Goal: Information Seeking & Learning: Learn about a topic

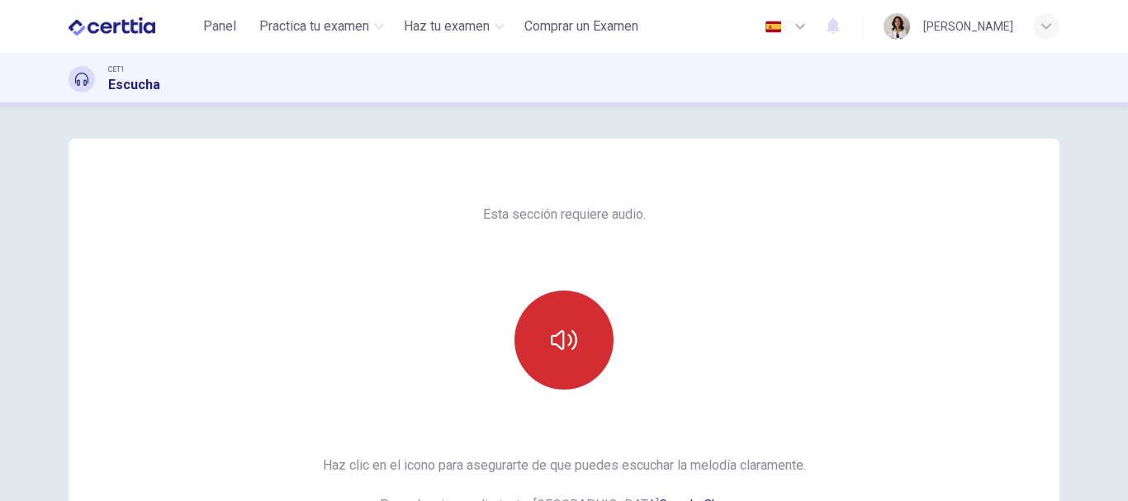
click at [543, 320] on button "button" at bounding box center [564, 340] width 99 height 99
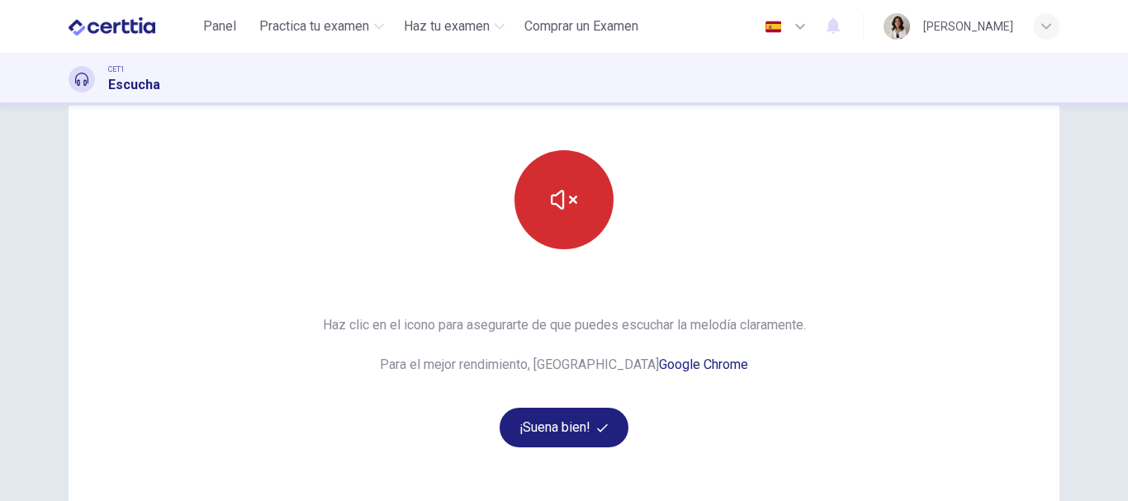
scroll to position [143, 0]
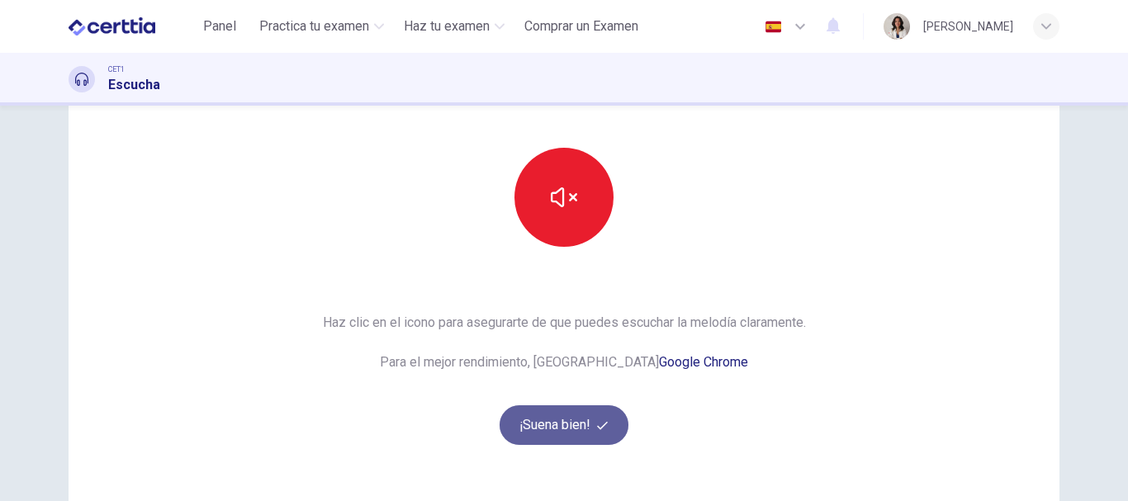
click at [553, 441] on button "¡Suena bien!" at bounding box center [564, 426] width 129 height 40
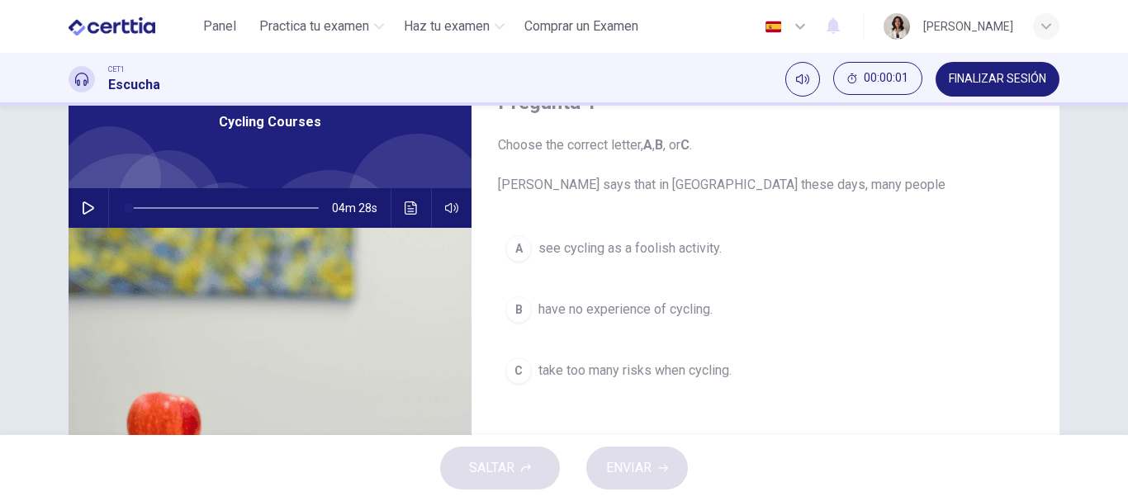
scroll to position [72, 0]
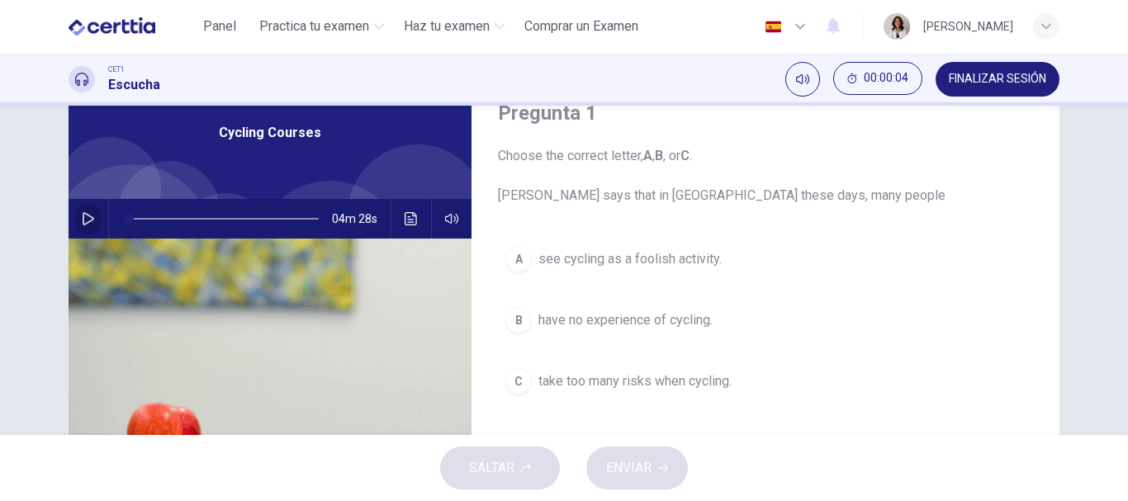
click at [82, 217] on icon "button" at bounding box center [88, 218] width 13 height 13
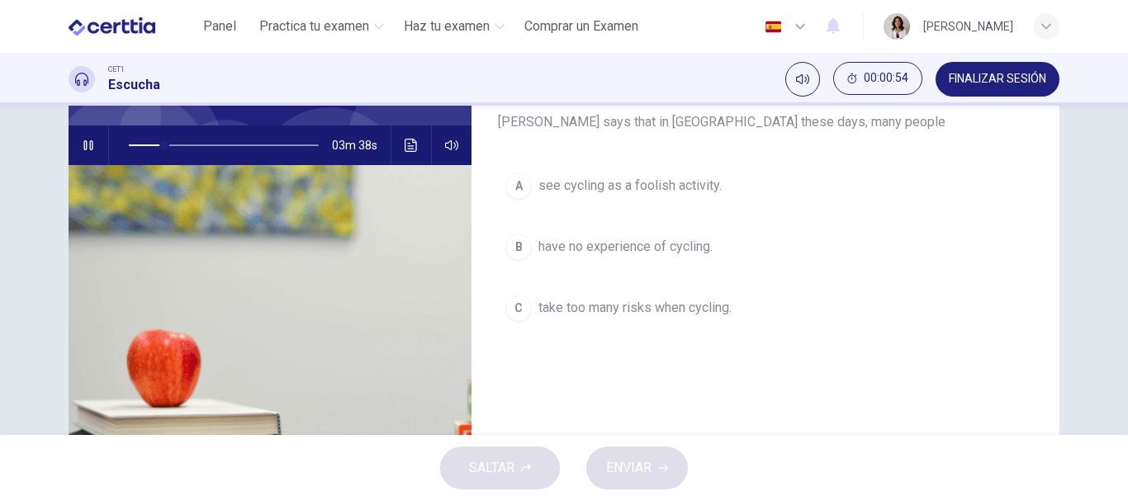
scroll to position [107, 0]
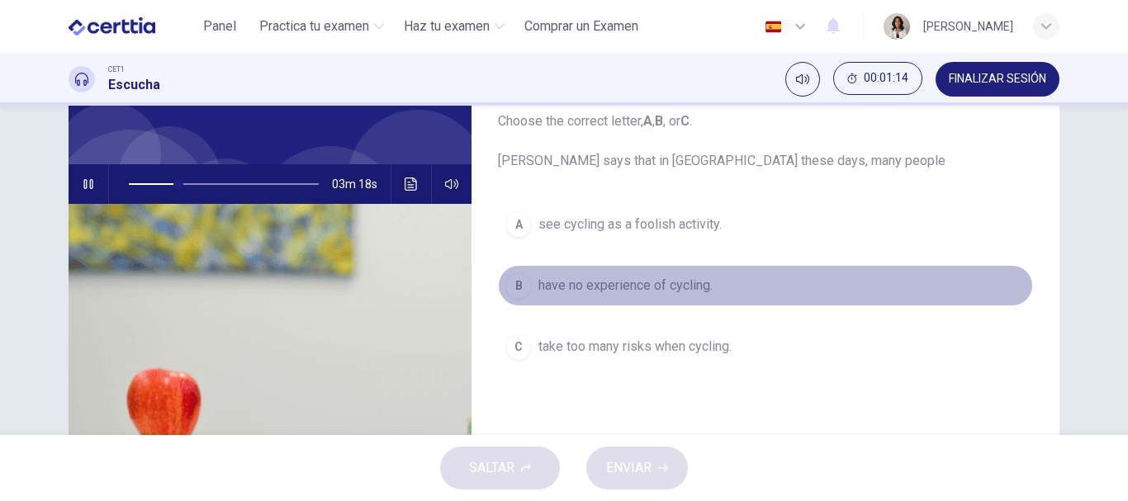
click at [647, 279] on span "have no experience of cycling." at bounding box center [625, 286] width 174 height 20
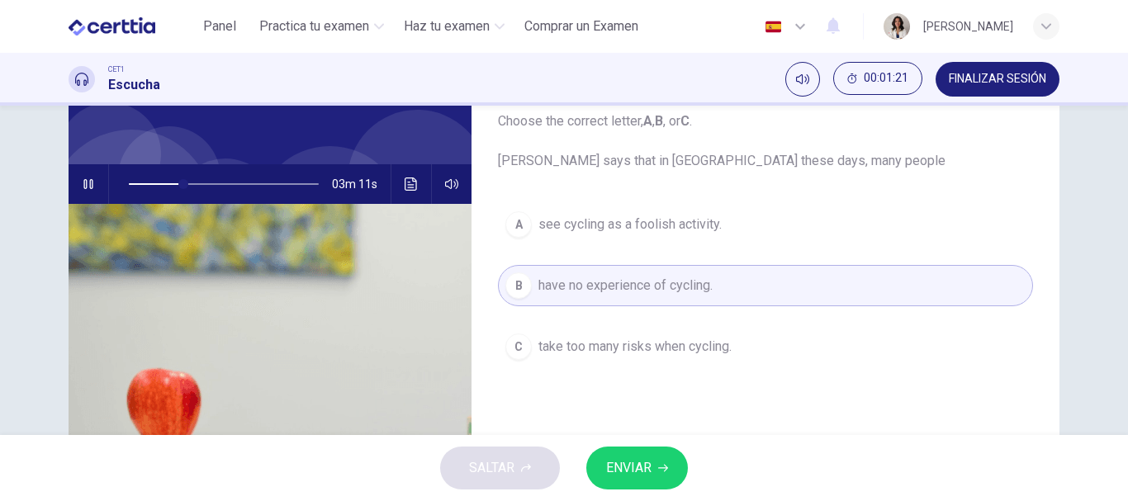
click at [88, 189] on icon "button" at bounding box center [88, 184] width 13 height 13
click at [625, 465] on span "ENVIAR" at bounding box center [628, 468] width 45 height 23
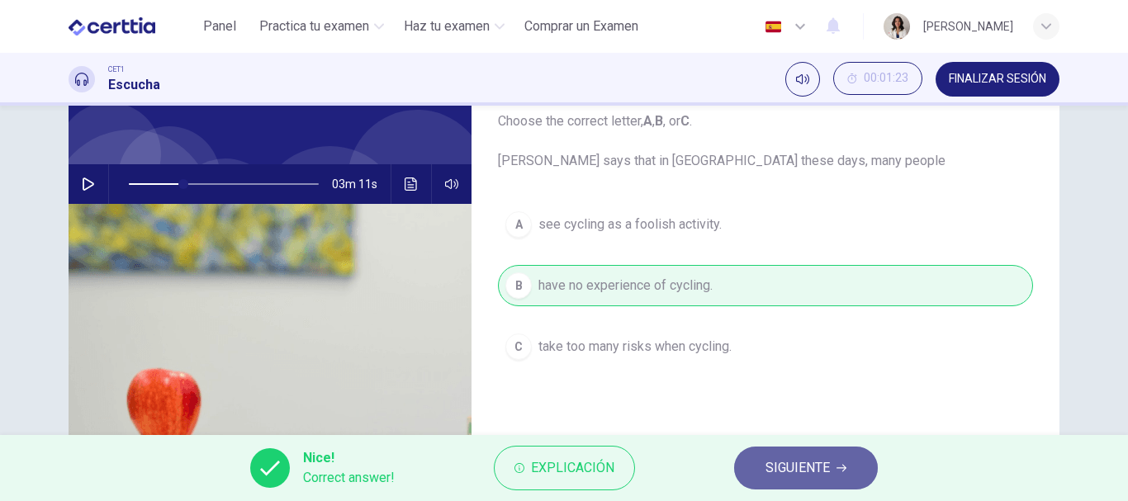
click at [773, 457] on span "SIGUIENTE" at bounding box center [798, 468] width 64 height 23
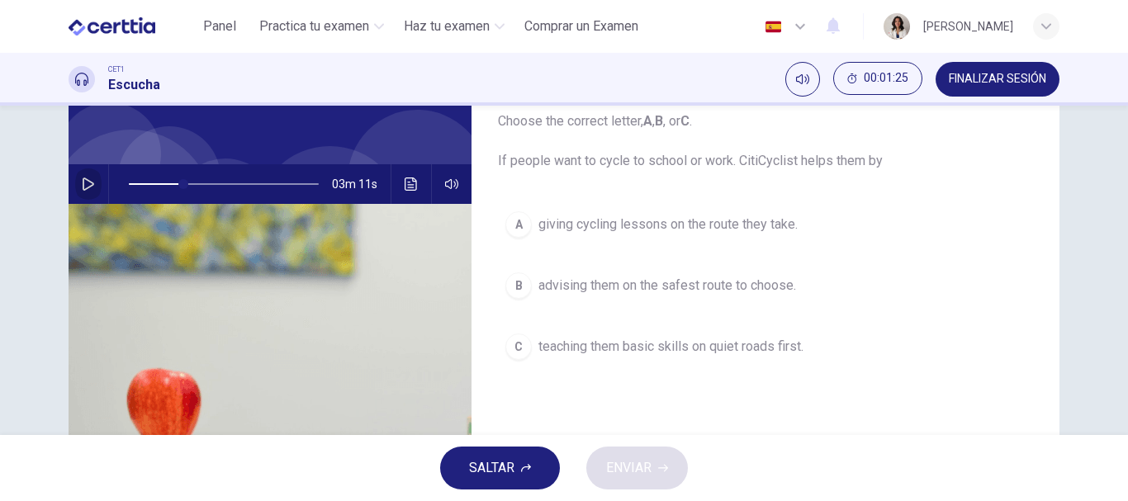
click at [82, 181] on icon "button" at bounding box center [88, 184] width 13 height 13
click at [86, 188] on icon "button" at bounding box center [87, 184] width 9 height 10
click at [86, 188] on icon "button" at bounding box center [88, 184] width 13 height 13
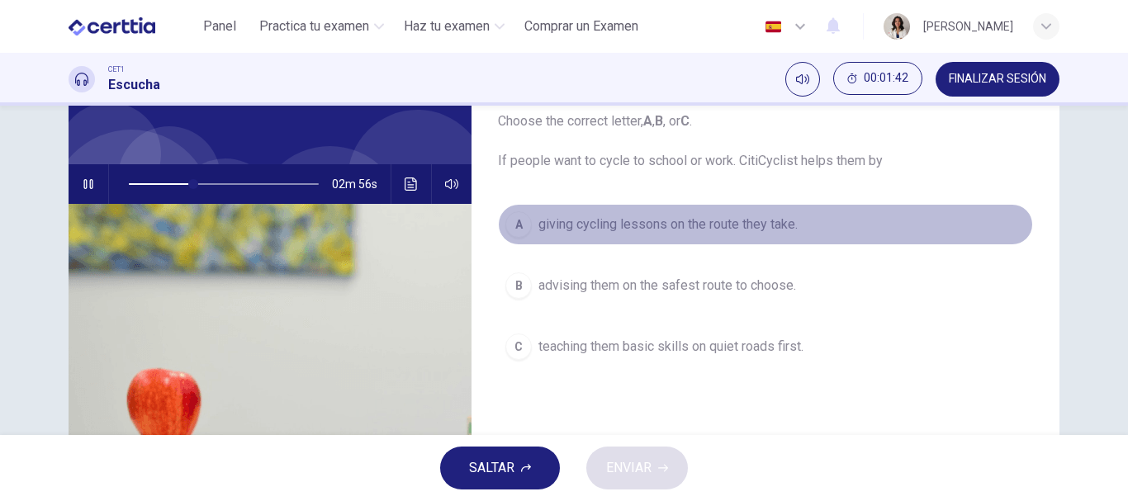
click at [585, 227] on span "giving cycling lessons on the route they take." at bounding box center [667, 225] width 259 height 20
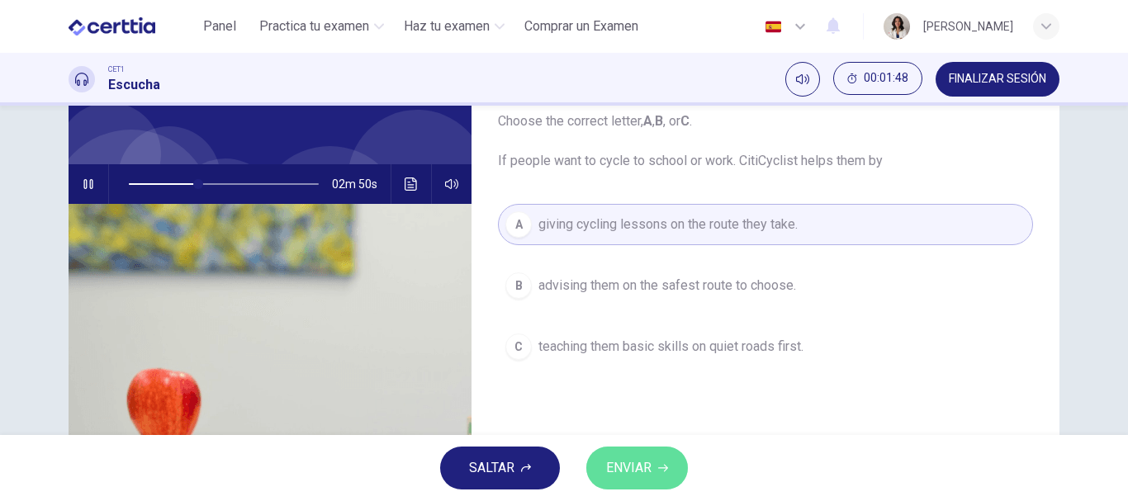
click at [653, 474] on button "ENVIAR" at bounding box center [637, 468] width 102 height 43
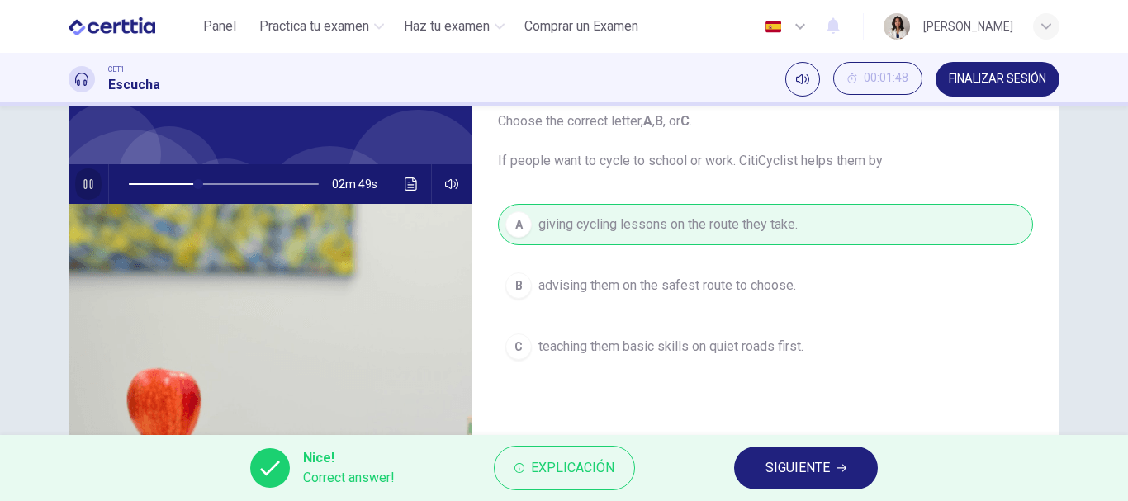
click at [82, 190] on icon "button" at bounding box center [88, 184] width 13 height 13
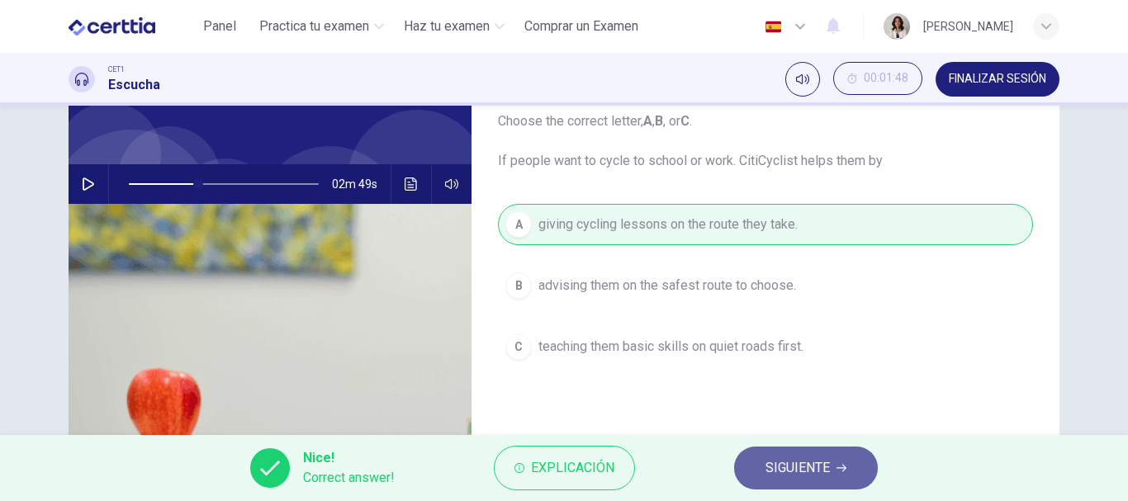
click at [761, 467] on button "SIGUIENTE" at bounding box center [806, 468] width 144 height 43
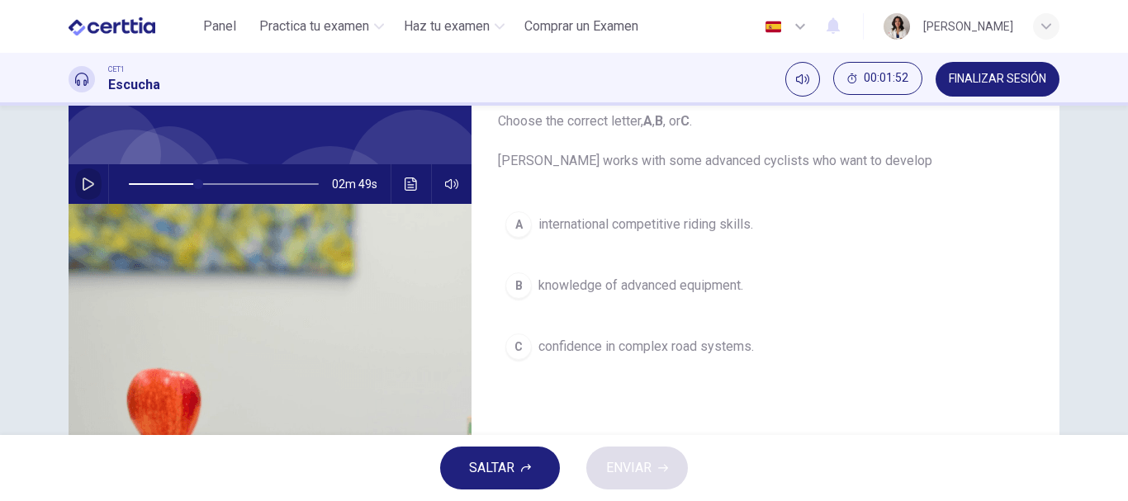
click at [75, 182] on button "button" at bounding box center [88, 184] width 26 height 40
click at [82, 183] on icon "button" at bounding box center [88, 184] width 13 height 13
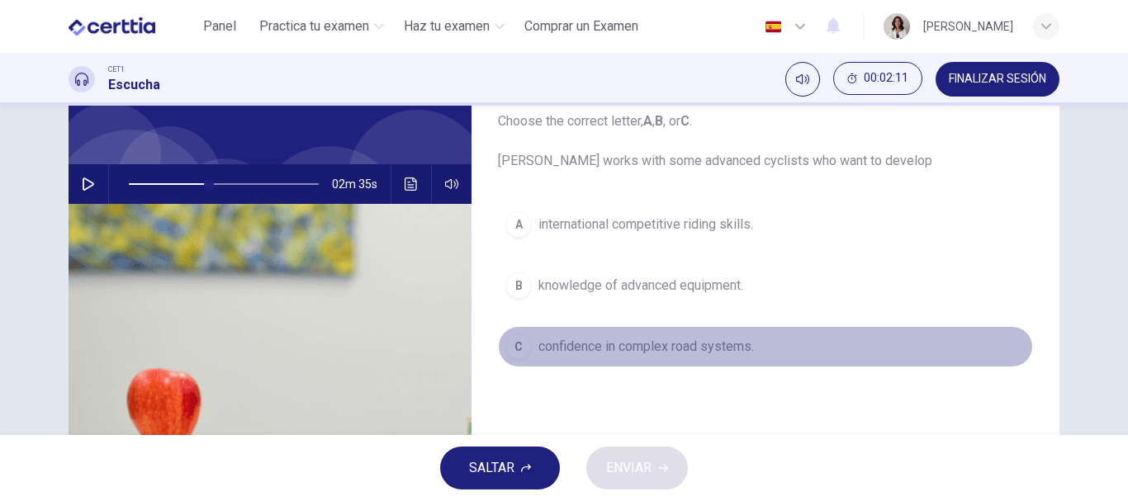
click at [575, 346] on span "confidence in complex road systems." at bounding box center [646, 347] width 216 height 20
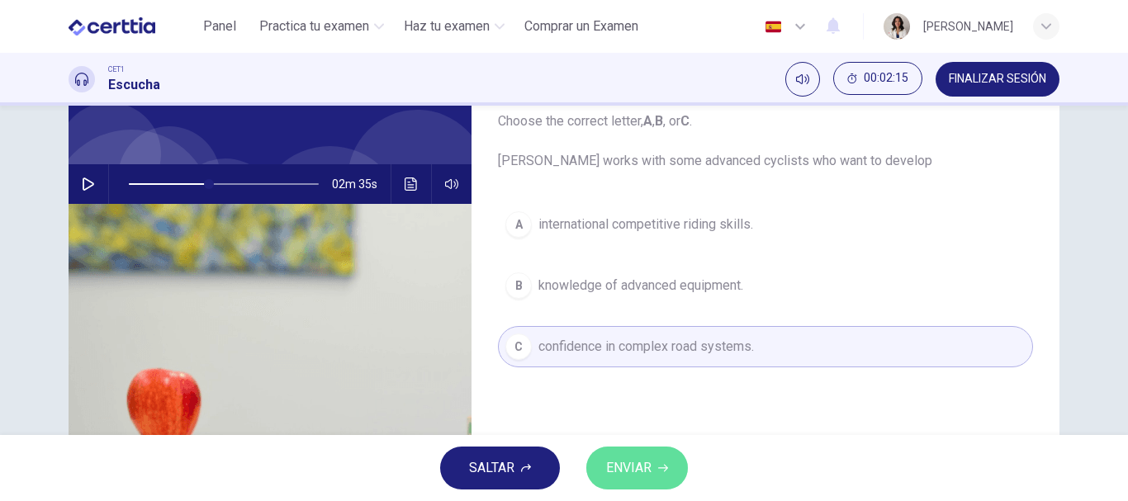
click at [676, 474] on button "ENVIAR" at bounding box center [637, 468] width 102 height 43
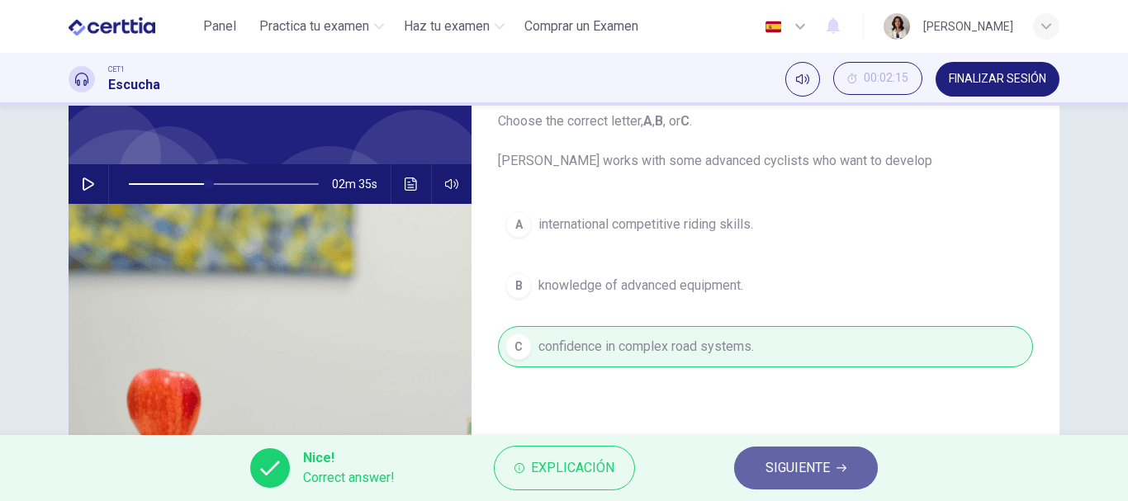
click at [772, 469] on span "SIGUIENTE" at bounding box center [798, 468] width 64 height 23
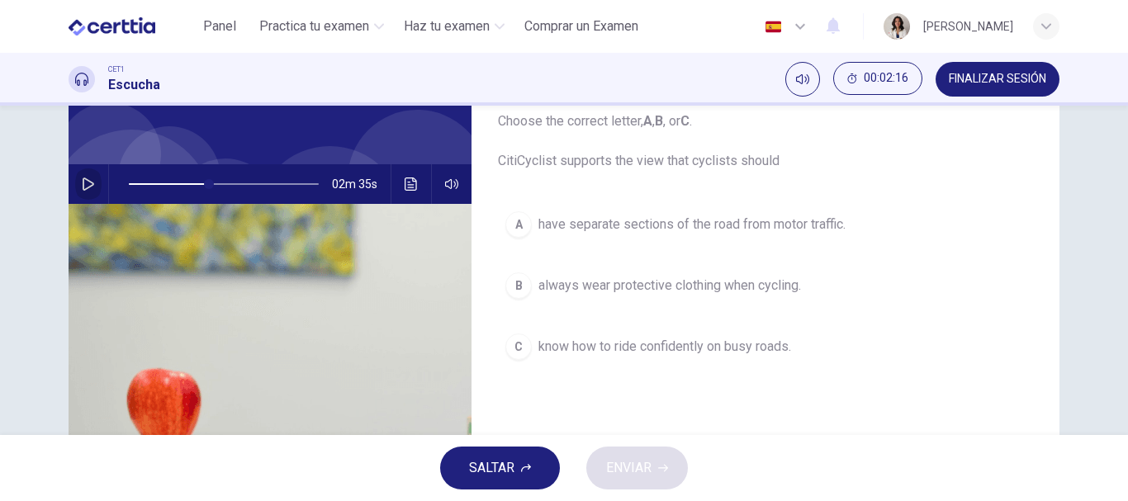
click at [82, 183] on icon "button" at bounding box center [88, 184] width 13 height 13
click at [83, 185] on icon "button" at bounding box center [87, 184] width 9 height 10
click at [82, 185] on icon "button" at bounding box center [88, 184] width 13 height 13
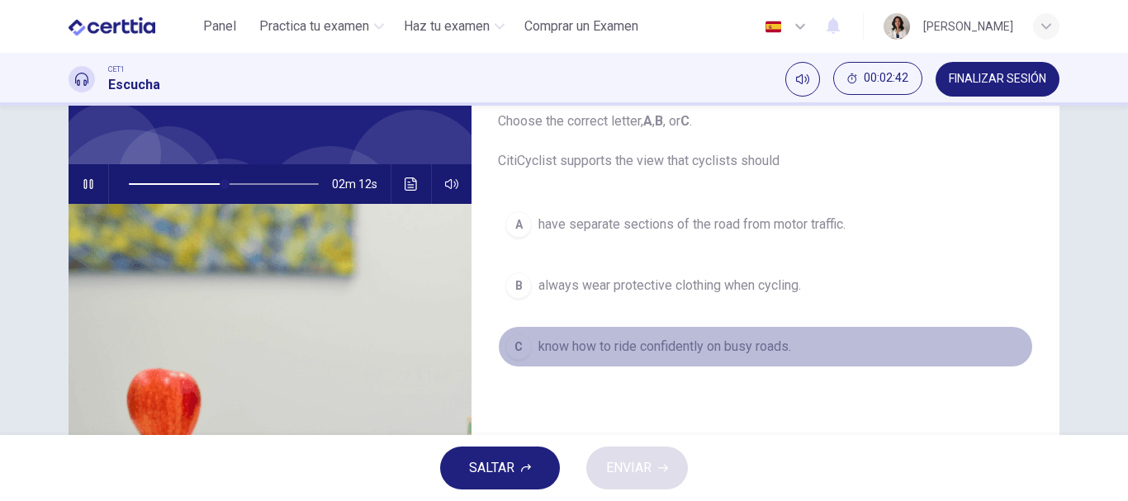
click at [627, 348] on span "know how to ride confidently on busy roads." at bounding box center [664, 347] width 253 height 20
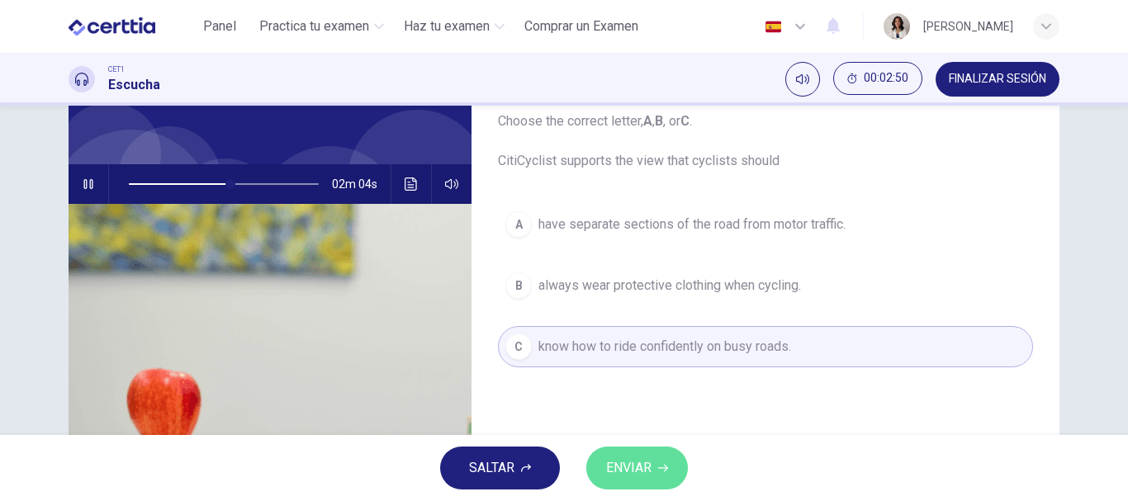
click at [634, 463] on span "ENVIAR" at bounding box center [628, 468] width 45 height 23
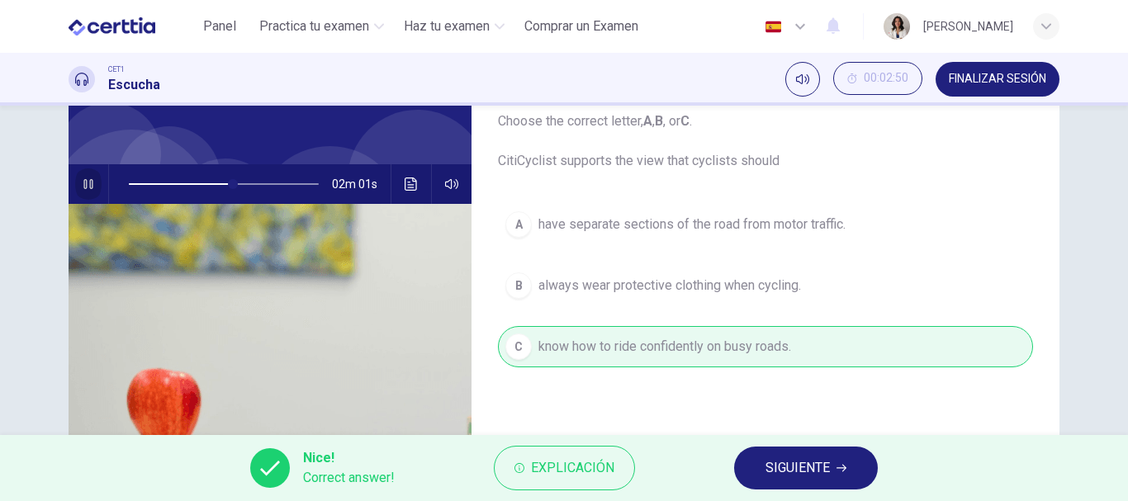
click at [76, 180] on button "button" at bounding box center [88, 184] width 26 height 40
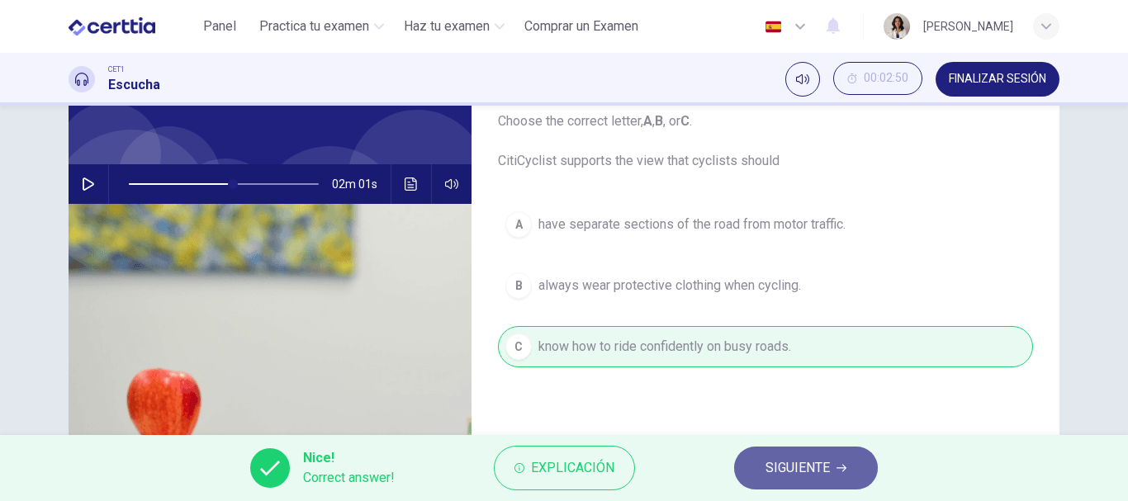
click at [781, 474] on span "SIGUIENTE" at bounding box center [798, 468] width 64 height 23
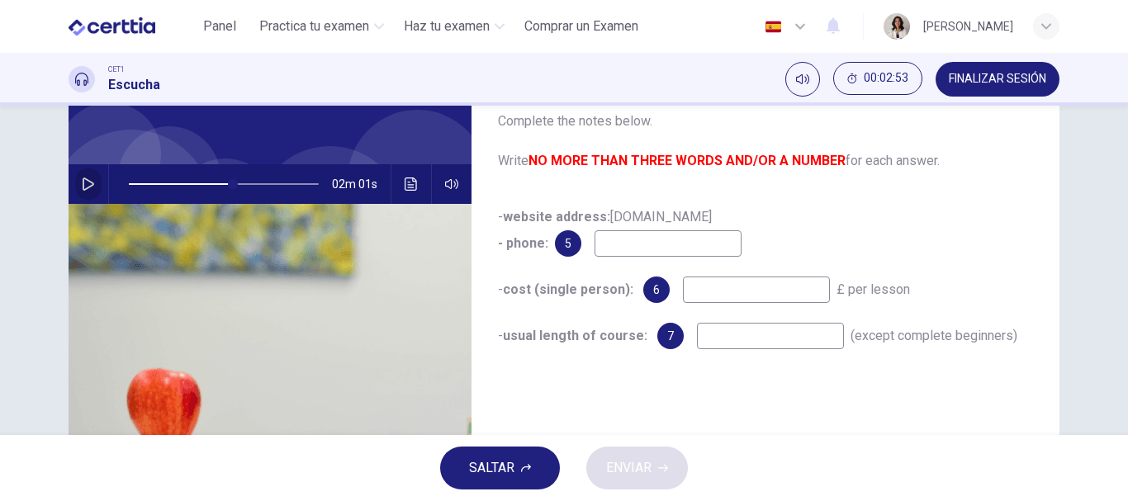
click at [87, 189] on icon "button" at bounding box center [88, 184] width 13 height 13
click at [703, 244] on input at bounding box center [668, 243] width 147 height 26
click at [624, 254] on input at bounding box center [668, 243] width 147 height 26
type input "**"
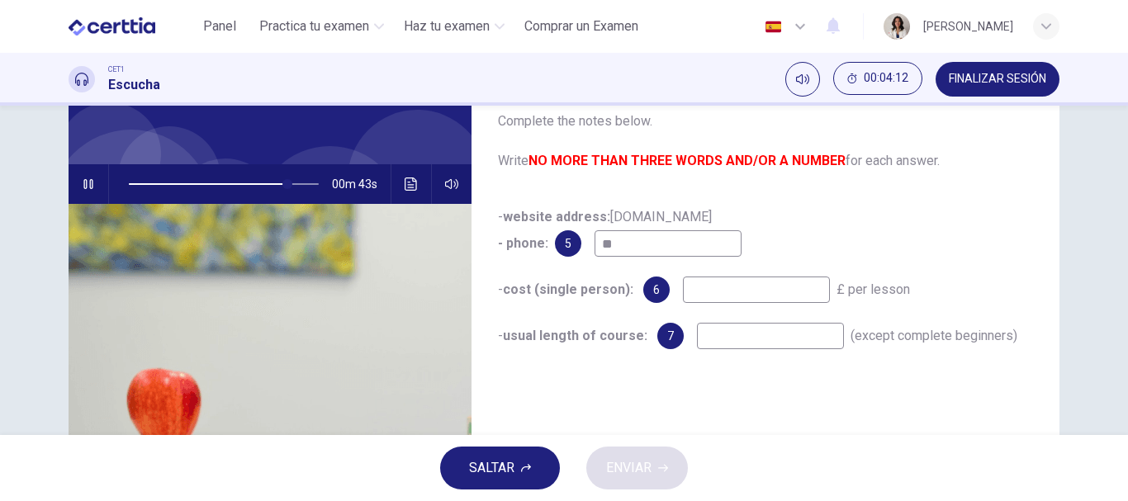
type input "**"
type input "****"
type input "**"
type input "******"
type input "**"
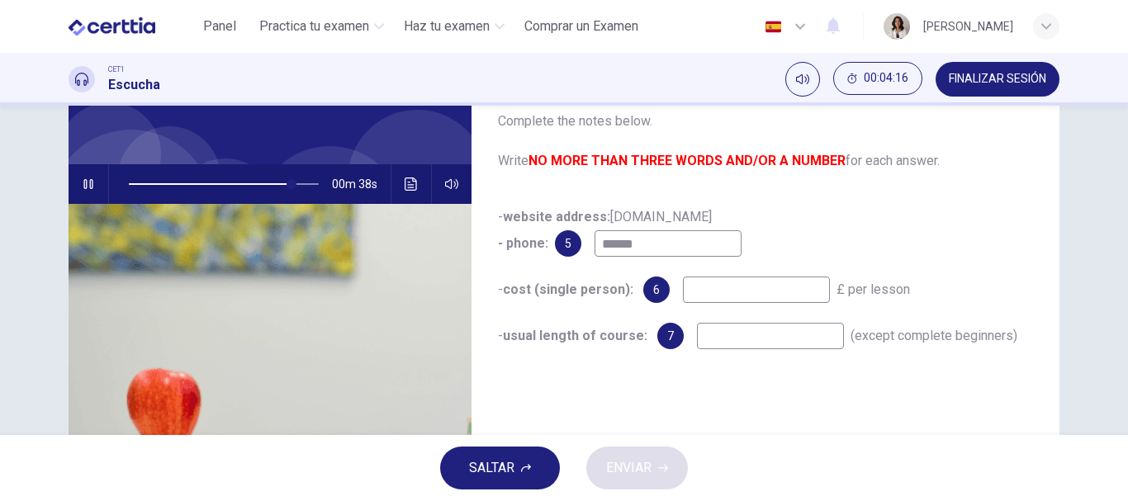
type input "******"
click at [88, 190] on icon "button" at bounding box center [88, 184] width 13 height 13
click at [287, 184] on span at bounding box center [292, 184] width 10 height 10
click at [83, 182] on icon "button" at bounding box center [88, 184] width 13 height 13
click at [676, 244] on input "******" at bounding box center [668, 243] width 147 height 26
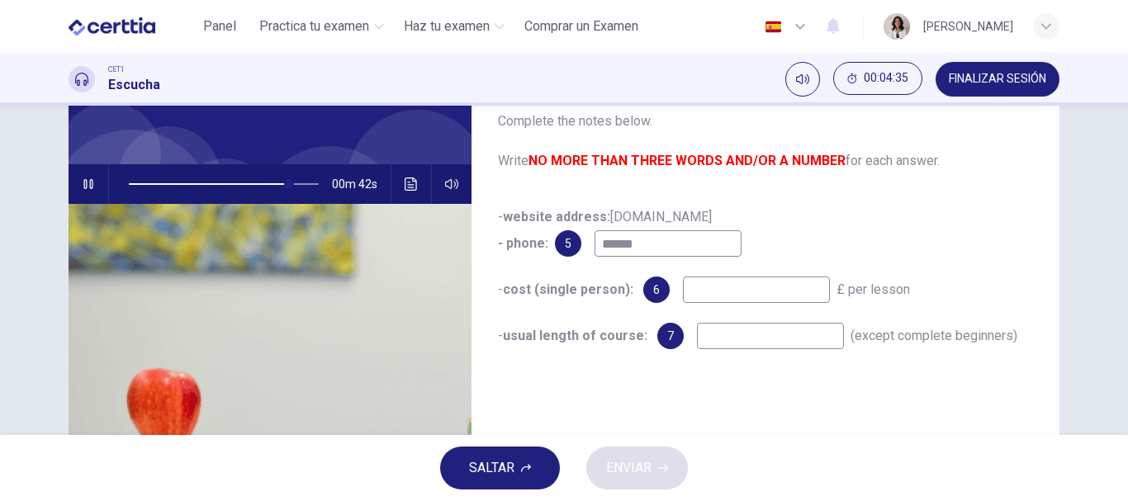
type input "**"
type input "********"
type input "**"
type input "*********"
type input "**"
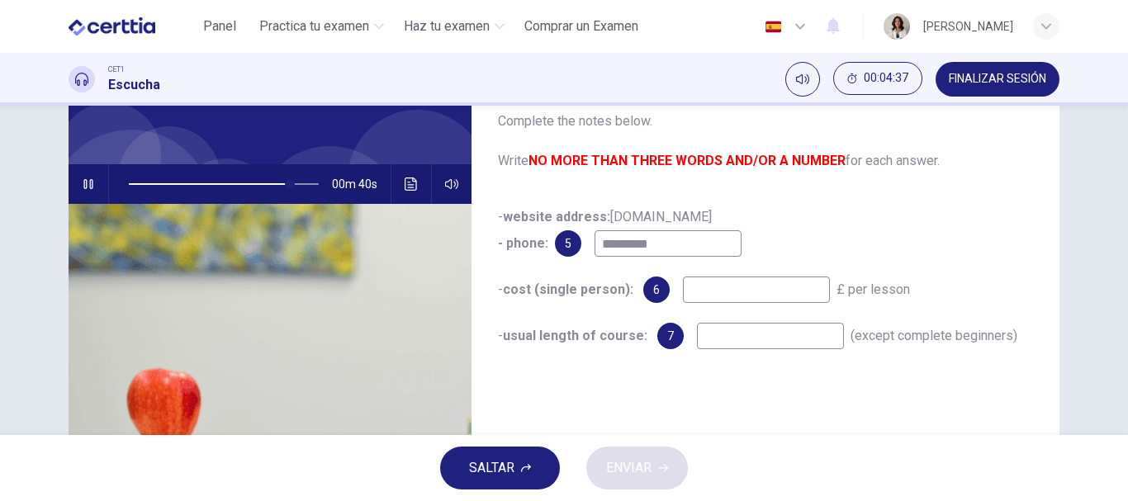
type input "**********"
type input "**"
type input "**********"
type input "**"
type input "**********"
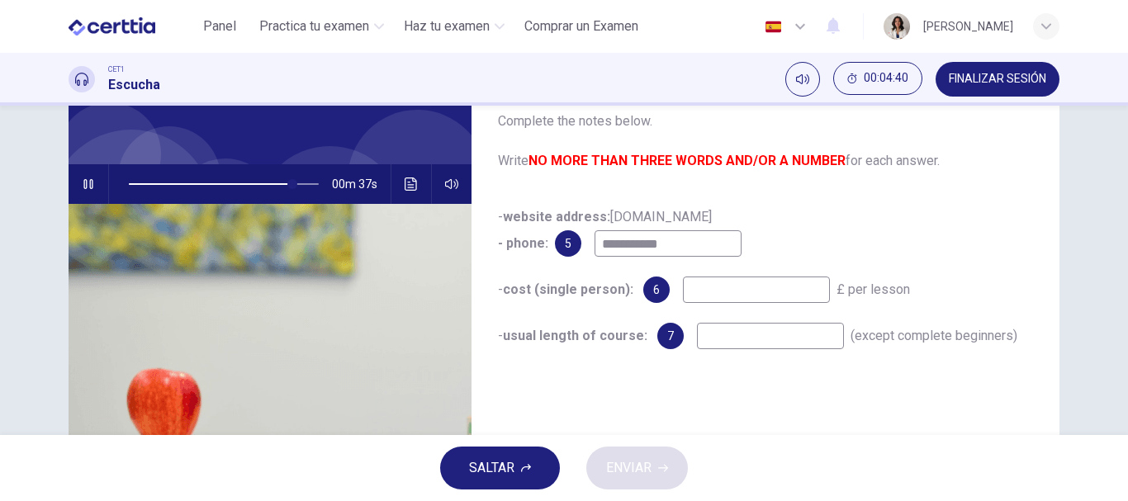
click at [708, 290] on input at bounding box center [756, 290] width 147 height 26
click at [83, 181] on icon "button" at bounding box center [87, 184] width 9 height 10
type input "**"
click at [728, 293] on input at bounding box center [756, 290] width 147 height 26
type input "**"
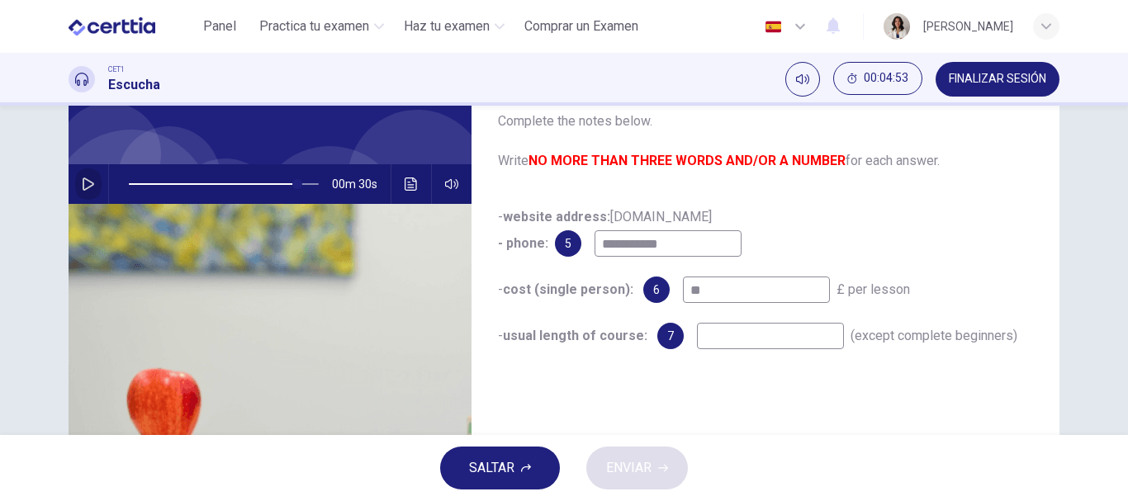
click at [83, 183] on icon "button" at bounding box center [88, 184] width 13 height 13
click at [697, 342] on input at bounding box center [770, 336] width 147 height 26
type input "**"
type input "*"
type input "**"
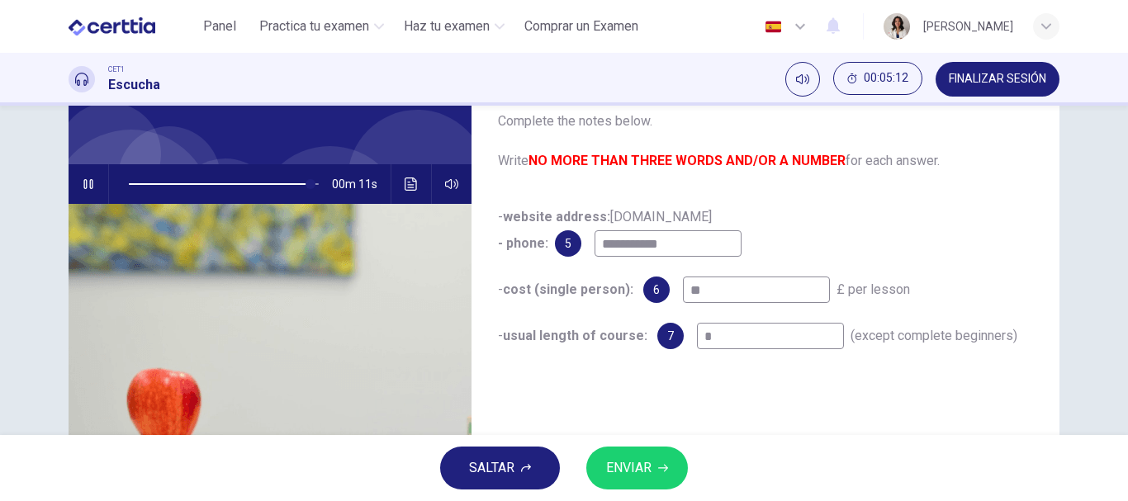
type input "*"
type input "**"
type input "***"
type input "**"
type input "****"
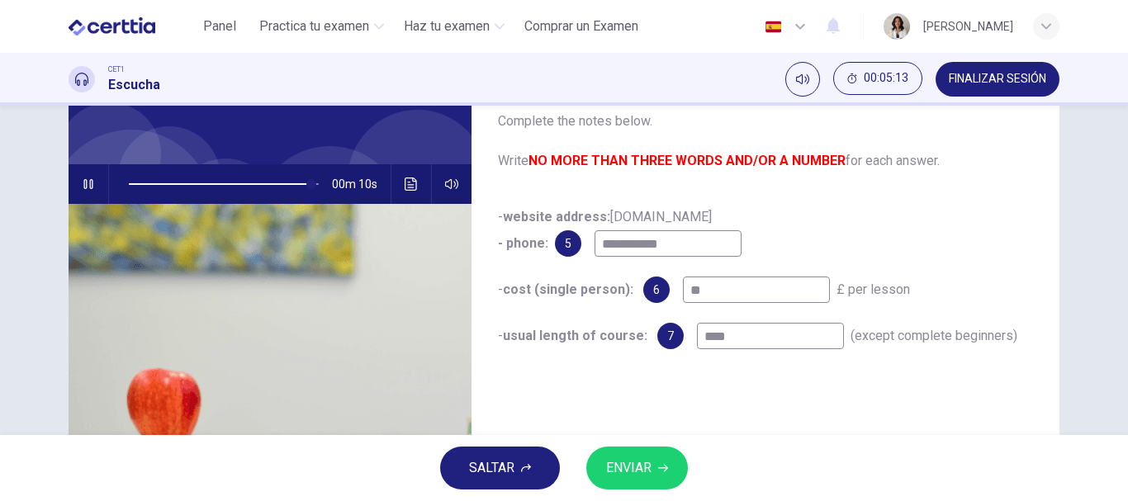
type input "**"
type input "*****"
type input "**"
type input "******"
type input "**"
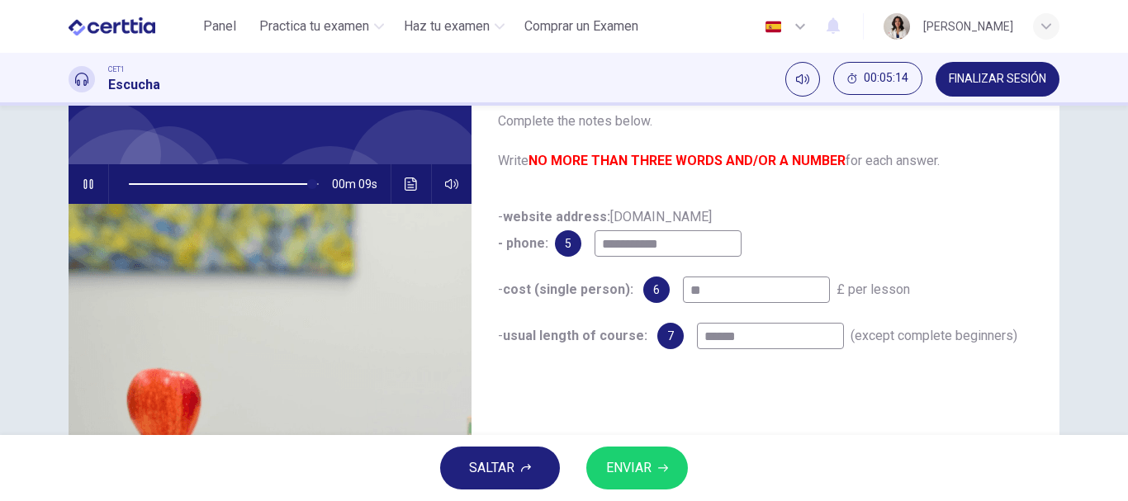
type input "*******"
type input "**"
type input "*******"
click at [292, 183] on span at bounding box center [224, 184] width 190 height 23
click at [663, 467] on icon "button" at bounding box center [663, 468] width 10 height 10
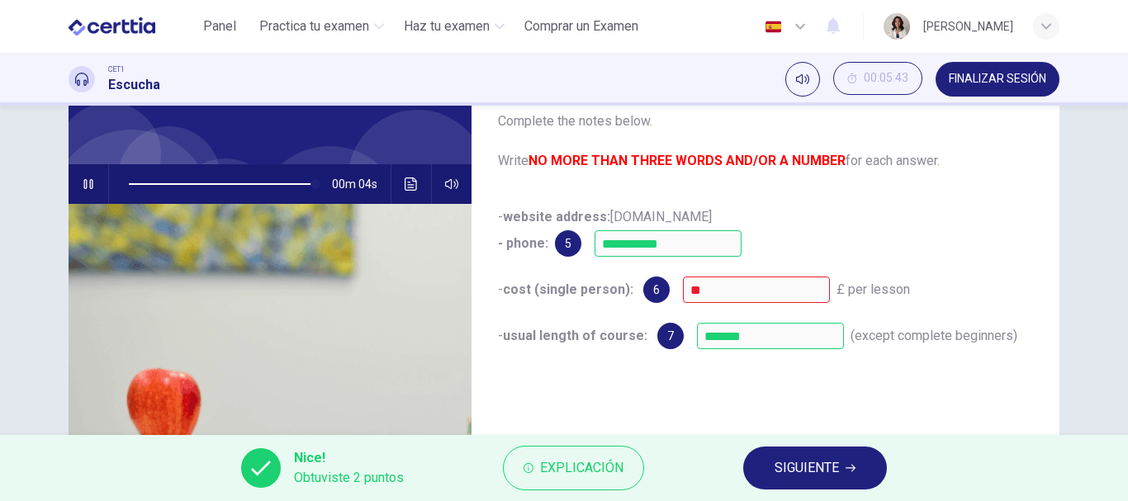
type input "**"
click at [804, 460] on span "SIGUIENTE" at bounding box center [807, 468] width 64 height 23
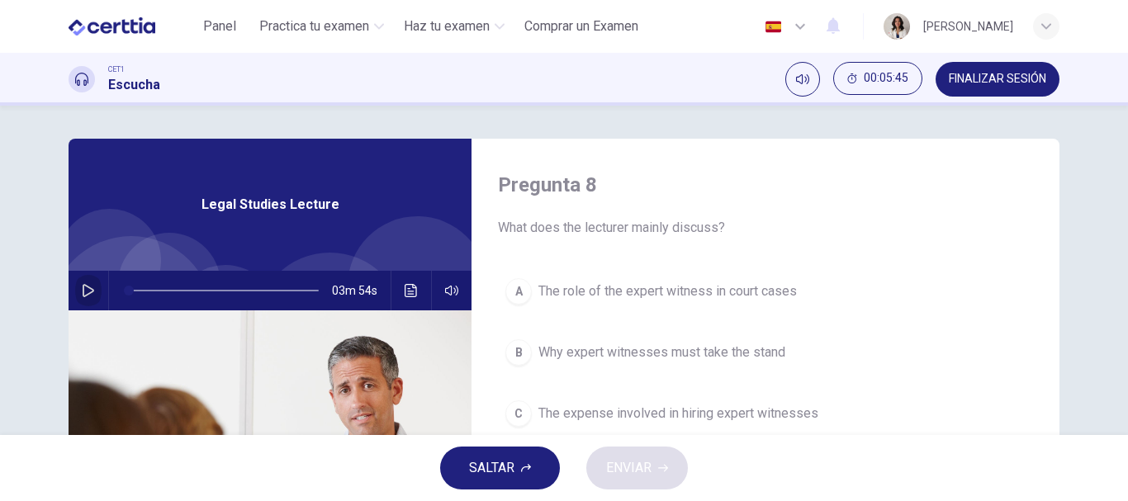
click at [86, 293] on icon "button" at bounding box center [89, 290] width 12 height 13
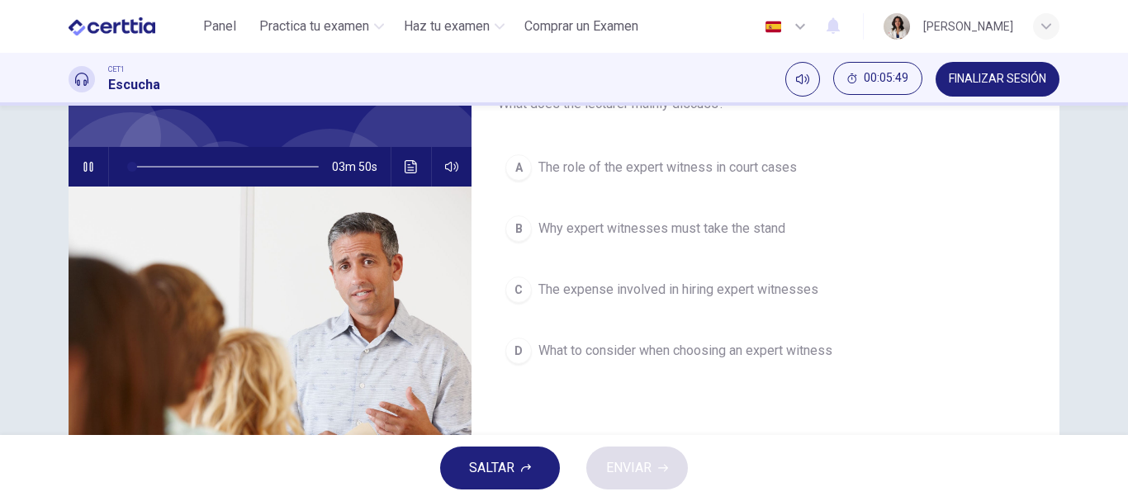
scroll to position [85, 0]
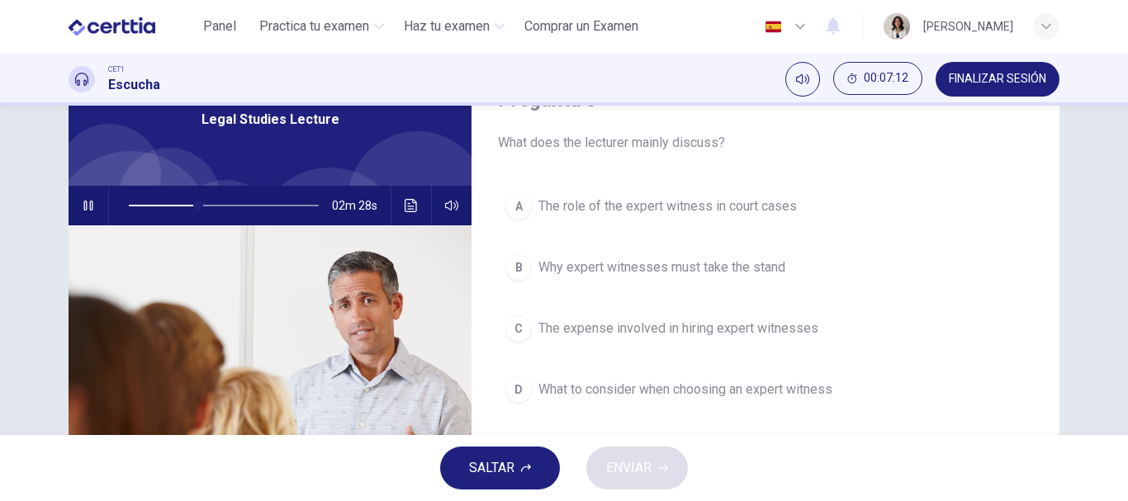
click at [586, 244] on div "A The role of the expert witness in court cases B Why expert witnesses must tak…" at bounding box center [765, 315] width 535 height 258
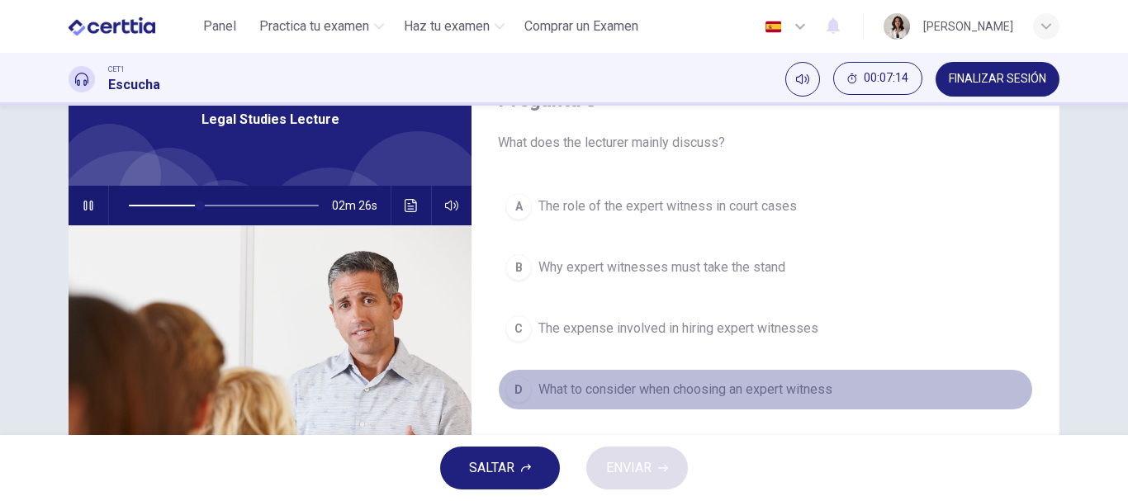
click at [570, 398] on span "What to consider when choosing an expert witness" at bounding box center [685, 390] width 294 height 20
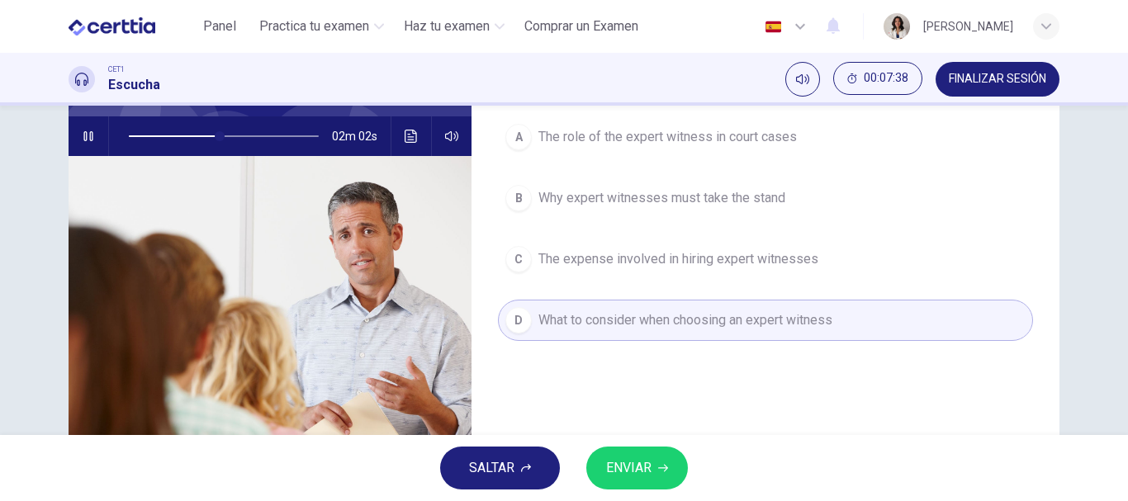
scroll to position [135, 0]
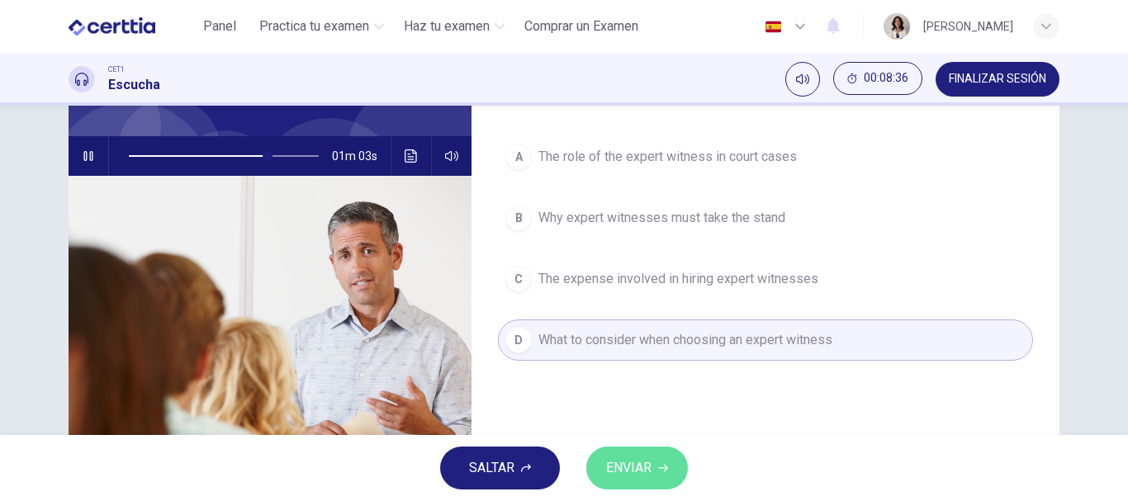
click at [640, 462] on span "ENVIAR" at bounding box center [628, 468] width 45 height 23
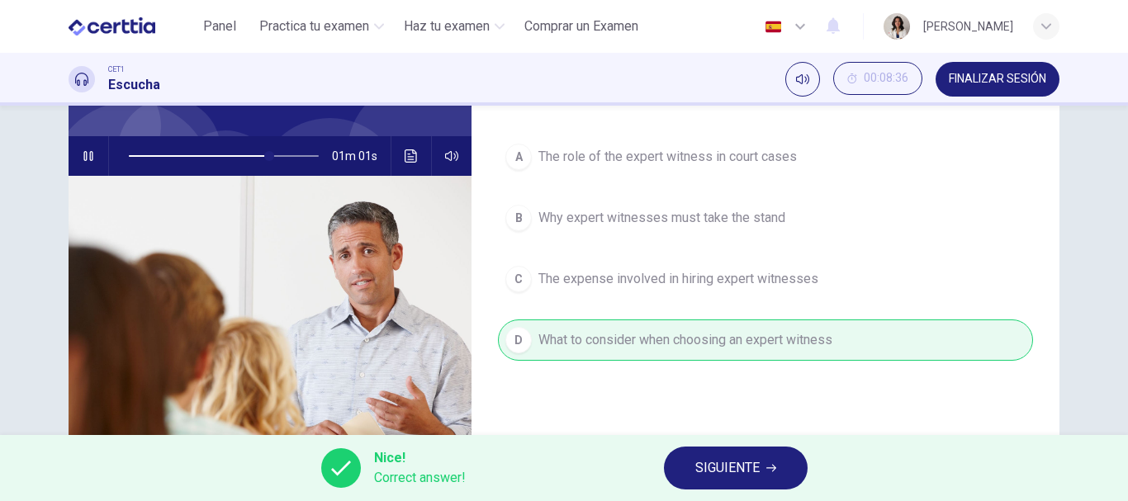
click at [83, 157] on icon "button" at bounding box center [88, 155] width 13 height 13
click at [698, 478] on span "SIGUIENTE" at bounding box center [727, 468] width 64 height 23
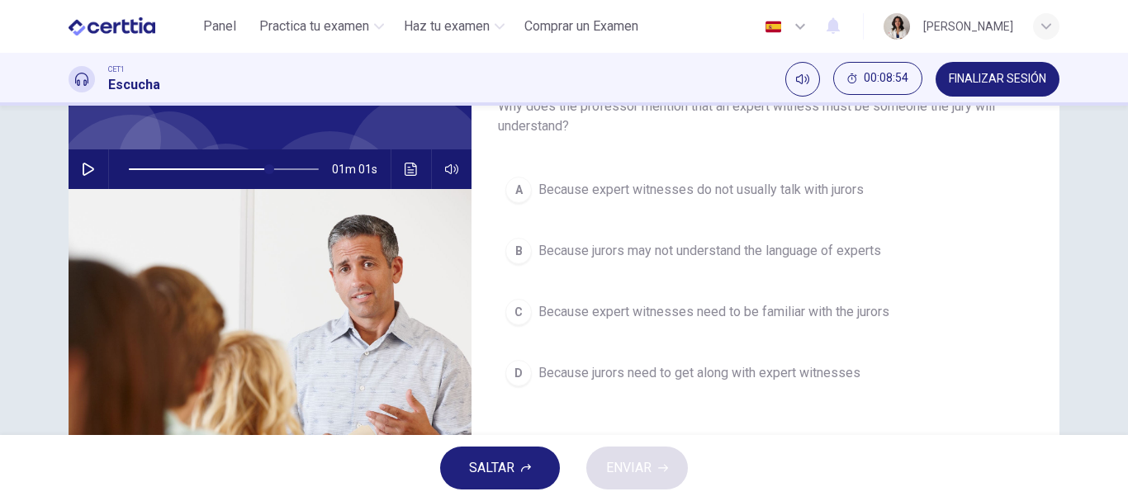
scroll to position [113, 0]
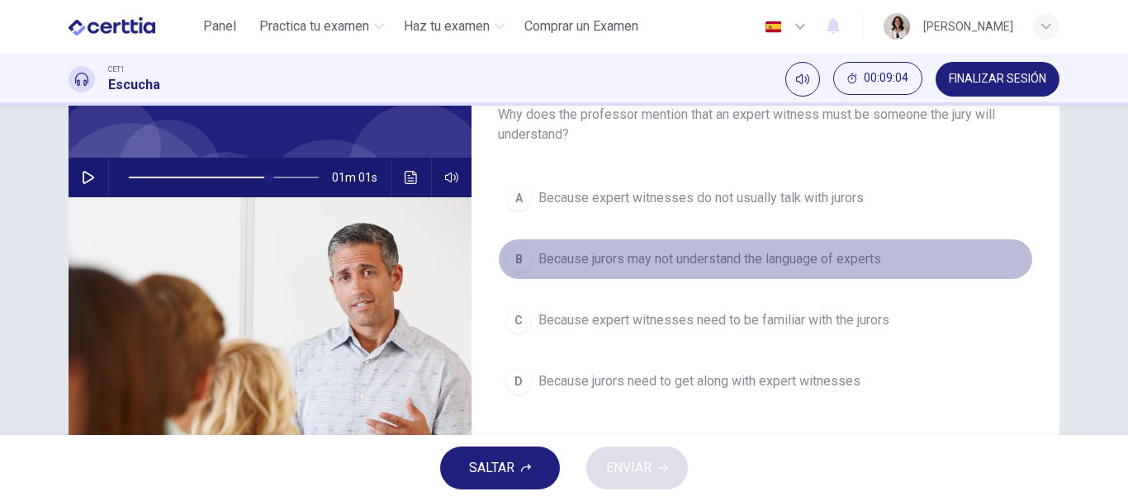
click at [600, 267] on span "Because jurors may not understand the language of experts" at bounding box center [709, 259] width 343 height 20
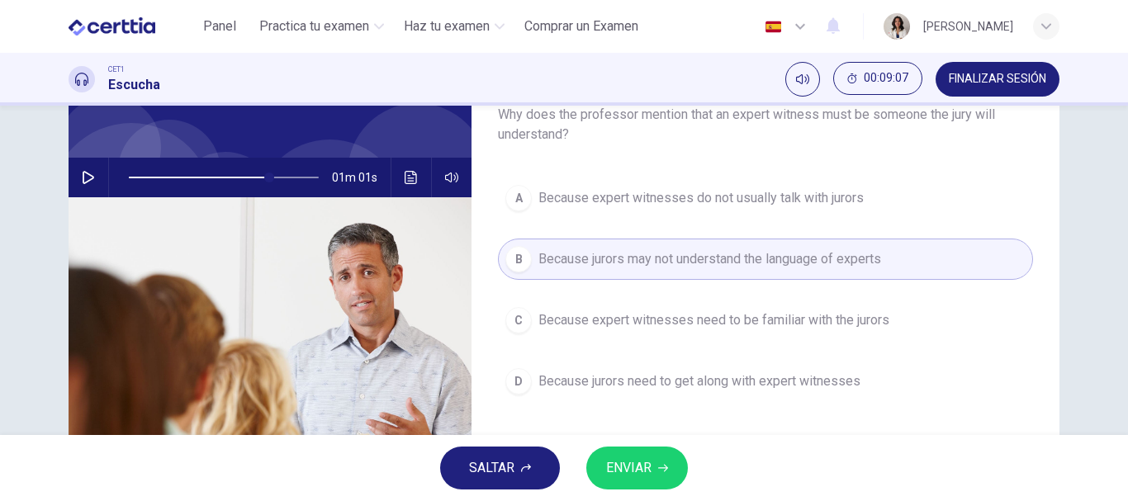
click at [645, 470] on span "ENVIAR" at bounding box center [628, 468] width 45 height 23
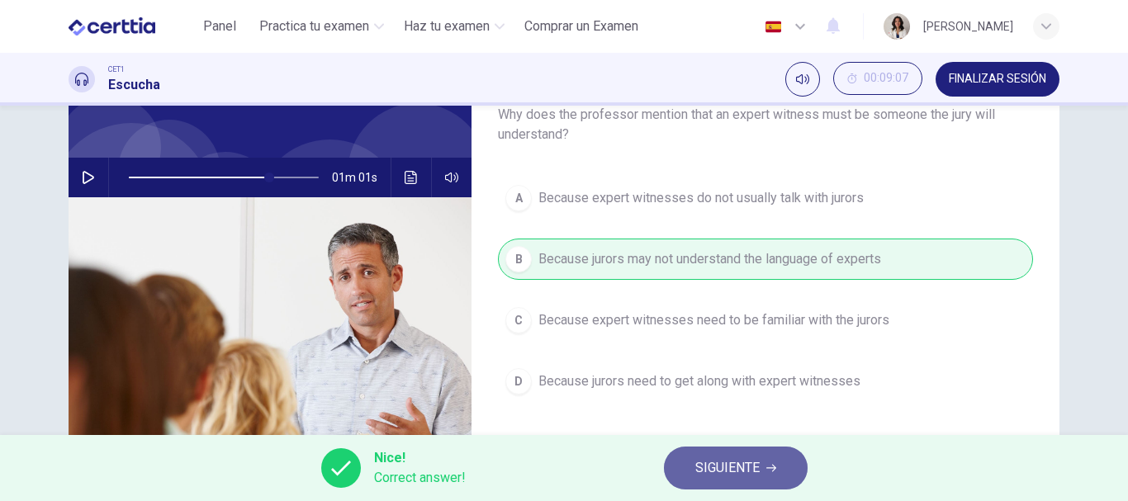
click at [718, 467] on span "SIGUIENTE" at bounding box center [727, 468] width 64 height 23
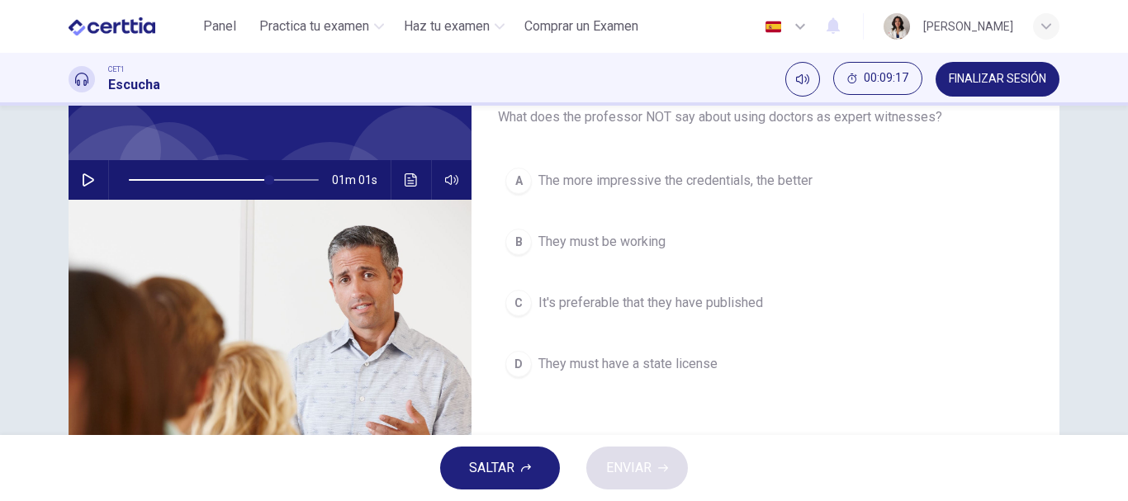
scroll to position [116, 0]
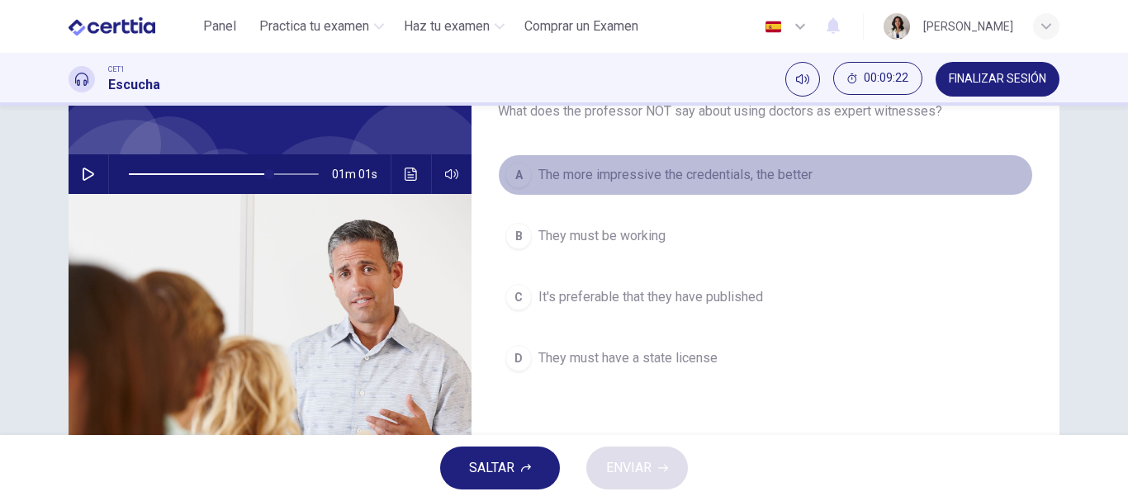
click at [607, 177] on span "The more impressive the credentials, the better" at bounding box center [675, 175] width 274 height 20
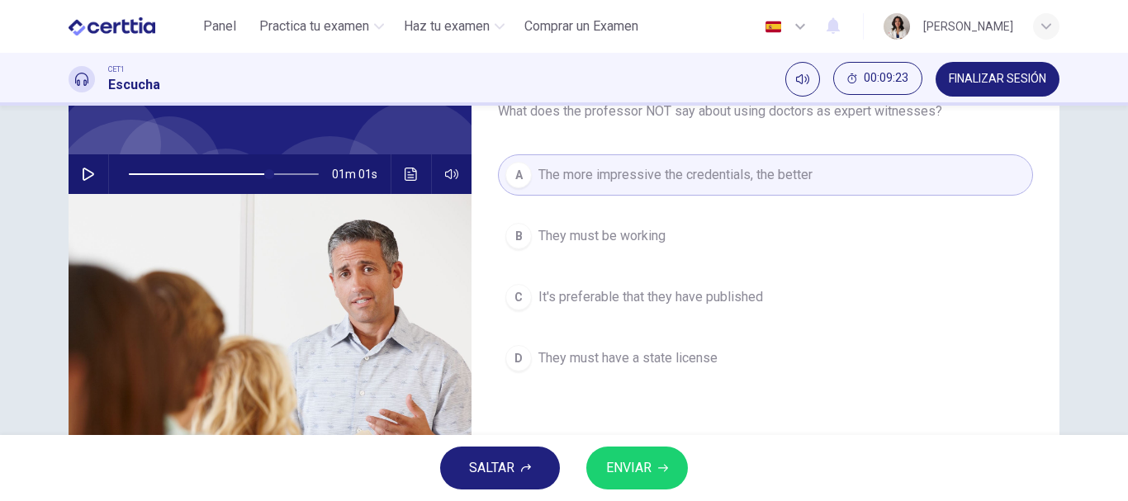
click at [601, 234] on span "They must be working" at bounding box center [601, 236] width 127 height 20
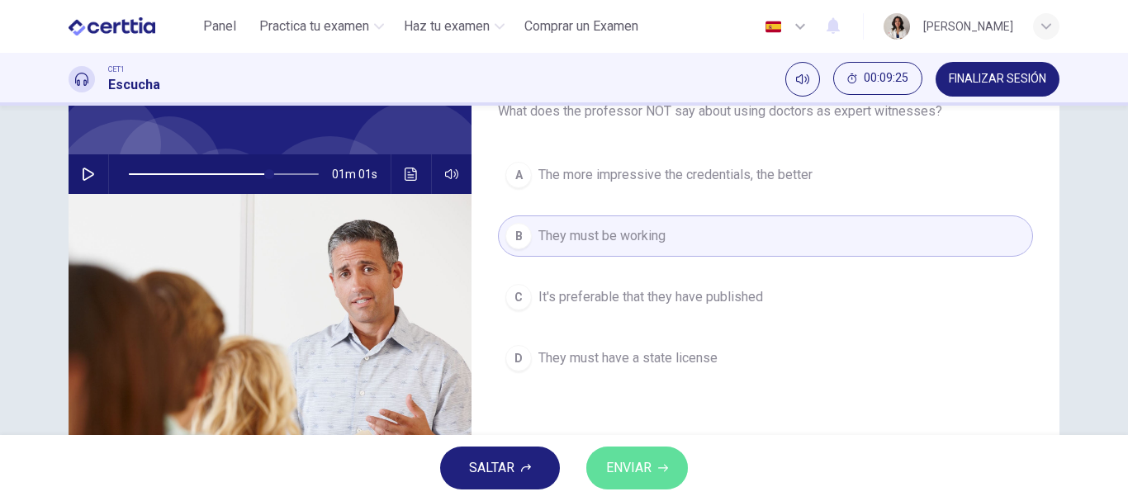
click at [642, 473] on span "ENVIAR" at bounding box center [628, 468] width 45 height 23
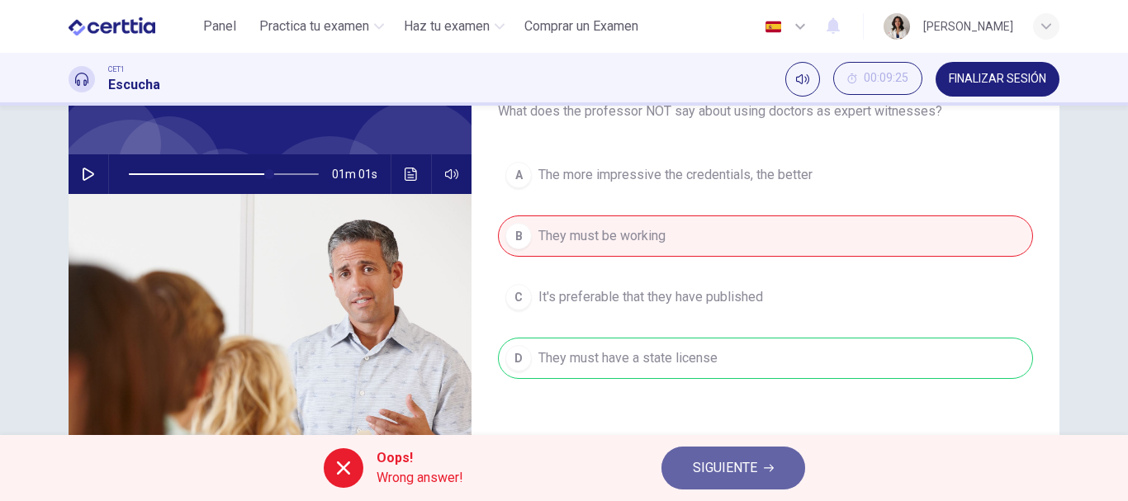
click at [699, 473] on span "SIGUIENTE" at bounding box center [725, 468] width 64 height 23
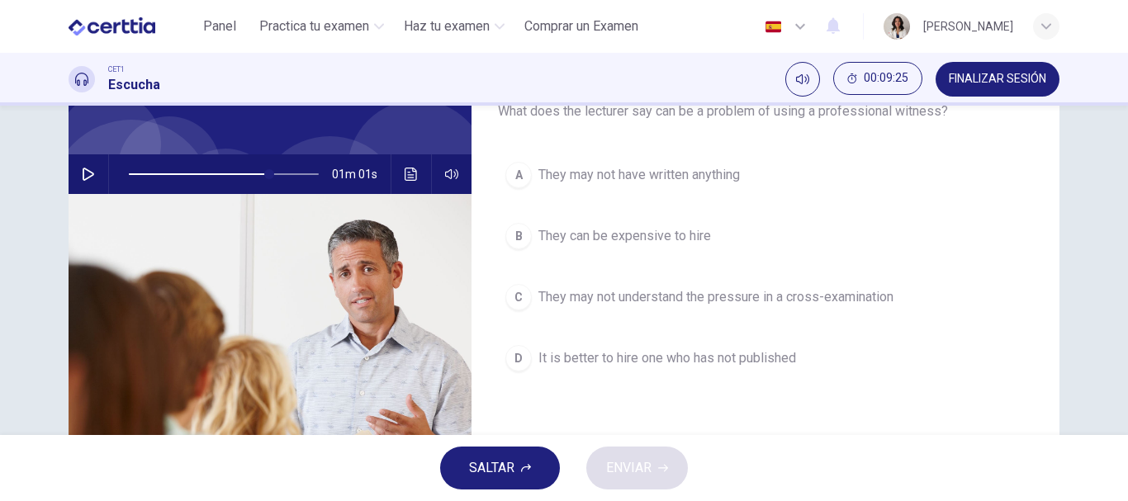
scroll to position [105, 0]
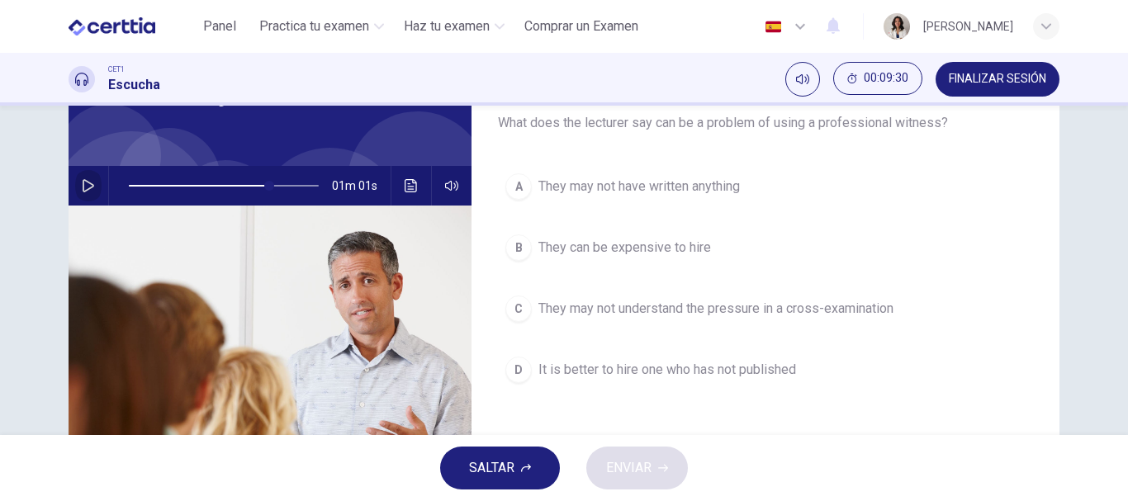
click at [83, 178] on button "button" at bounding box center [88, 186] width 26 height 40
click at [614, 249] on span "They can be expensive to hire" at bounding box center [624, 248] width 173 height 20
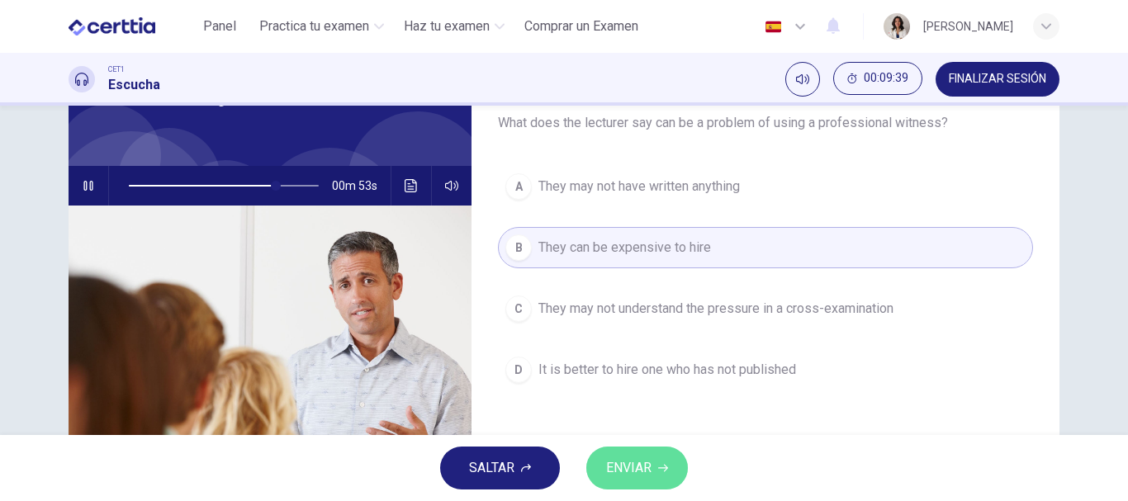
click at [634, 470] on span "ENVIAR" at bounding box center [628, 468] width 45 height 23
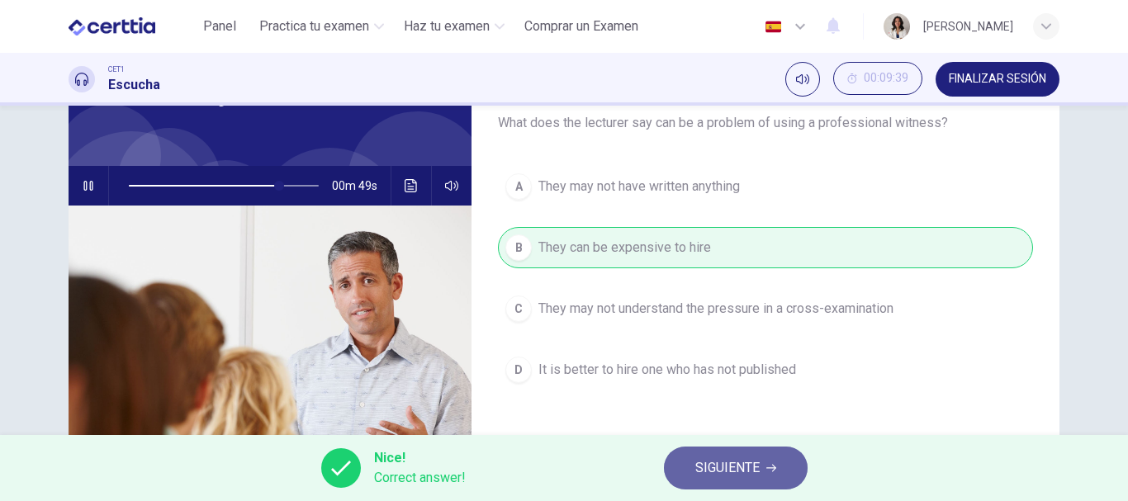
click at [708, 477] on span "SIGUIENTE" at bounding box center [727, 468] width 64 height 23
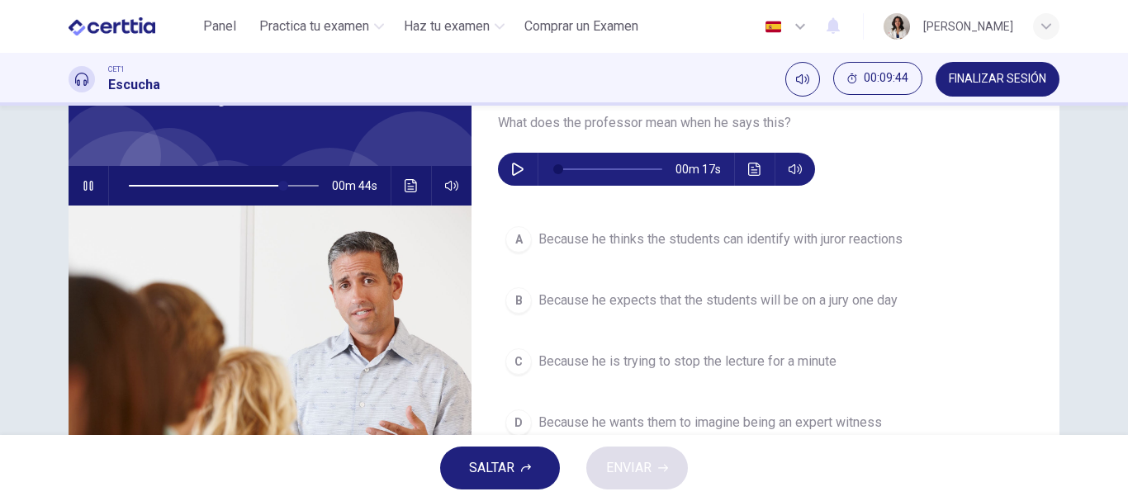
click at [91, 189] on button "button" at bounding box center [88, 186] width 26 height 40
type input "**"
click at [505, 169] on button "button" at bounding box center [518, 169] width 26 height 33
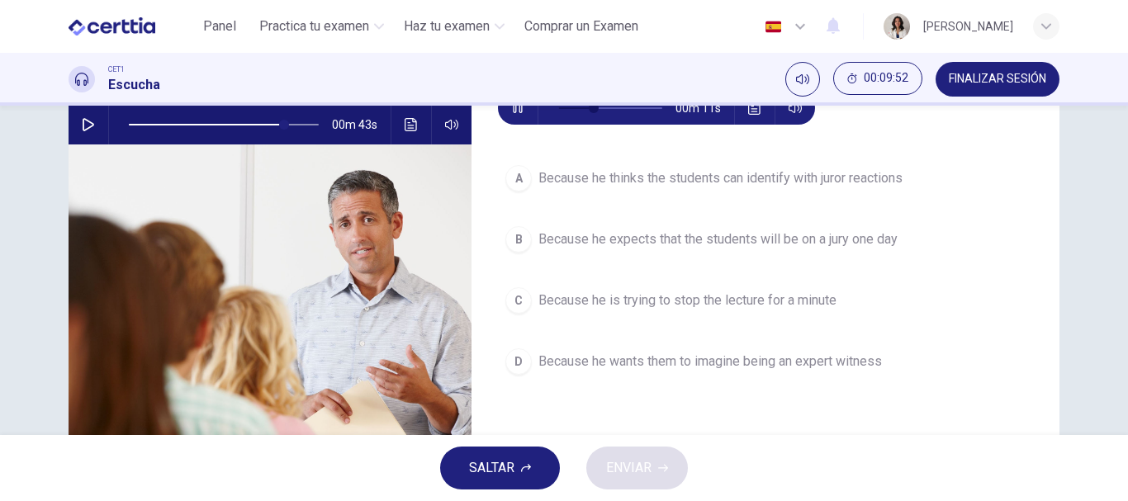
scroll to position [163, 0]
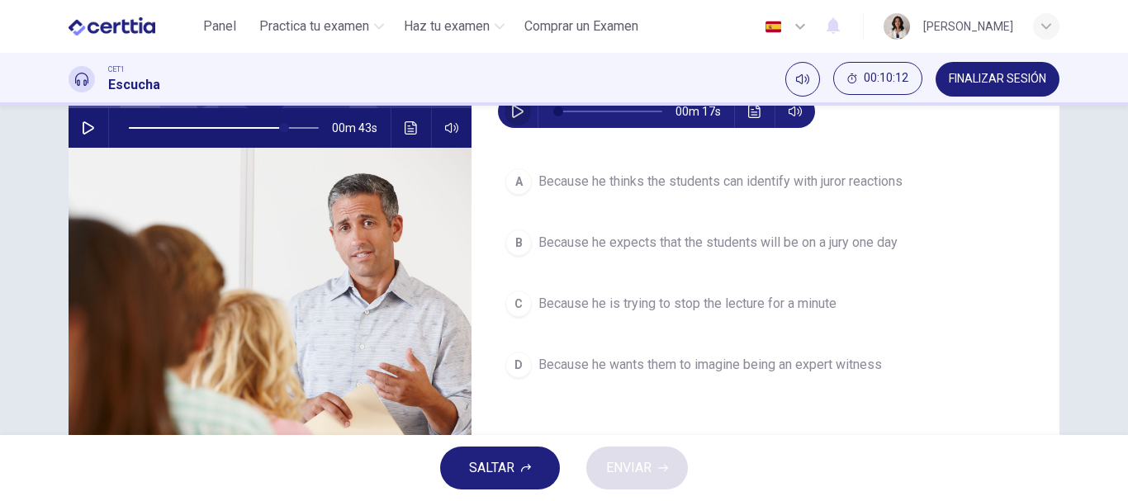
click at [505, 117] on button "button" at bounding box center [518, 111] width 26 height 33
type input "*"
click at [634, 187] on span "Because he thinks the students can identify with juror reactions" at bounding box center [720, 182] width 364 height 20
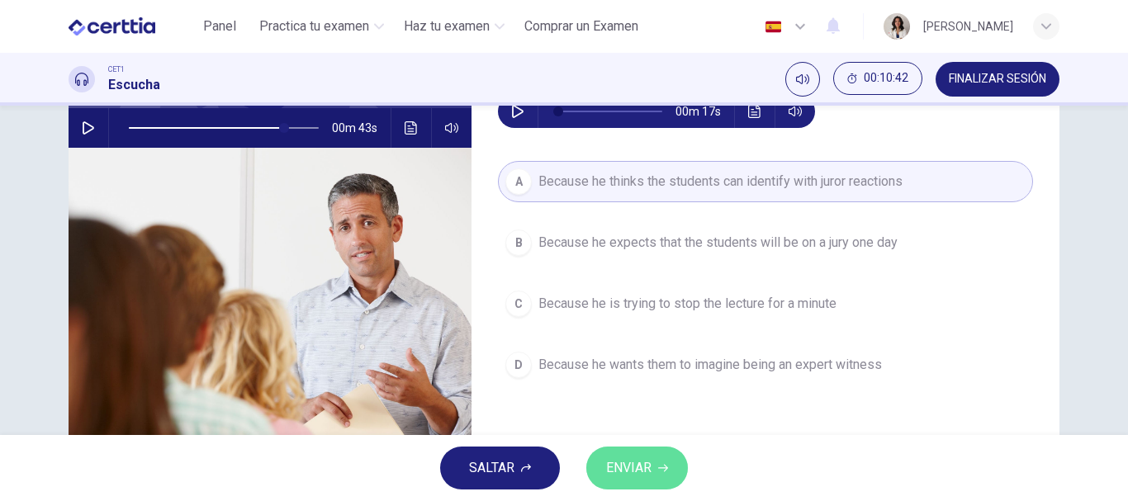
click at [633, 463] on span "ENVIAR" at bounding box center [628, 468] width 45 height 23
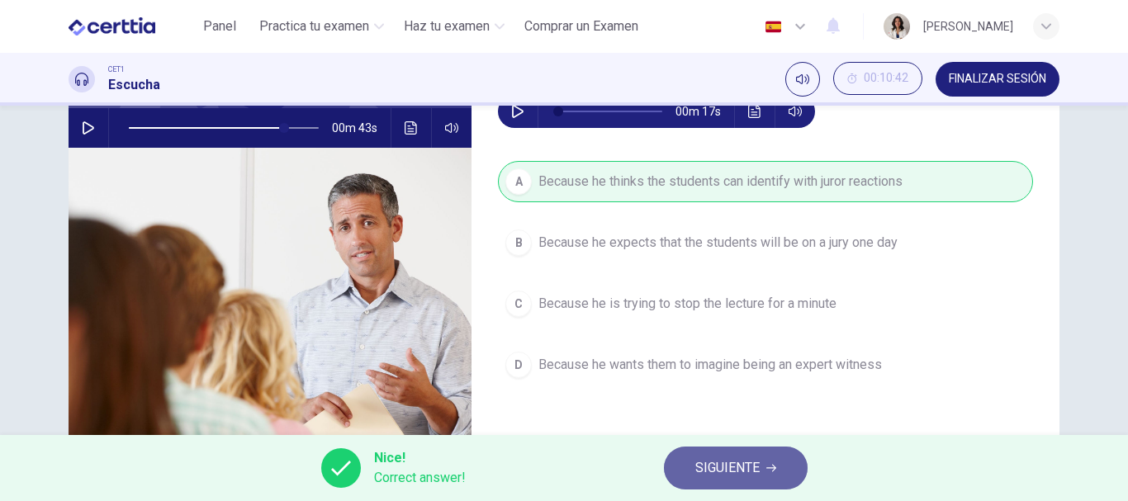
click at [725, 471] on span "SIGUIENTE" at bounding box center [727, 468] width 64 height 23
type input "**"
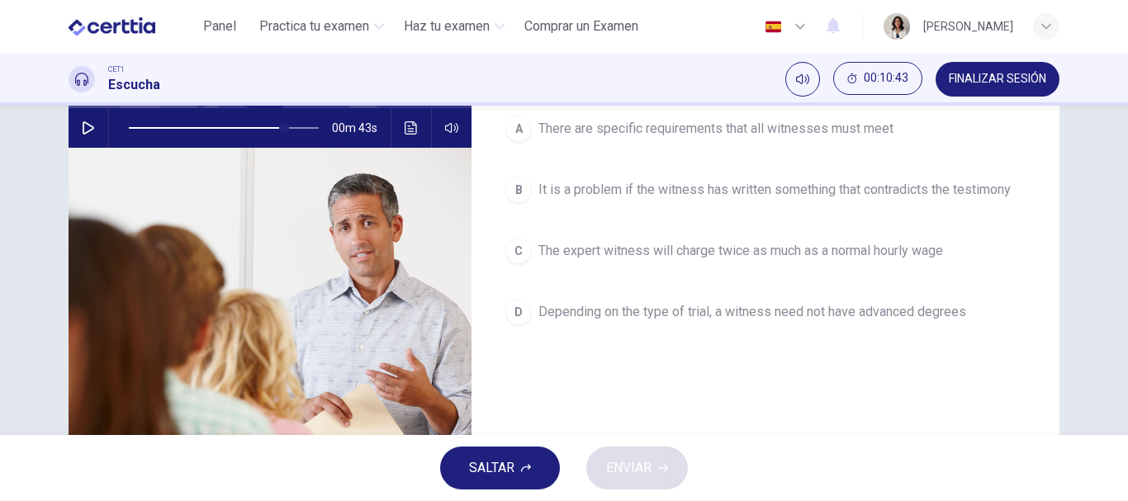
scroll to position [97, 0]
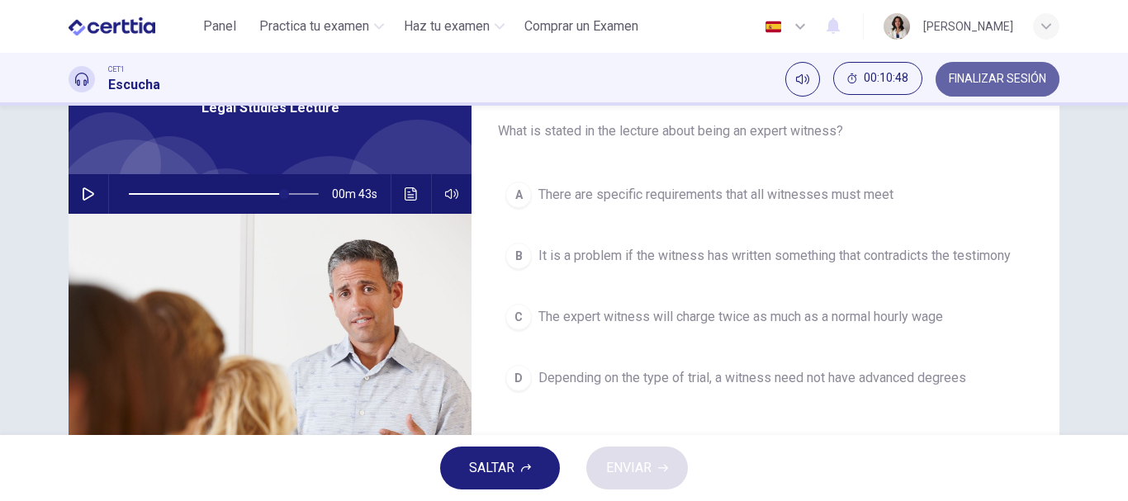
click at [980, 78] on span "FINALIZAR SESIÓN" at bounding box center [997, 79] width 97 height 13
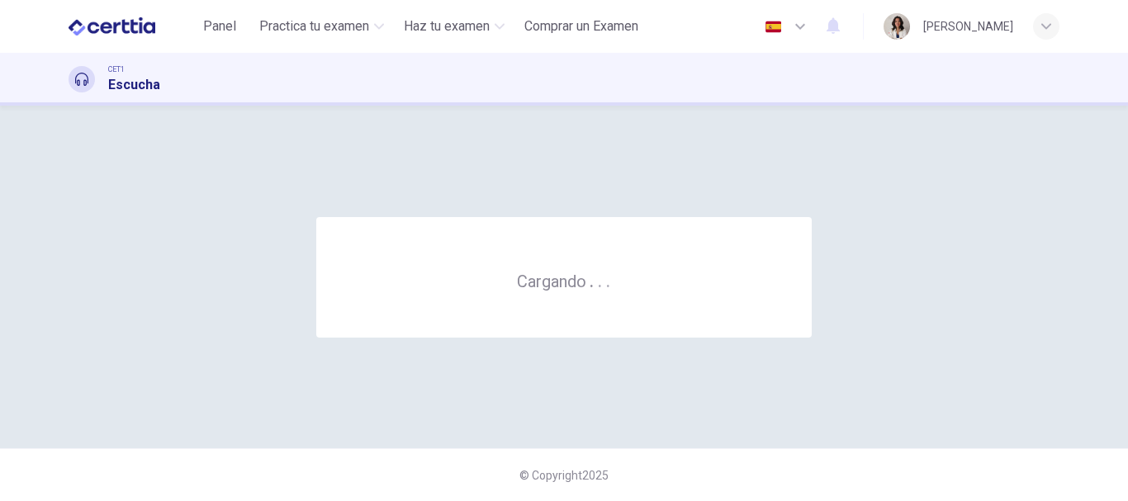
scroll to position [0, 0]
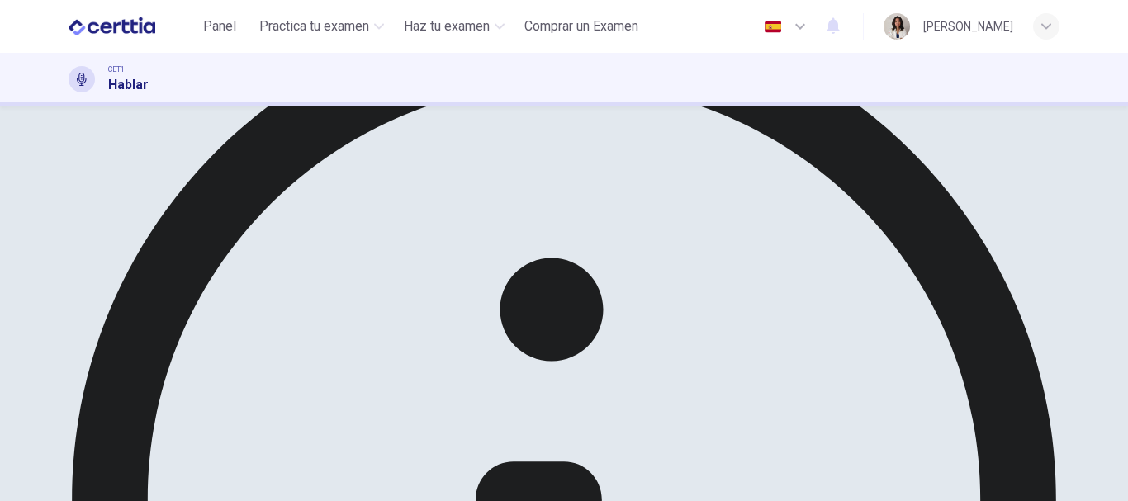
scroll to position [138, 0]
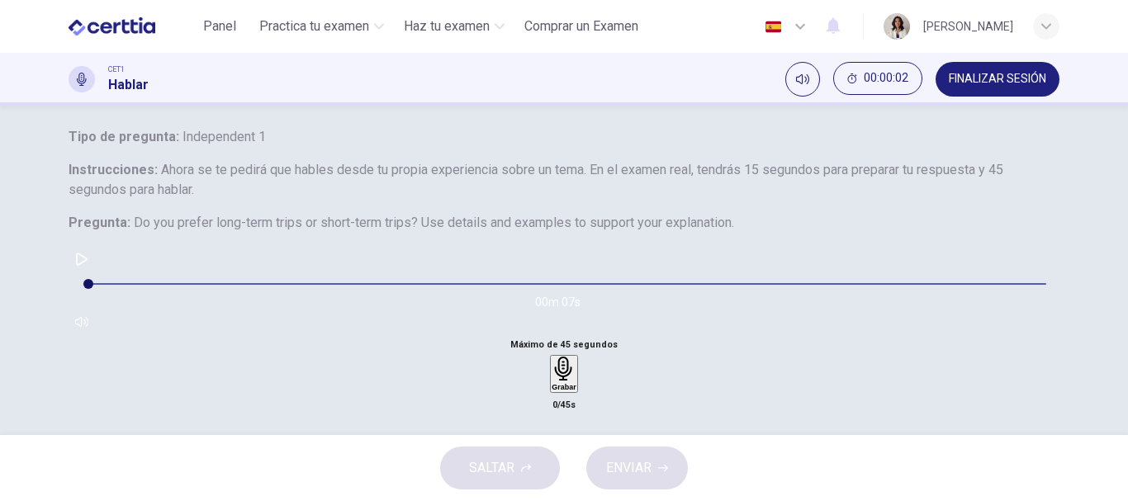
scroll to position [0, 0]
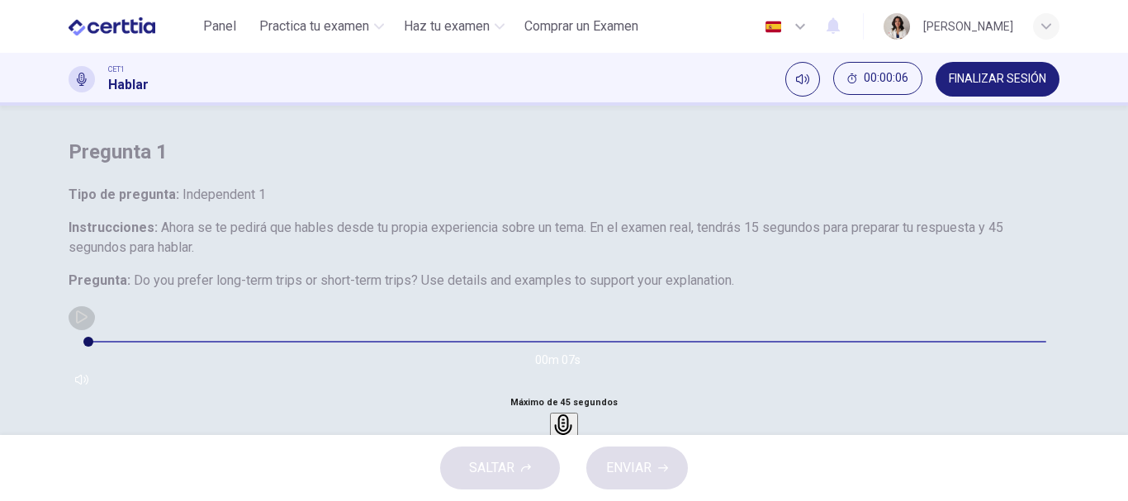
click at [88, 324] on icon "button" at bounding box center [81, 317] width 13 height 13
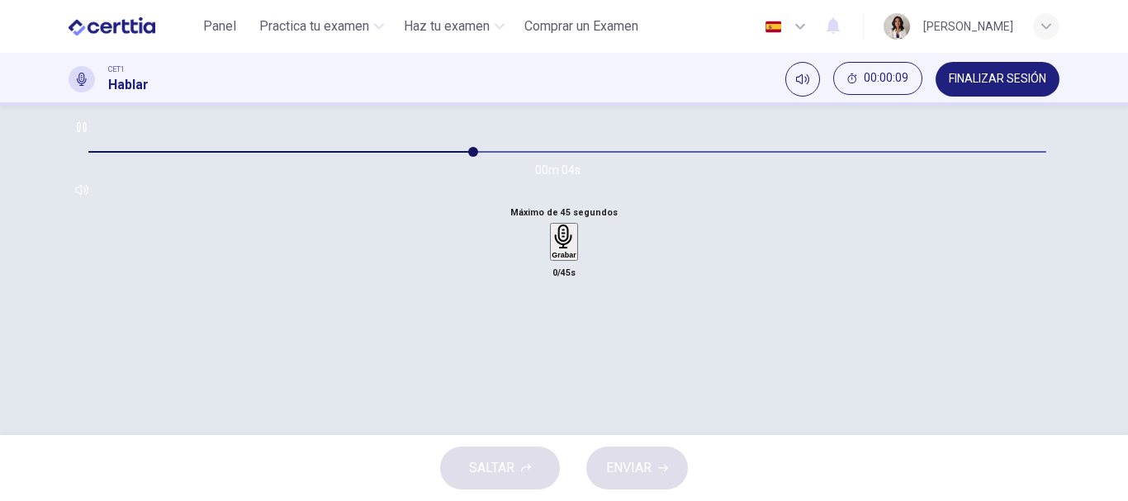
scroll to position [176, 0]
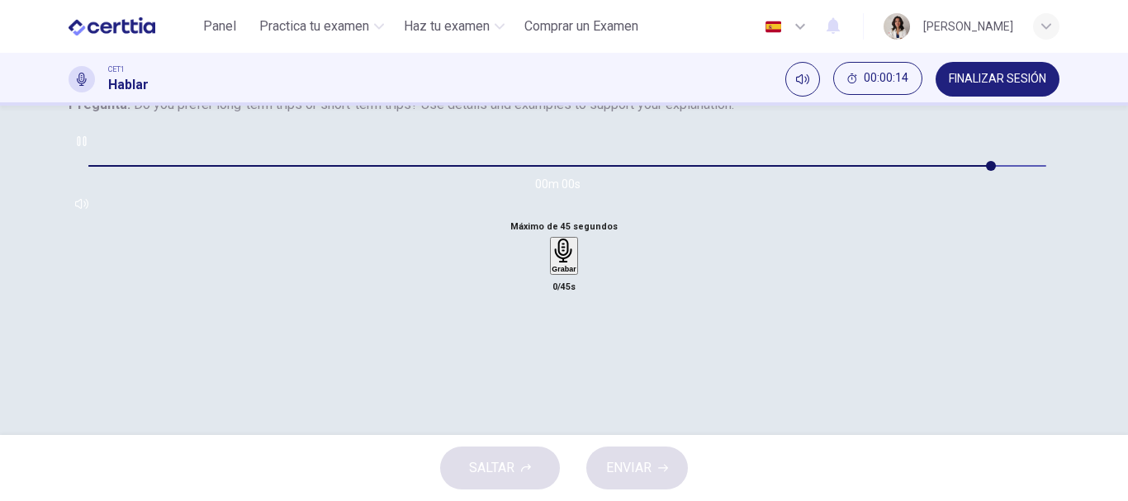
type input "*"
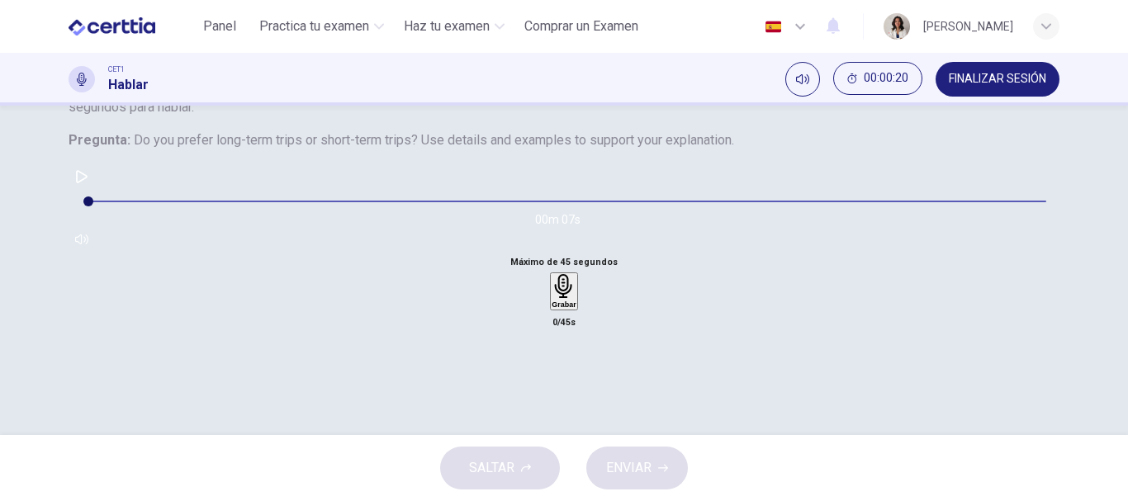
scroll to position [165, 0]
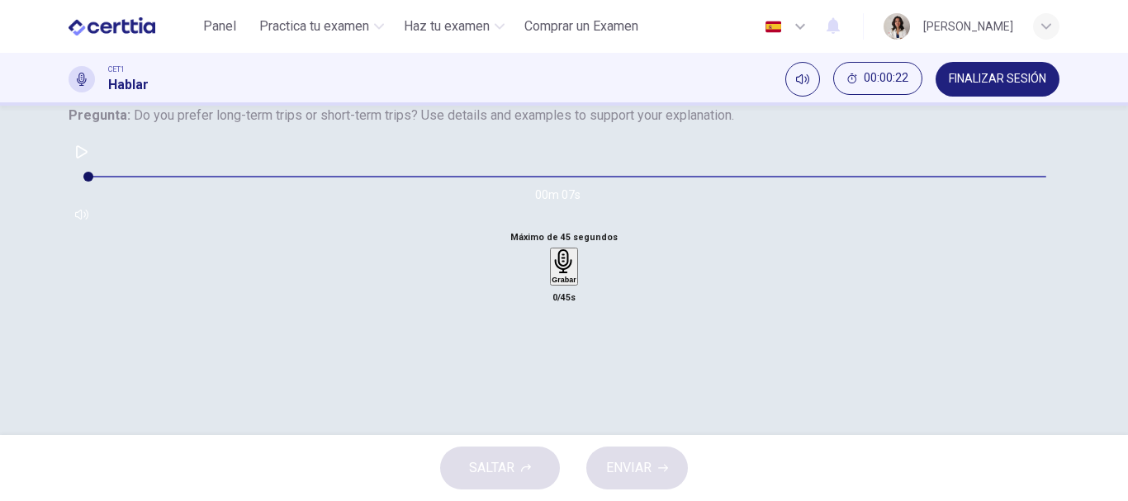
click at [576, 284] on div "Grabar" at bounding box center [564, 266] width 24 height 35
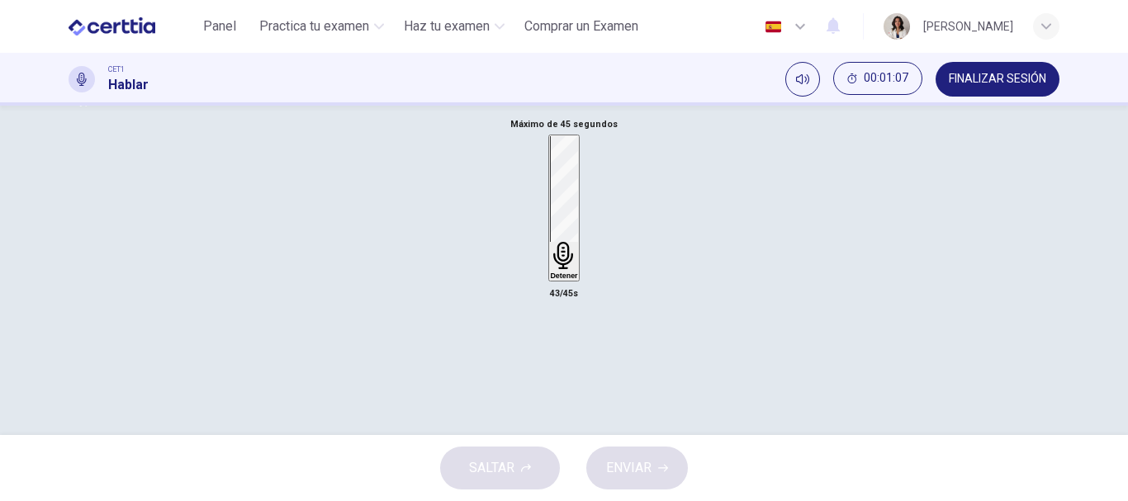
click at [550, 277] on div "Detener" at bounding box center [563, 208] width 27 height 144
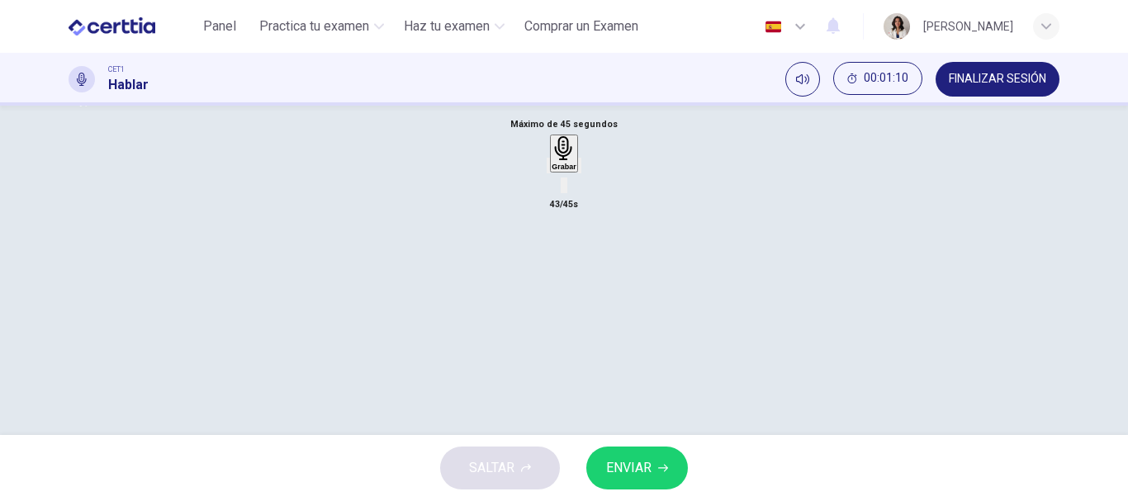
click at [595, 185] on icon "button" at bounding box center [590, 179] width 9 height 12
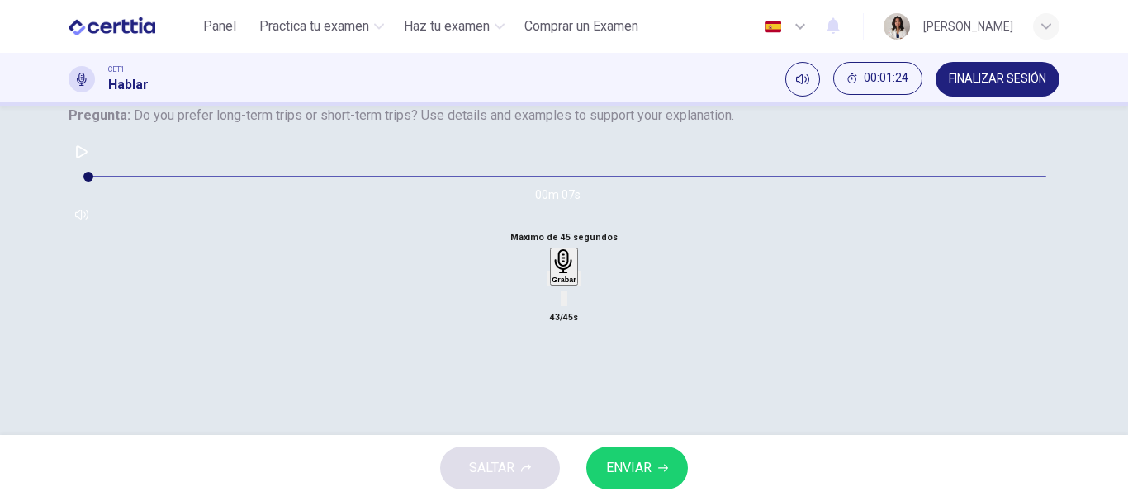
scroll to position [187, 0]
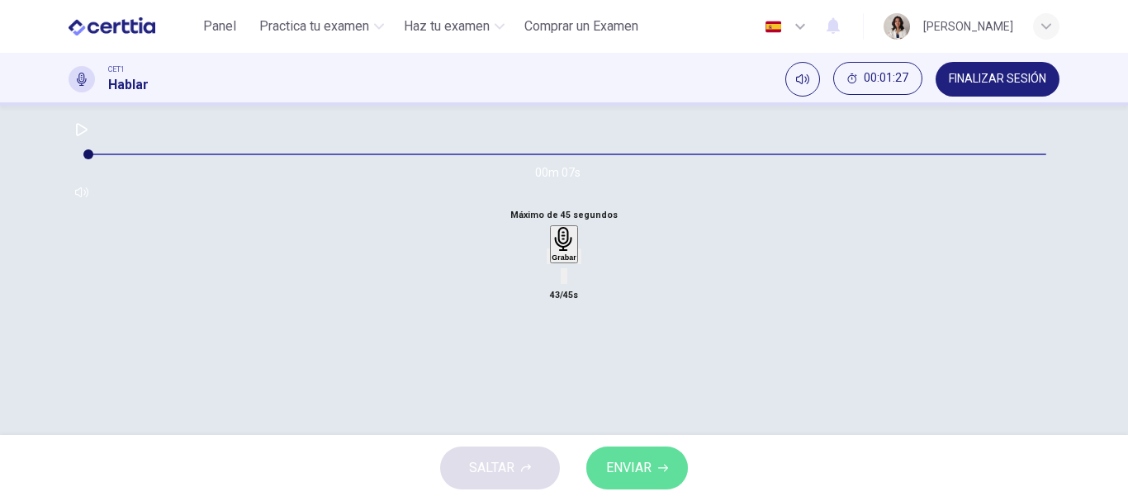
click at [652, 473] on span "ENVIAR" at bounding box center [628, 468] width 45 height 23
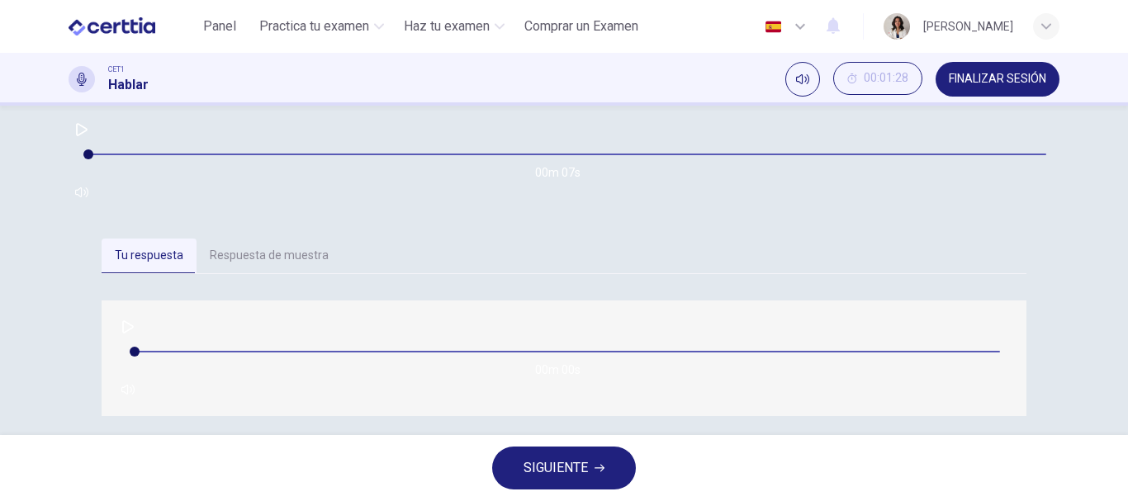
scroll to position [311, 0]
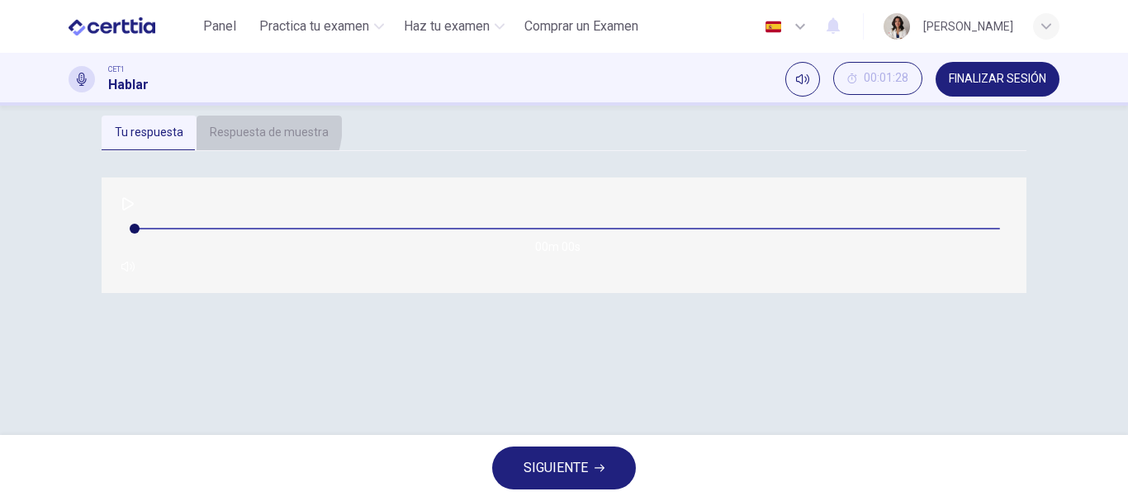
click at [225, 150] on button "Respuesta de muestra" at bounding box center [269, 133] width 145 height 35
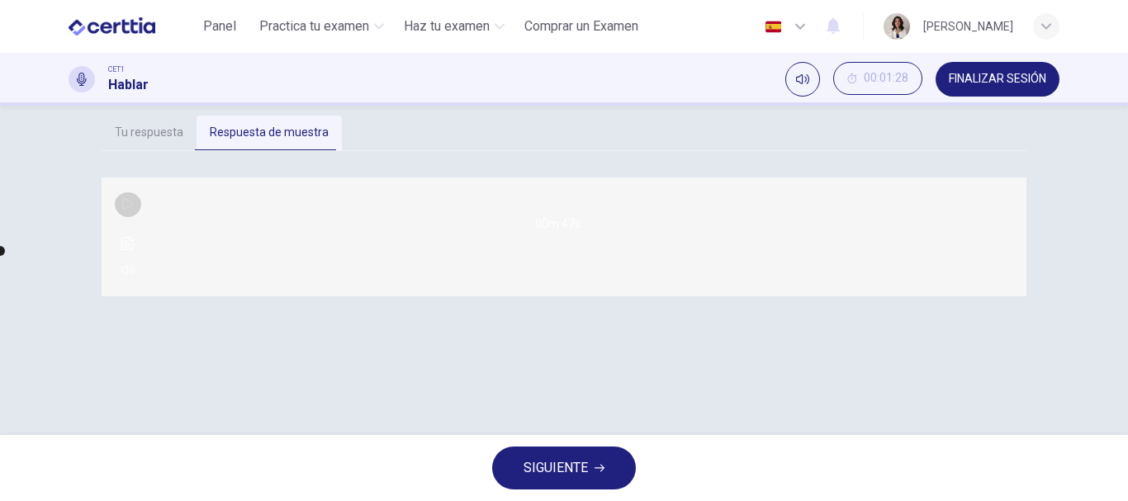
click at [126, 211] on icon "button" at bounding box center [128, 203] width 12 height 13
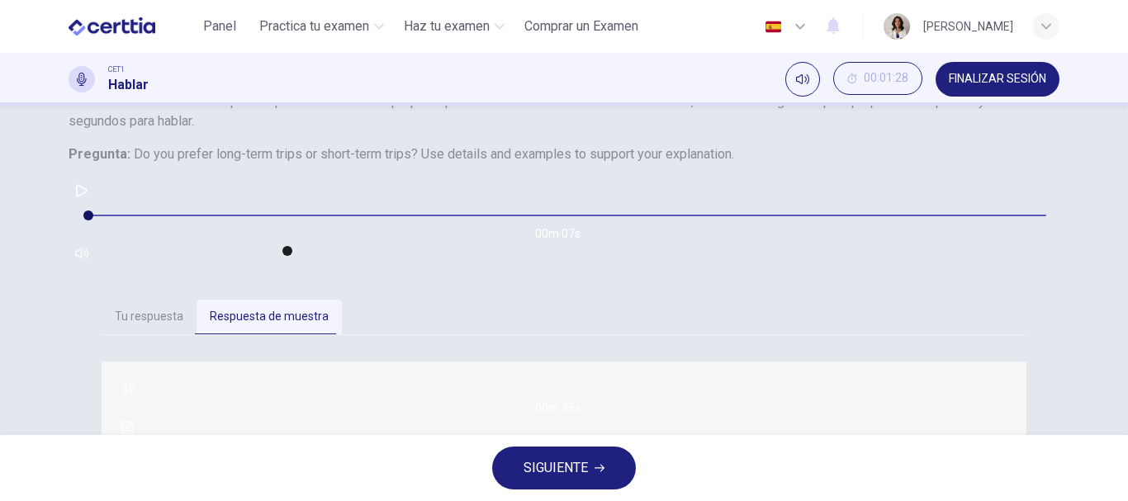
scroll to position [98, 0]
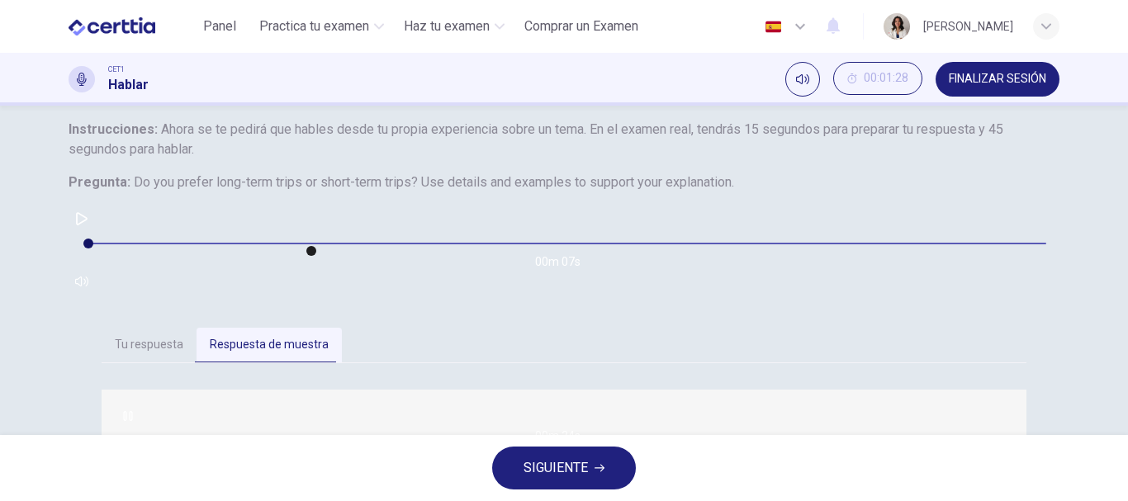
type input "**"
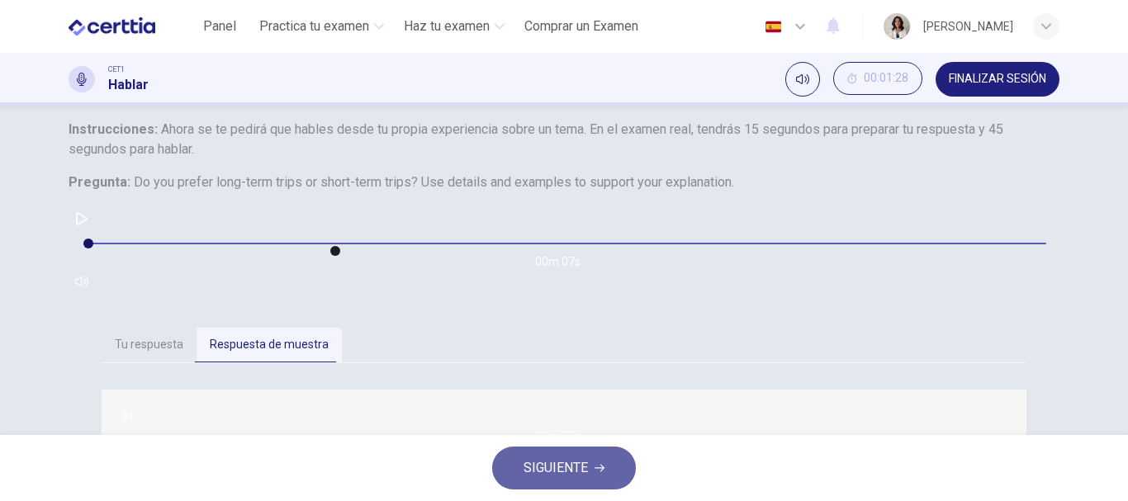
click at [557, 478] on span "SIGUIENTE" at bounding box center [556, 468] width 64 height 23
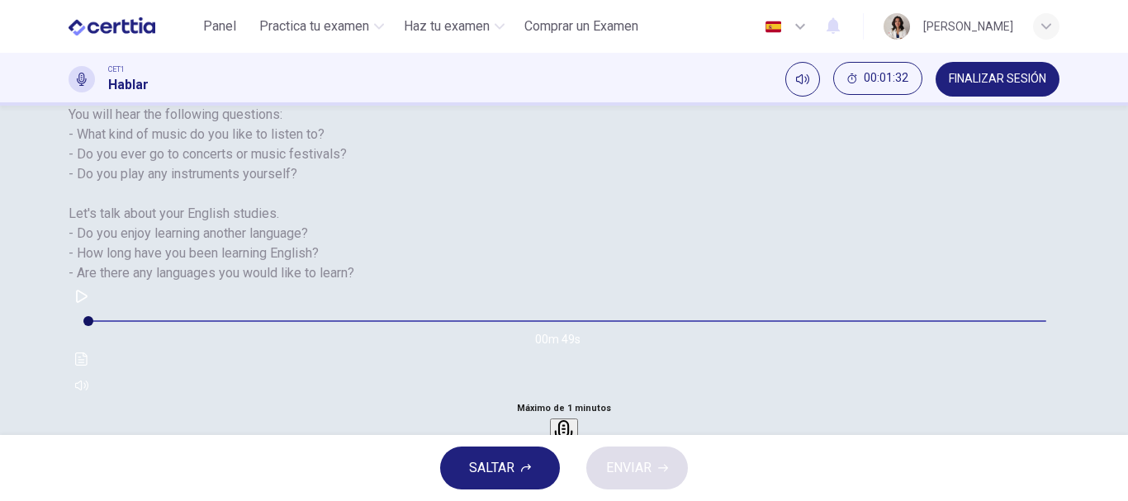
scroll to position [275, 0]
click at [576, 445] on h6 "Grabar" at bounding box center [564, 449] width 24 height 8
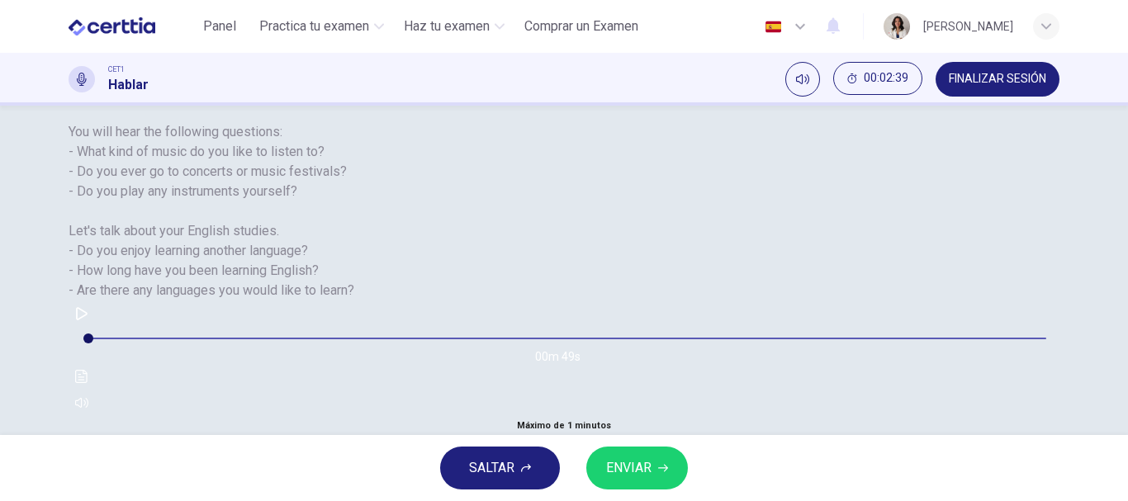
click at [595, 476] on icon "button" at bounding box center [590, 482] width 9 height 12
click at [664, 464] on icon "button" at bounding box center [663, 468] width 10 height 10
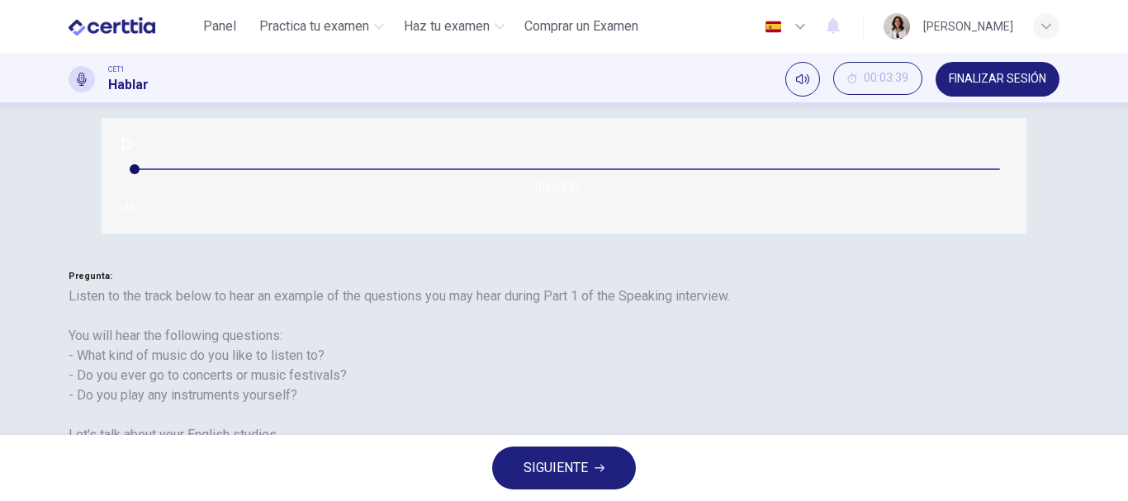
scroll to position [221, 0]
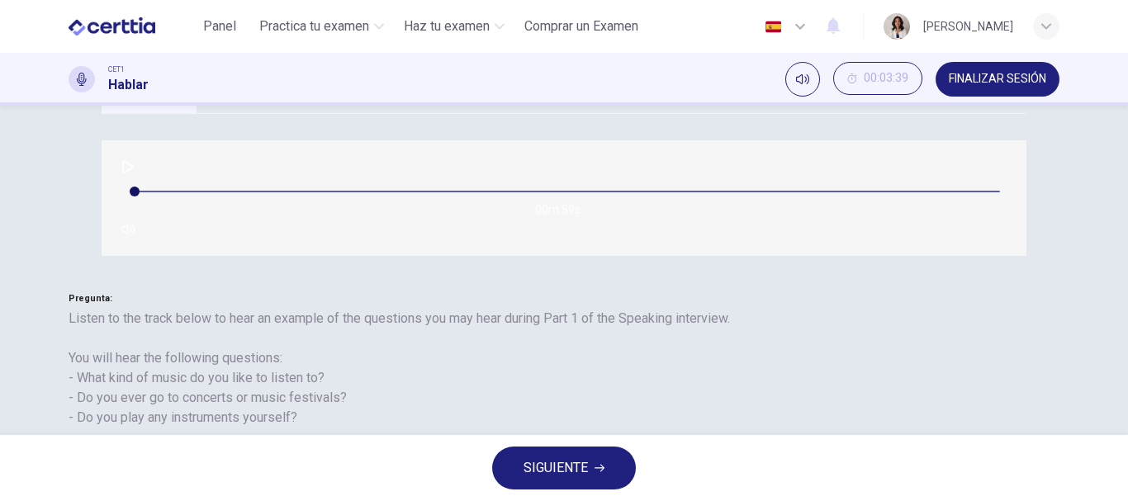
scroll to position [225, 0]
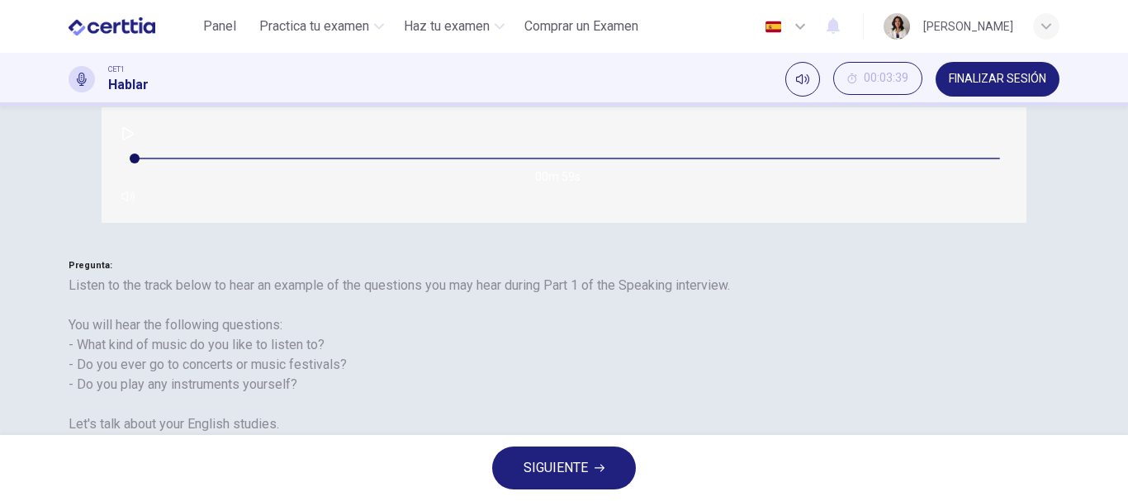
type input "**"
click at [562, 462] on span "SIGUIENTE" at bounding box center [556, 468] width 64 height 23
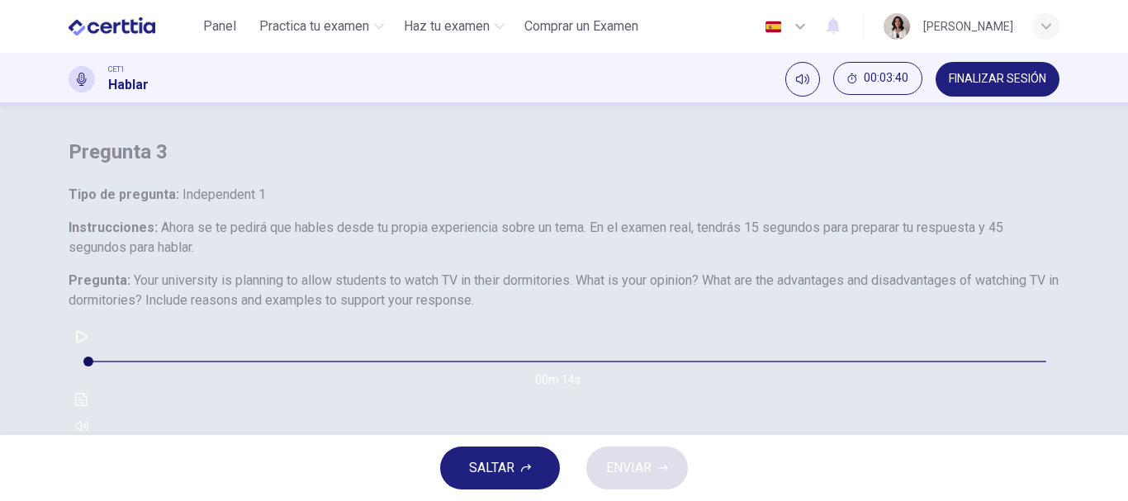
scroll to position [102, 0]
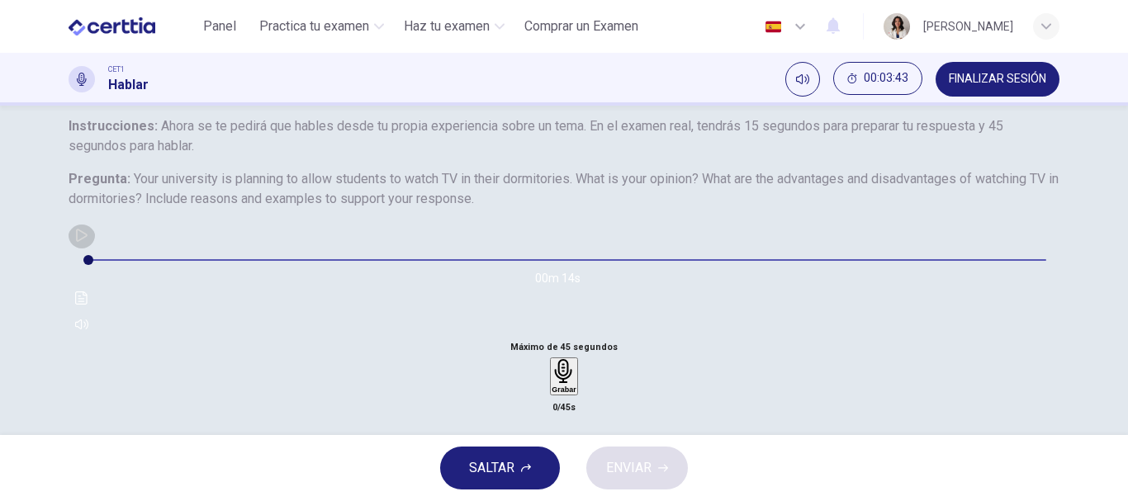
click at [88, 242] on icon "button" at bounding box center [81, 235] width 13 height 13
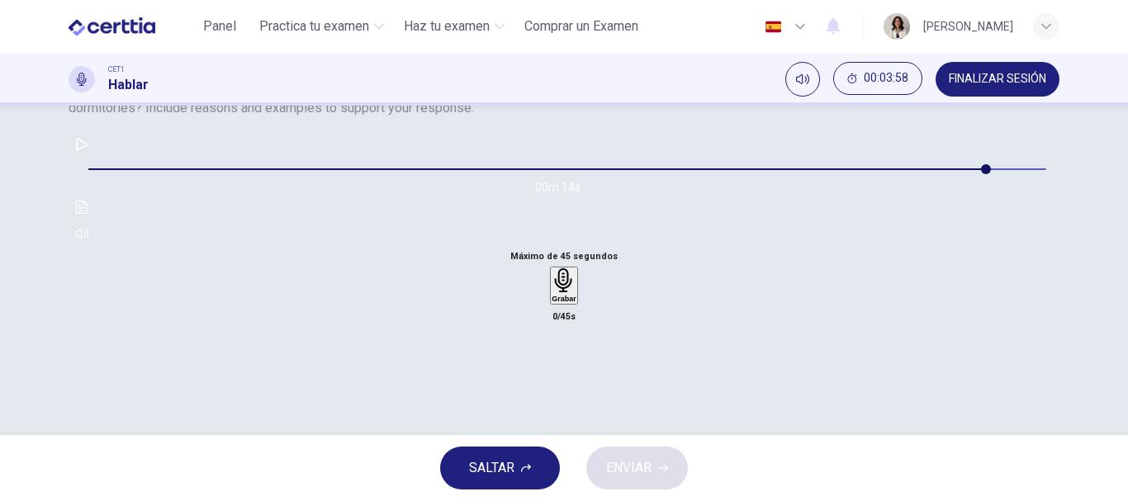
type input "*"
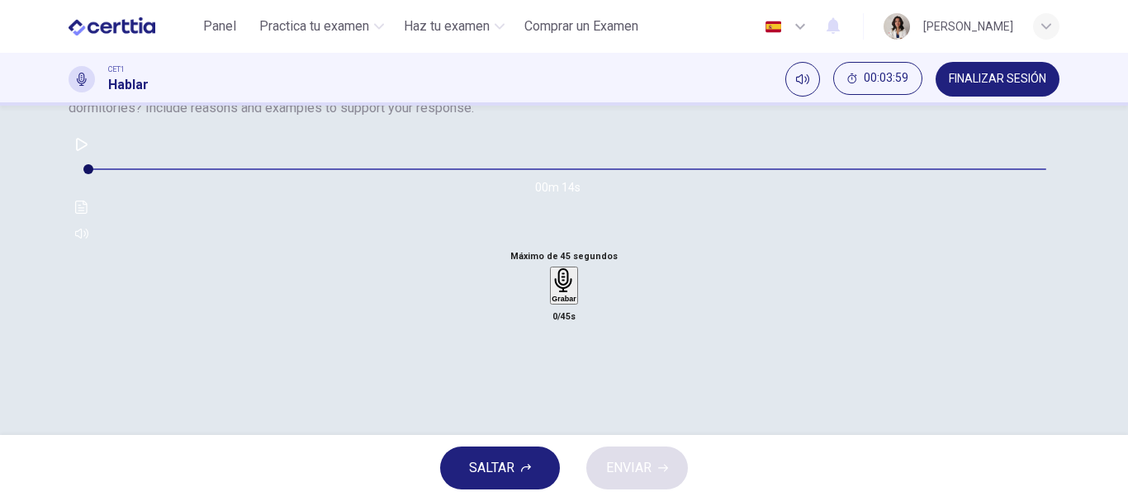
click at [576, 303] on div "Grabar" at bounding box center [564, 285] width 24 height 35
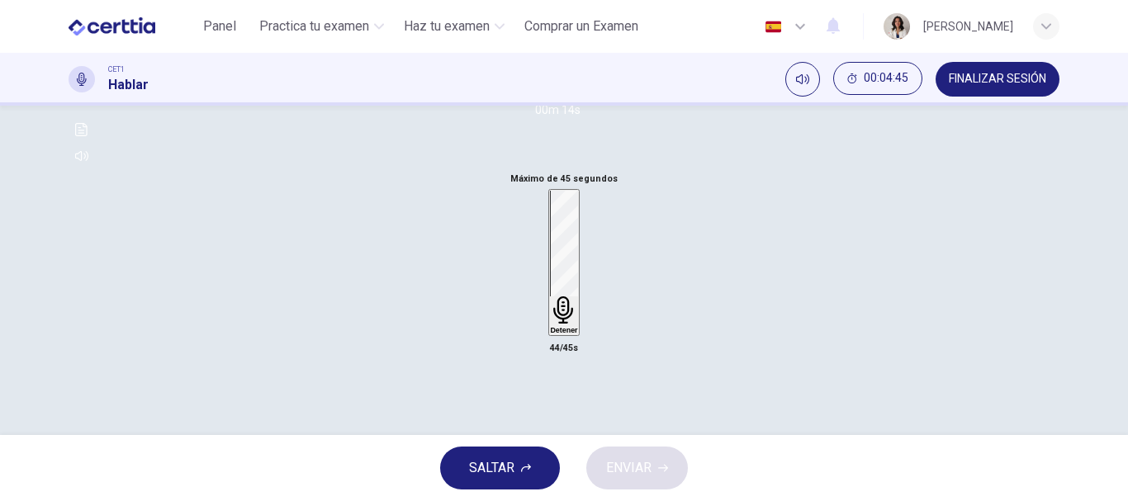
scroll to position [264, 0]
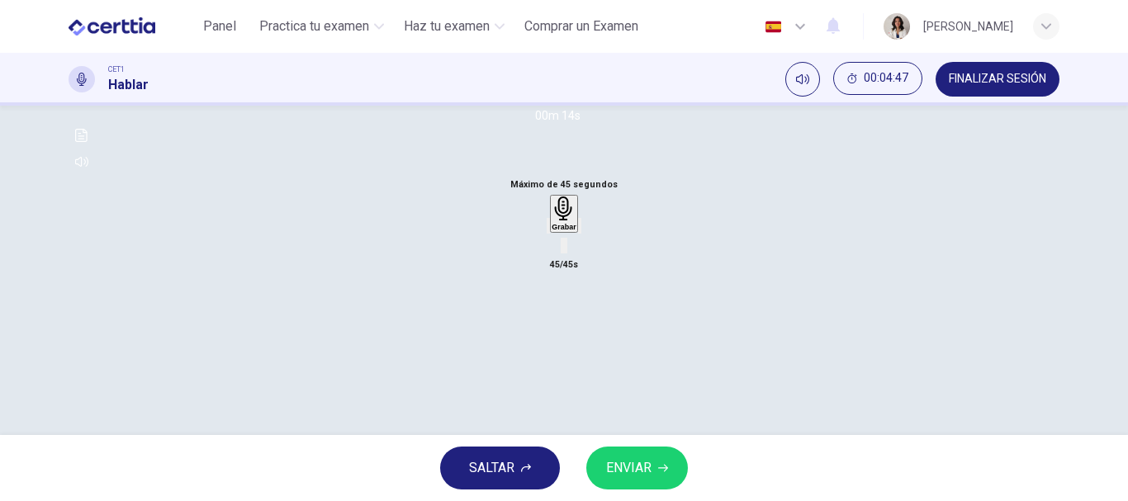
click at [548, 230] on icon "button" at bounding box center [548, 230] width 0 height 0
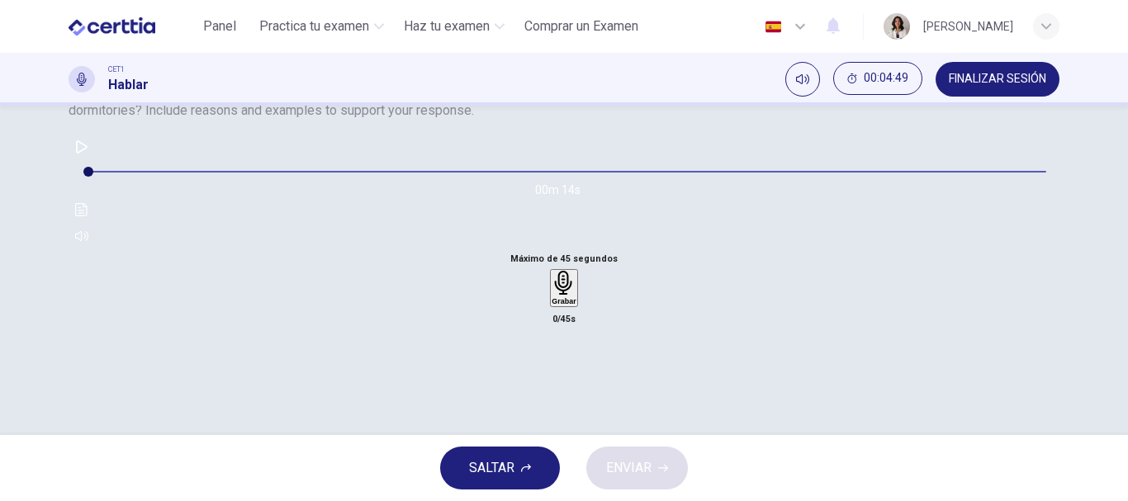
scroll to position [187, 0]
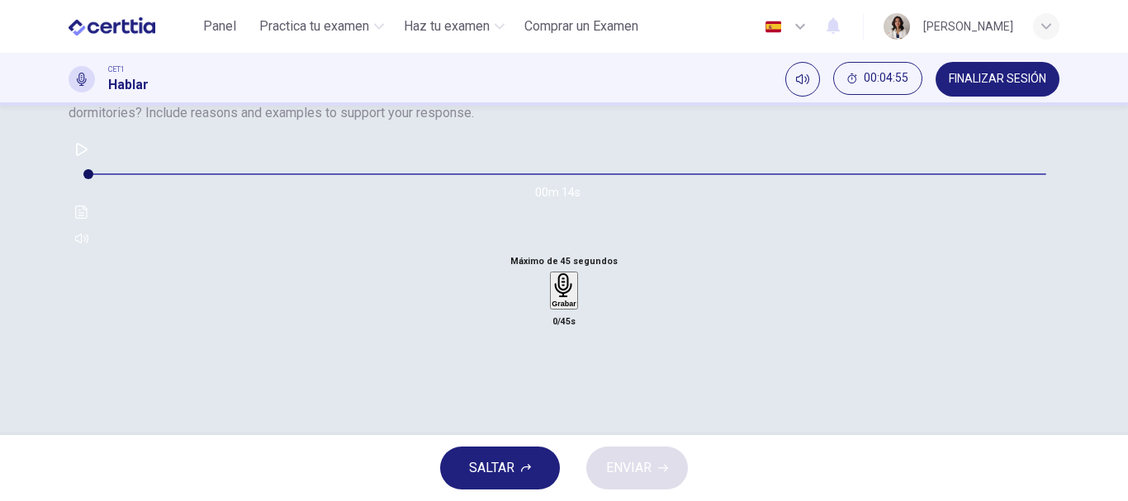
click at [552, 297] on icon "button" at bounding box center [564, 285] width 24 height 24
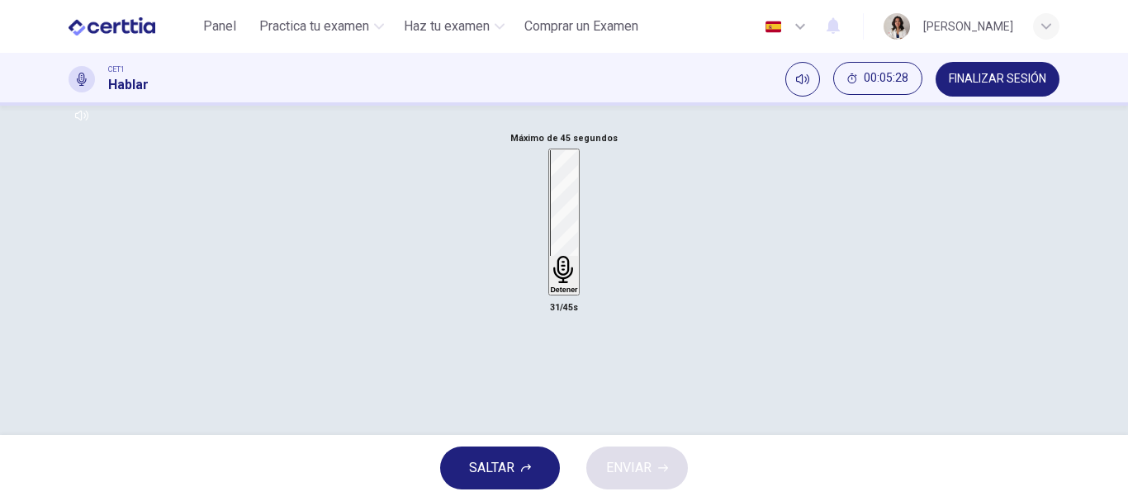
scroll to position [294, 0]
click at [553, 302] on h6 "Detener" at bounding box center [563, 306] width 27 height 8
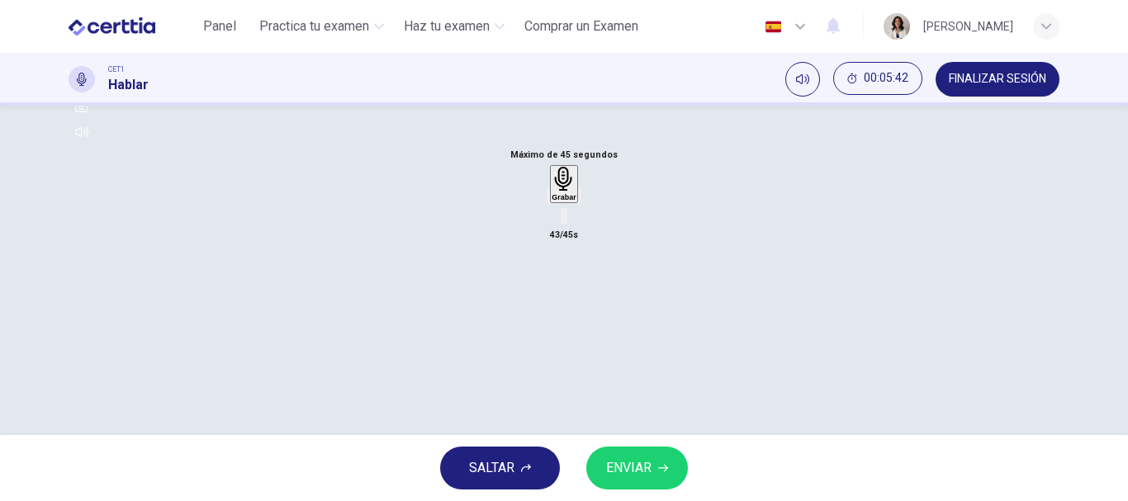
click at [580, 200] on icon "button" at bounding box center [580, 200] width 0 height 0
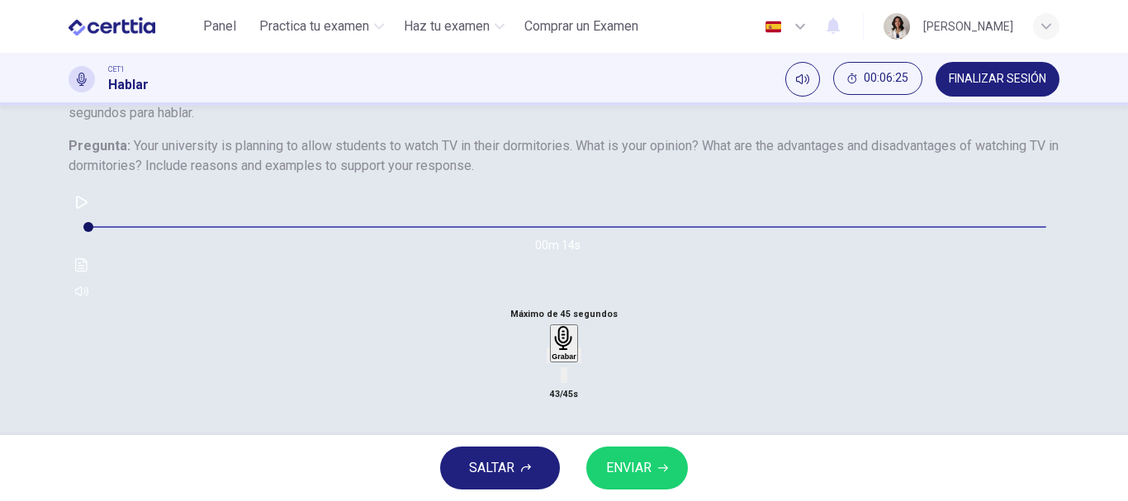
scroll to position [311, 0]
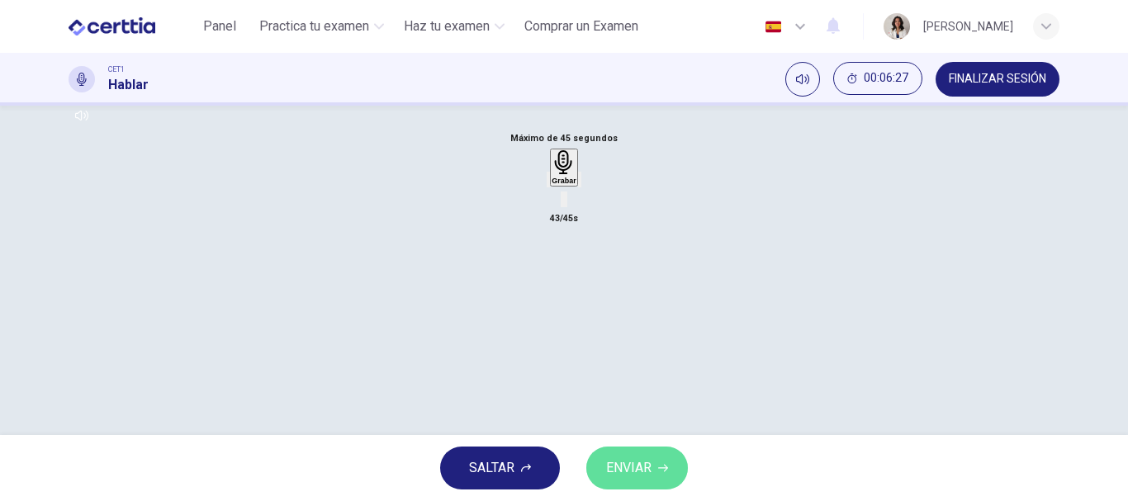
click at [619, 481] on button "ENVIAR" at bounding box center [637, 468] width 102 height 43
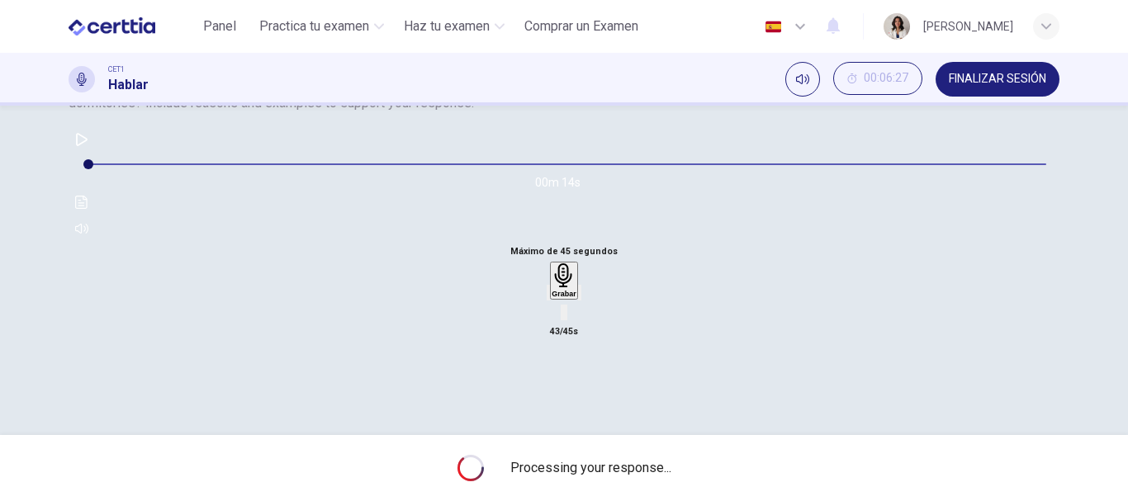
scroll to position [176, 0]
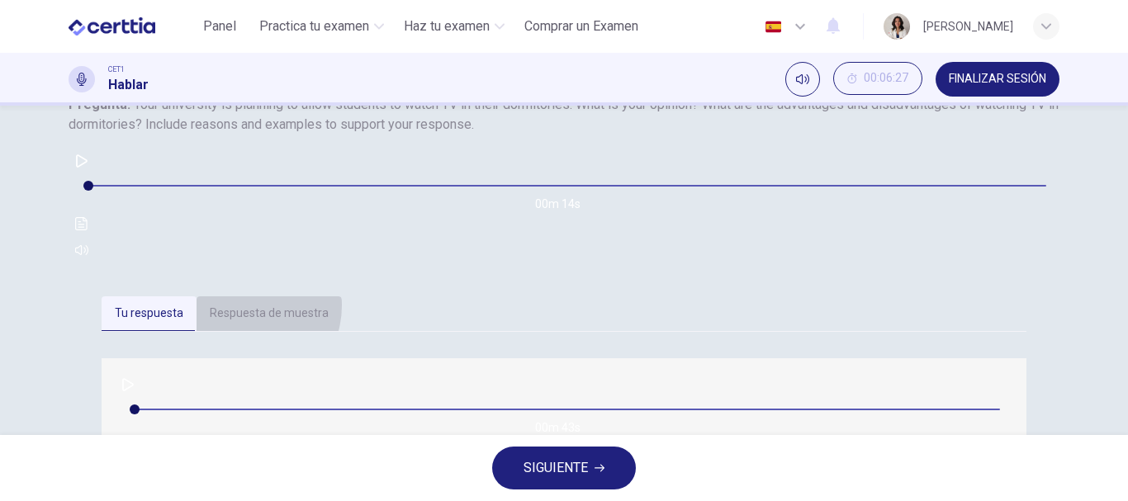
click at [236, 325] on button "Respuesta de muestra" at bounding box center [269, 313] width 145 height 35
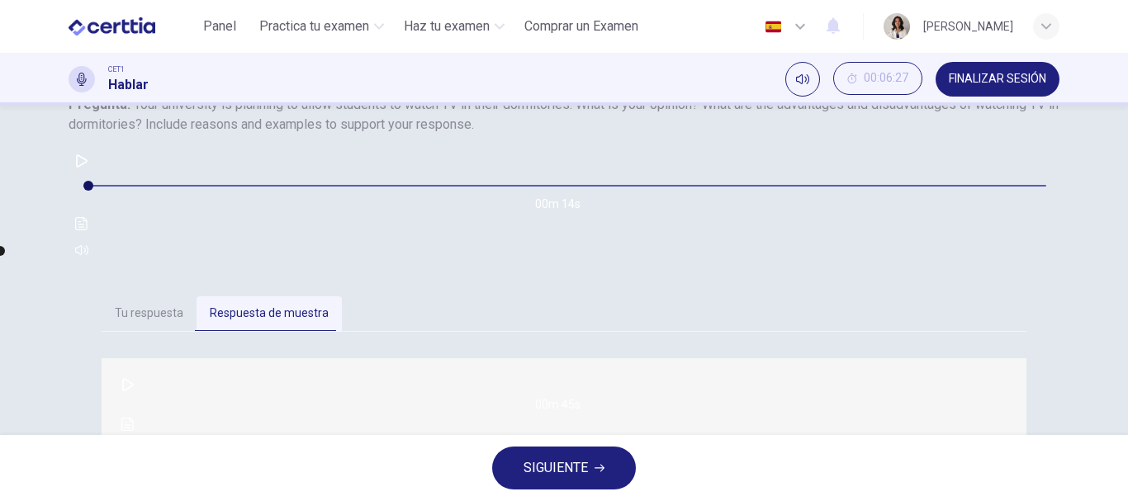
scroll to position [311, 0]
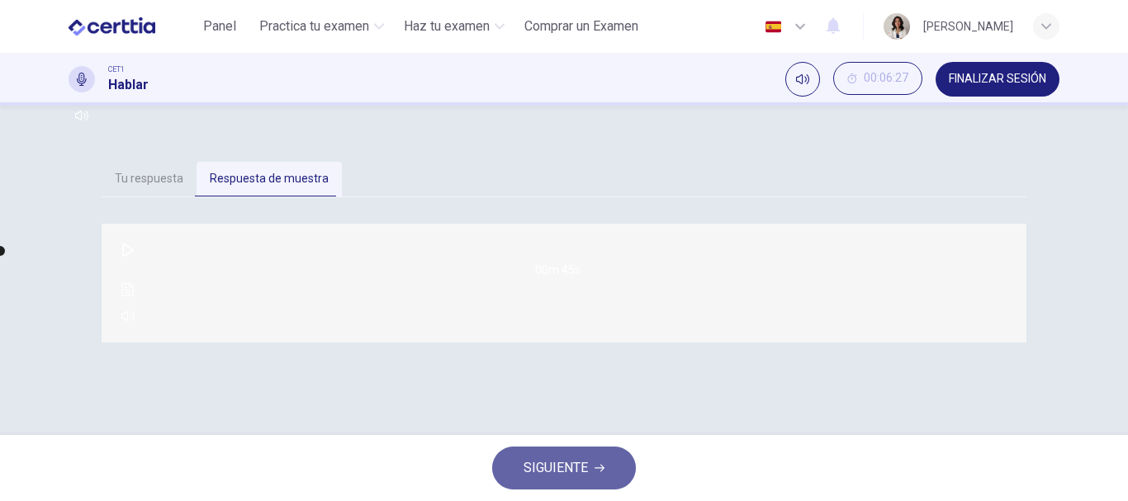
click at [539, 481] on button "SIGUIENTE" at bounding box center [564, 468] width 144 height 43
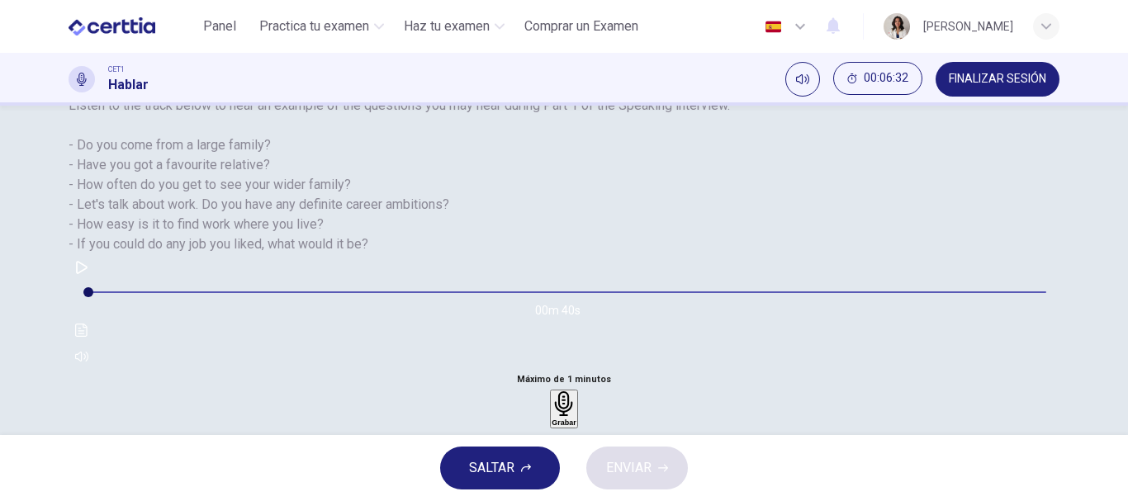
scroll to position [182, 0]
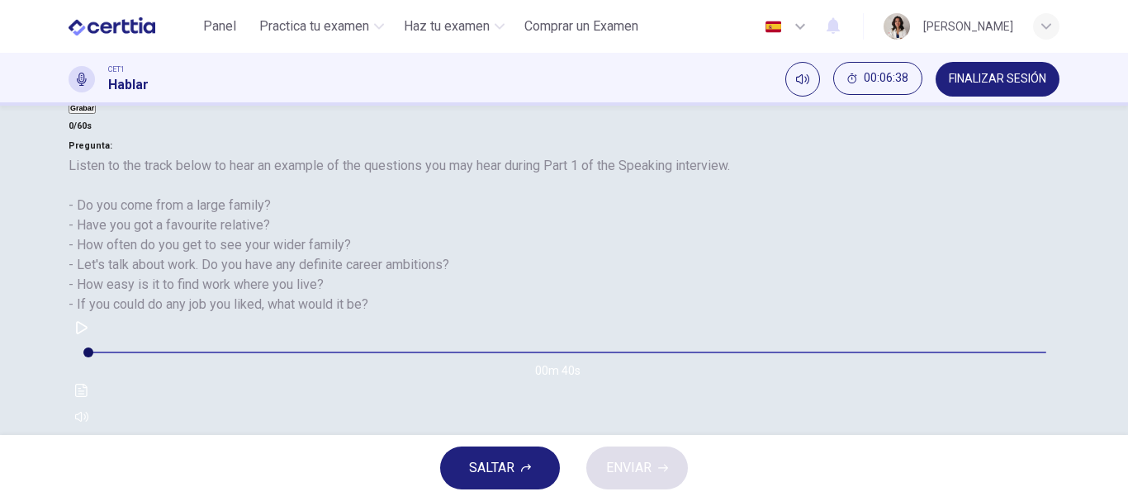
click at [576, 452] on div "Grabar" at bounding box center [564, 469] width 24 height 35
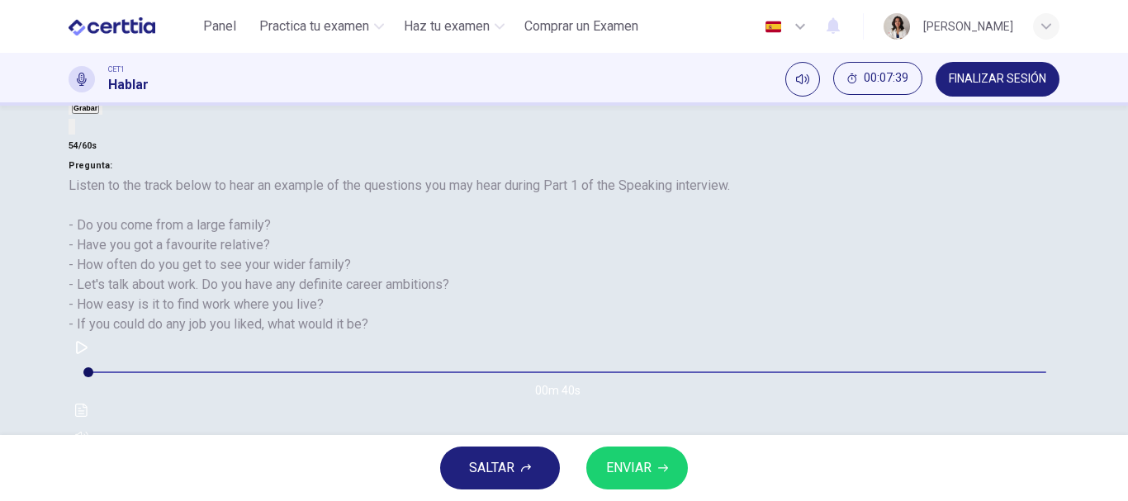
click at [576, 499] on h6 "Grabar" at bounding box center [564, 503] width 24 height 8
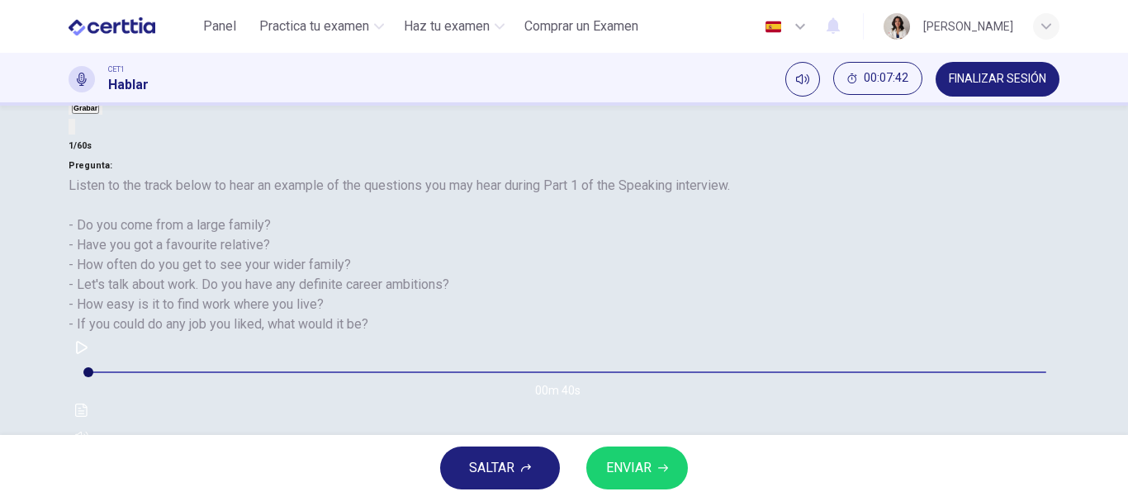
click at [576, 499] on h6 "Grabar" at bounding box center [564, 503] width 24 height 8
click at [548, 500] on icon "button" at bounding box center [548, 505] width 0 height 0
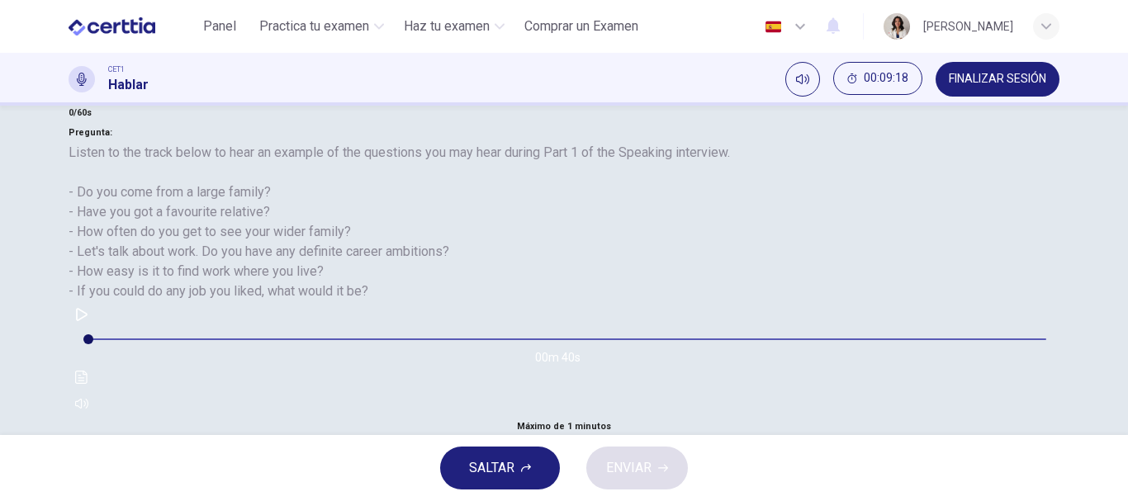
scroll to position [176, 0]
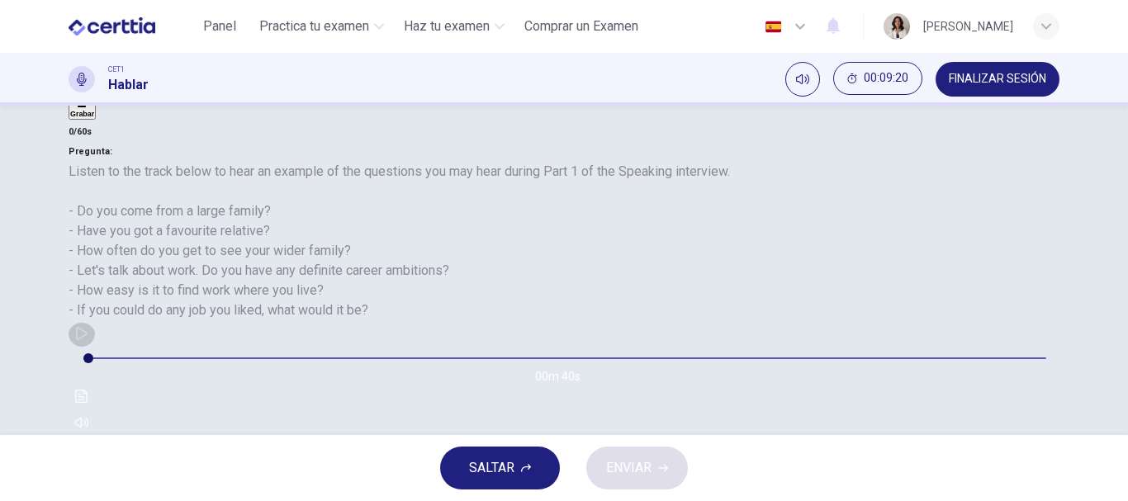
click at [95, 347] on button "button" at bounding box center [82, 333] width 26 height 26
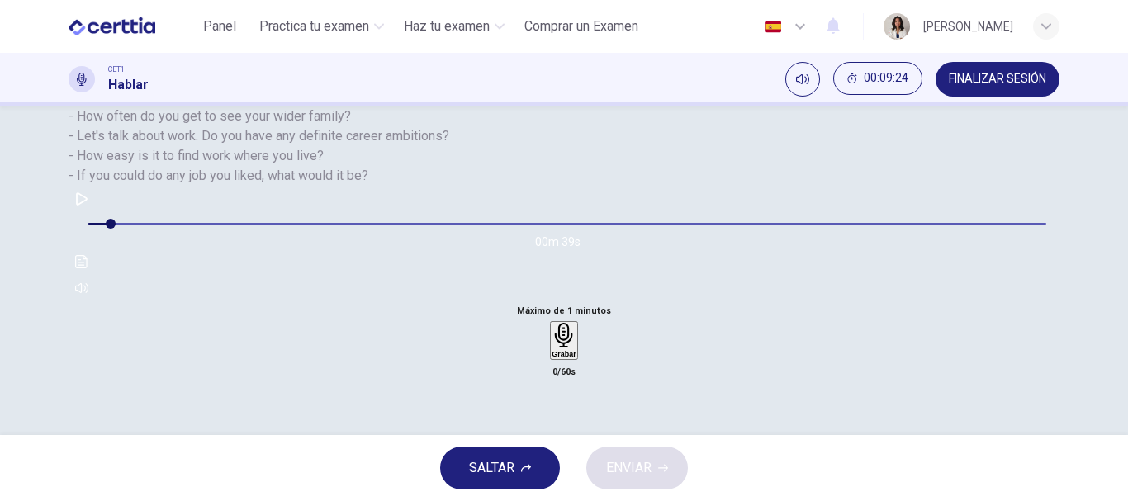
scroll to position [263, 0]
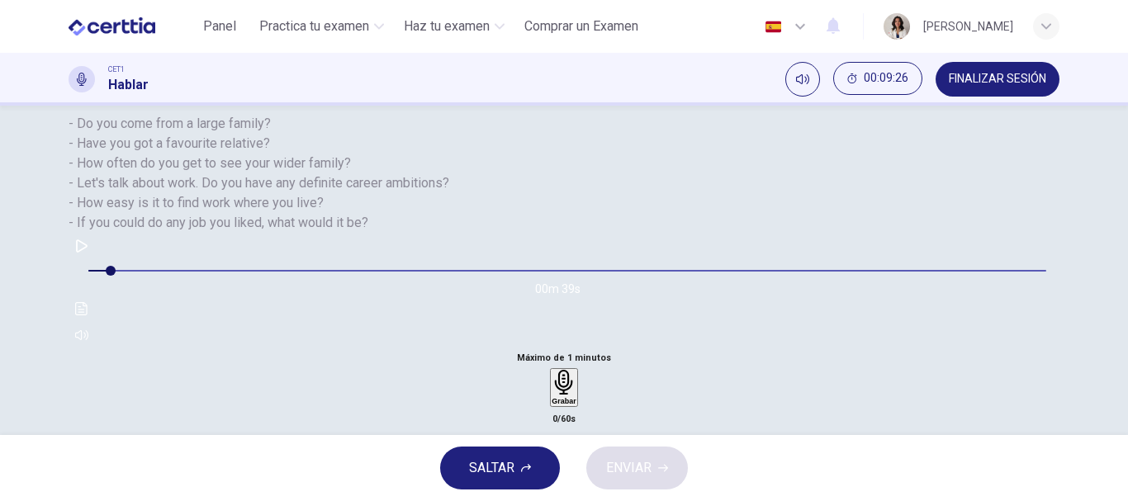
click at [576, 370] on div "Grabar" at bounding box center [564, 387] width 24 height 35
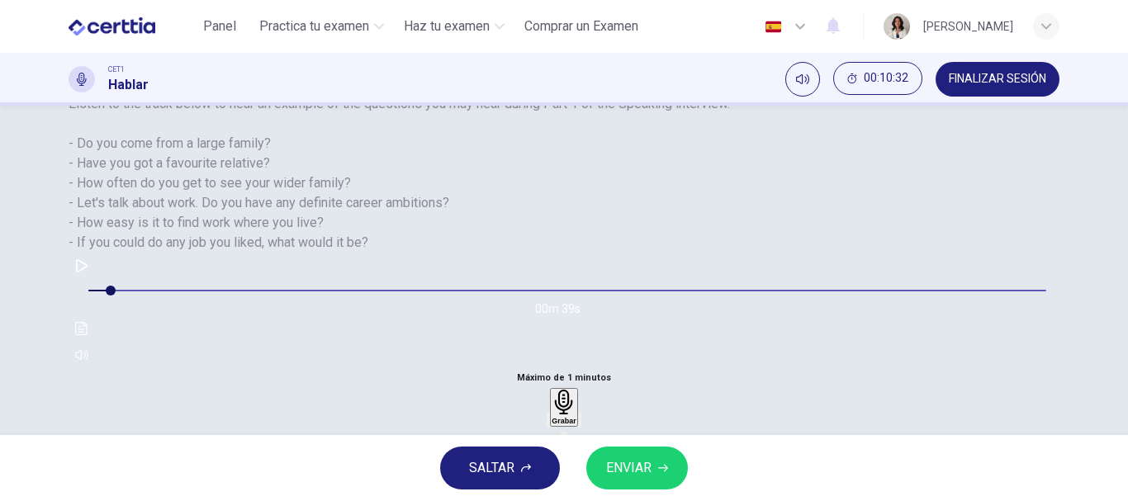
click at [580, 414] on div "button" at bounding box center [580, 420] width 0 height 12
click at [565, 427] on icon "button" at bounding box center [558, 433] width 13 height 13
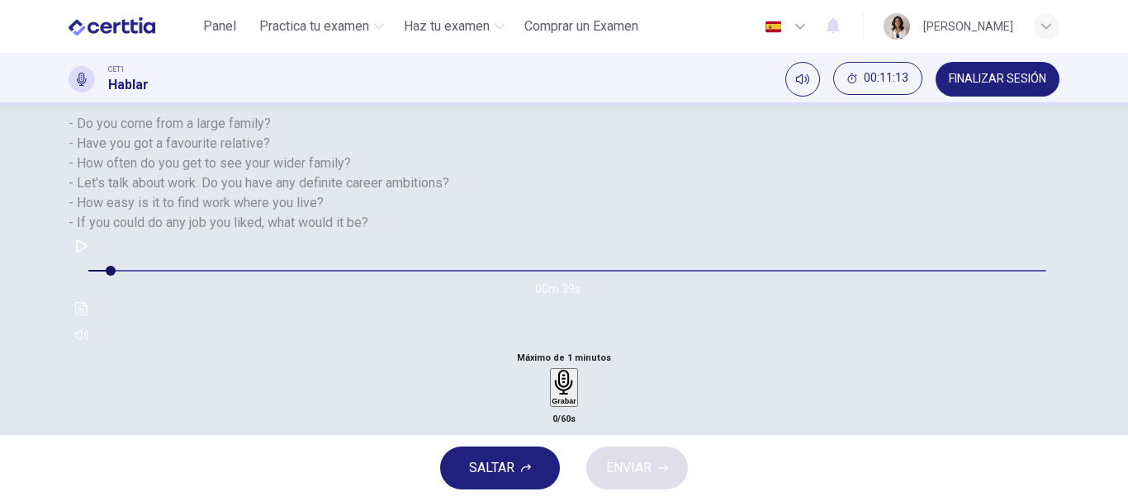
click at [576, 370] on icon "button" at bounding box center [564, 382] width 24 height 24
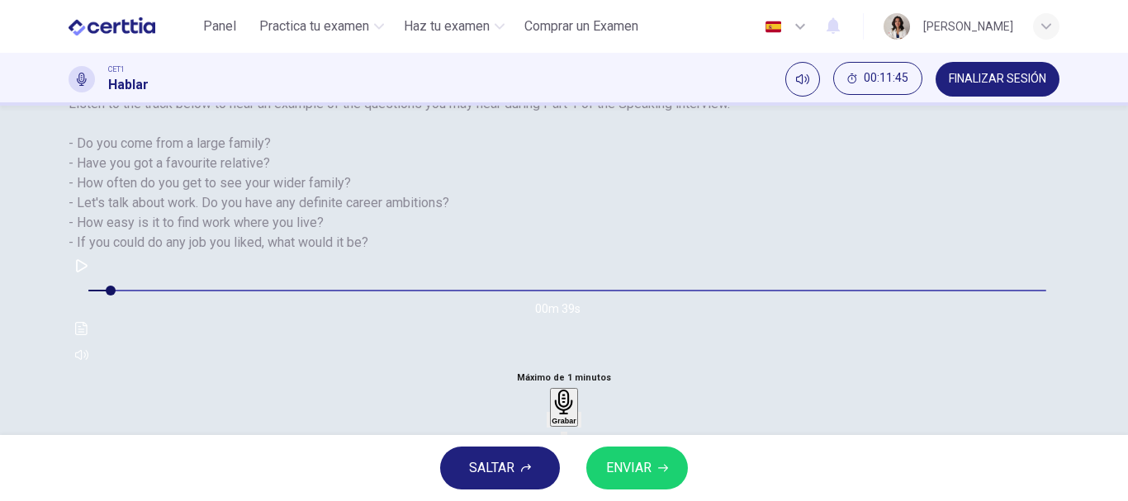
click at [548, 414] on div "button" at bounding box center [548, 420] width 0 height 12
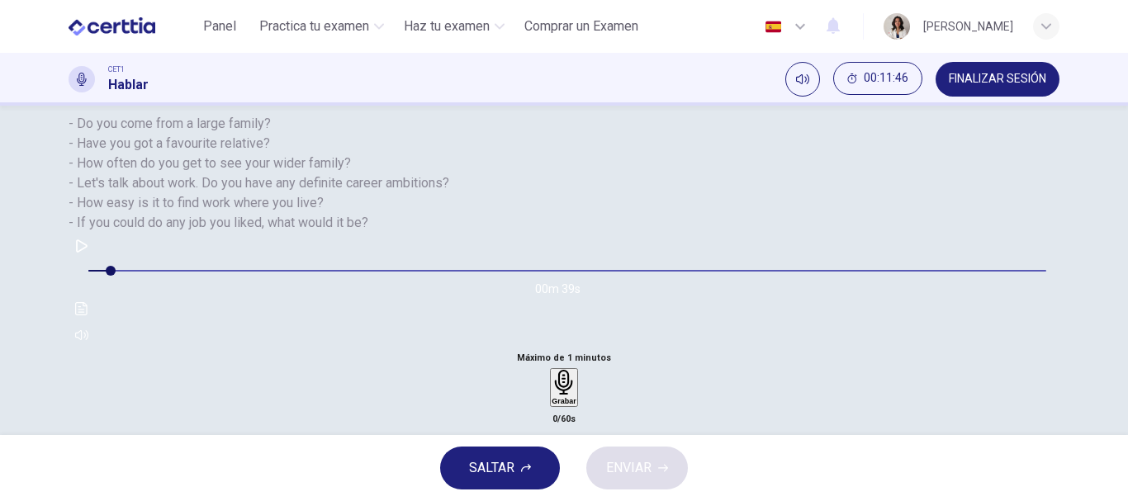
click at [576, 370] on div "Grabar" at bounding box center [564, 387] width 24 height 35
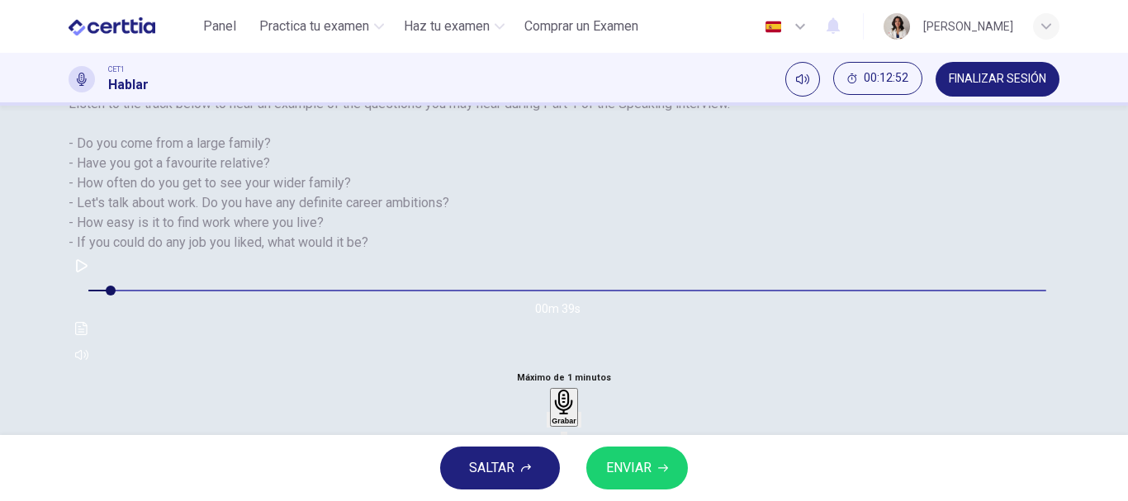
click at [580, 424] on icon "button" at bounding box center [580, 424] width 0 height 0
click at [650, 459] on span "ENVIAR" at bounding box center [628, 468] width 45 height 23
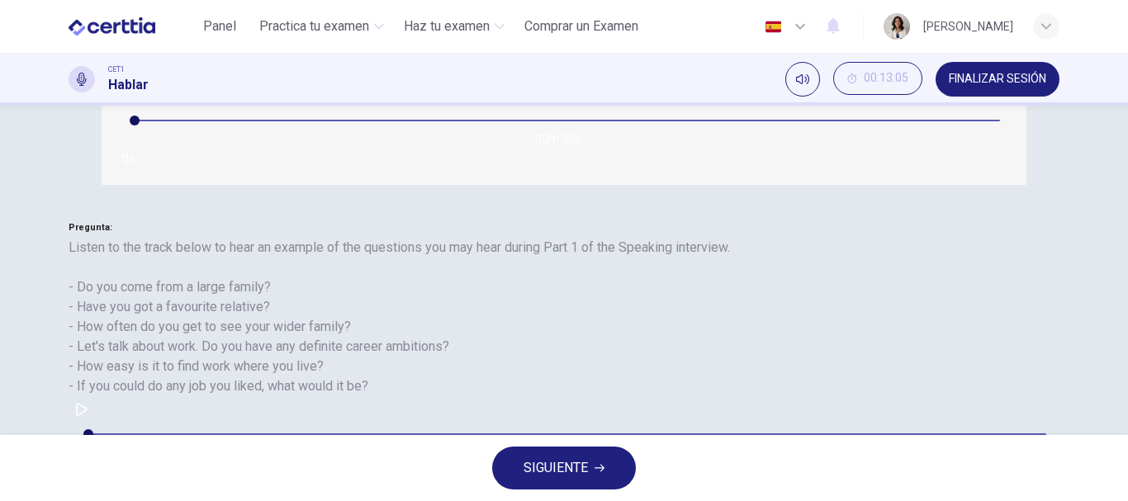
type input "*"
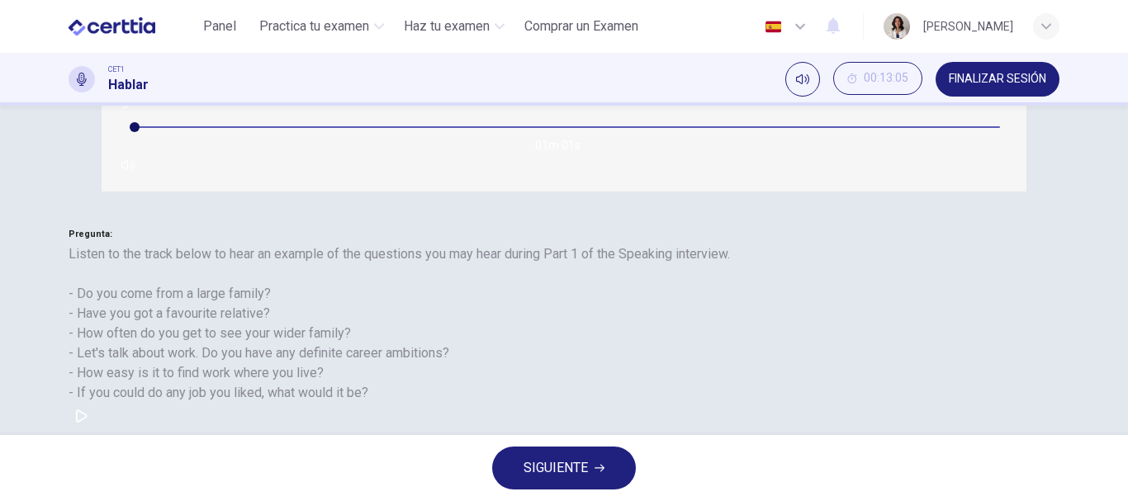
scroll to position [174, 0]
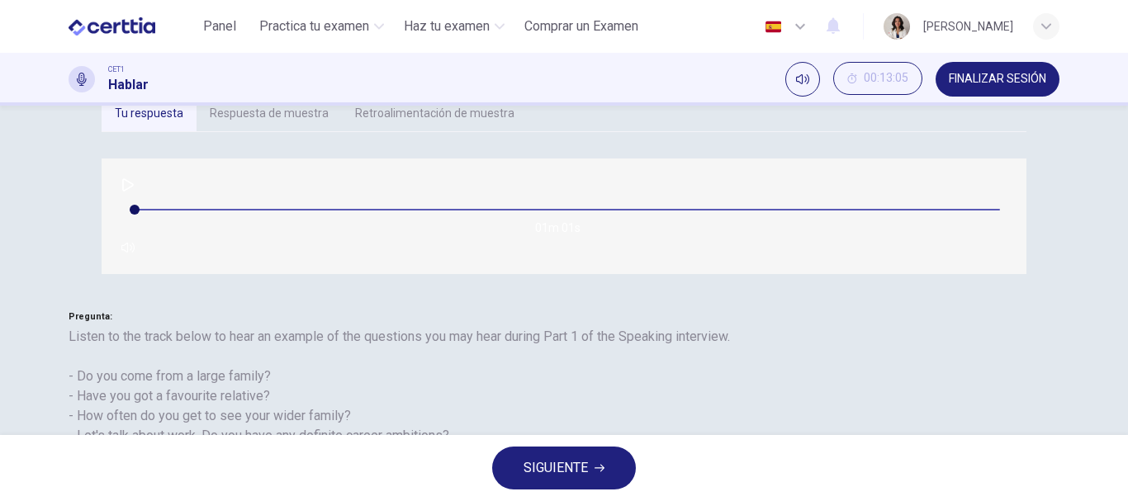
type input "**"
click at [588, 472] on span "SIGUIENTE" at bounding box center [556, 468] width 64 height 23
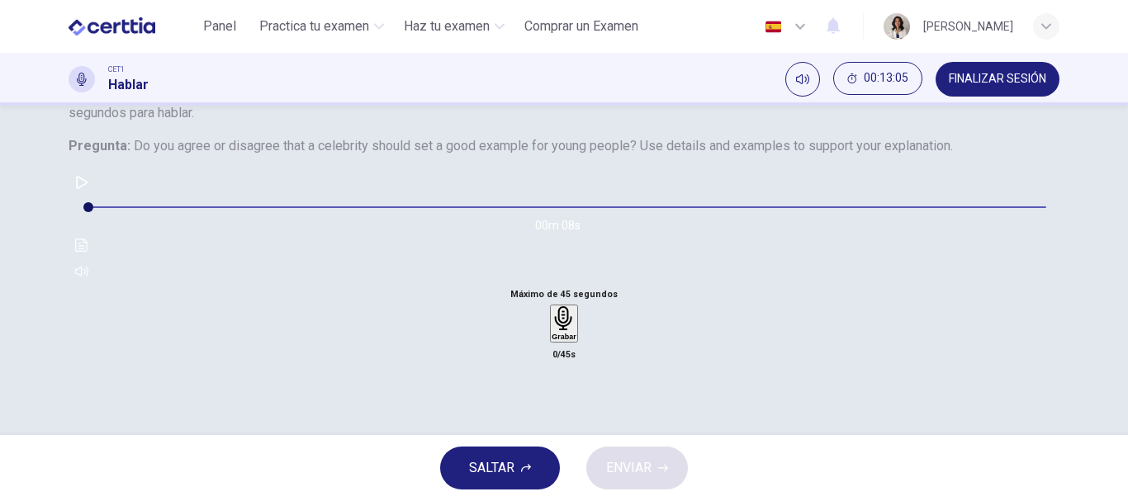
scroll to position [151, 0]
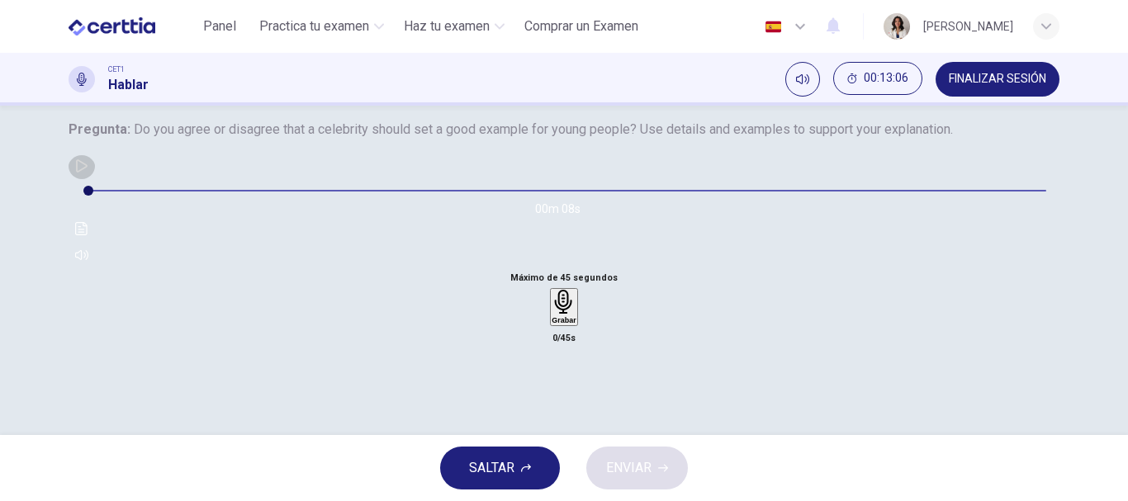
click at [95, 179] on button "button" at bounding box center [82, 166] width 26 height 26
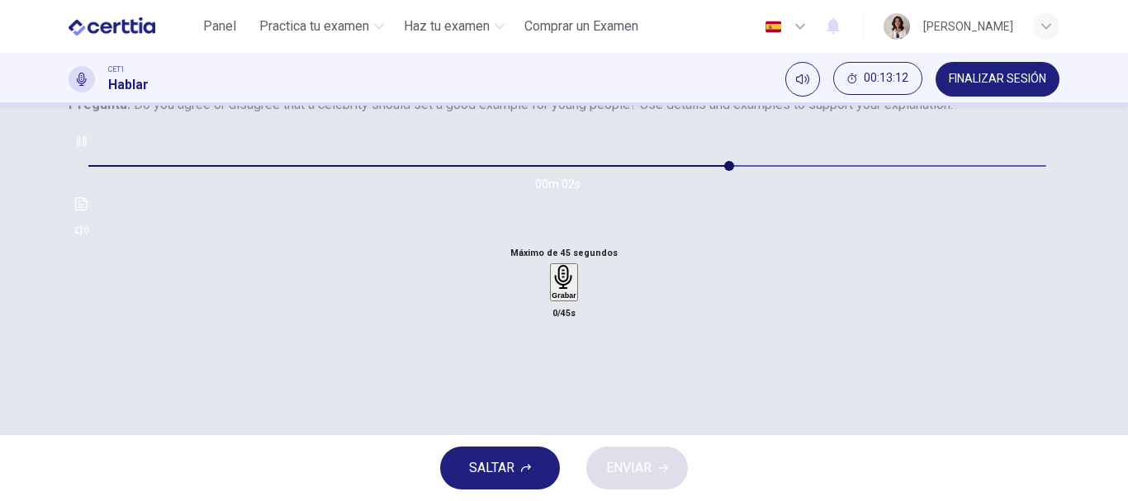
scroll to position [242, 0]
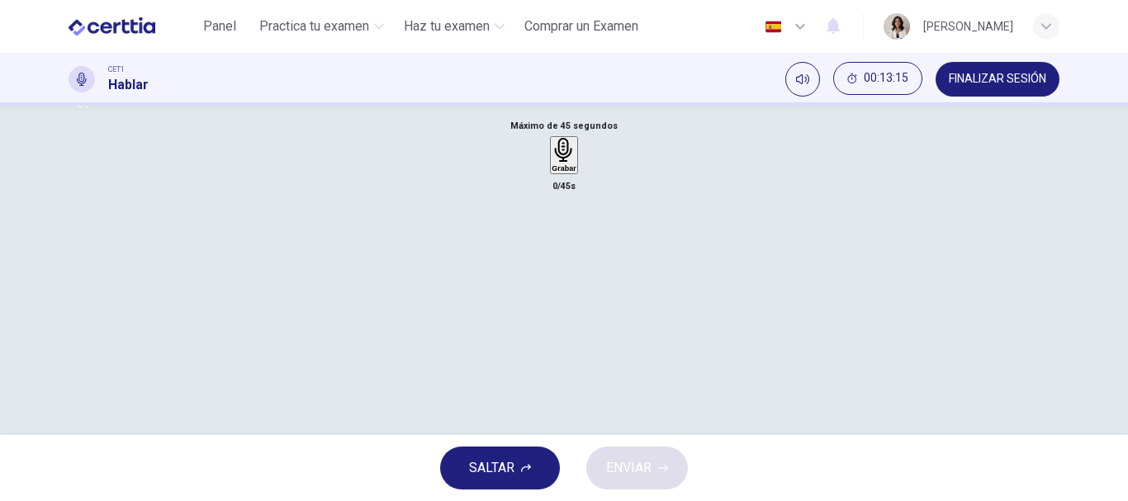
type input "*"
click at [576, 181] on div "Grabar" at bounding box center [564, 163] width 24 height 35
click at [577, 288] on div "Detener" at bounding box center [563, 218] width 27 height 144
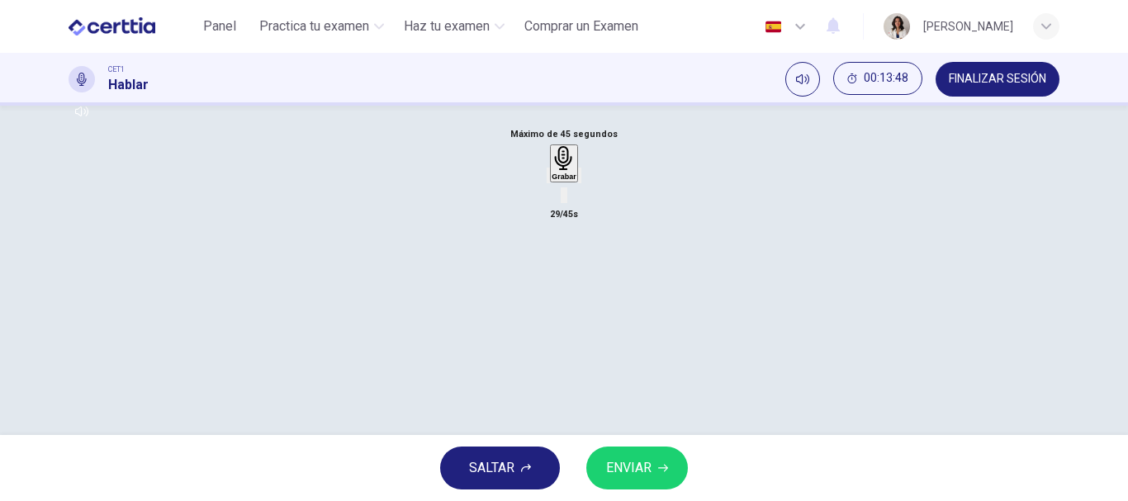
scroll to position [187, 0]
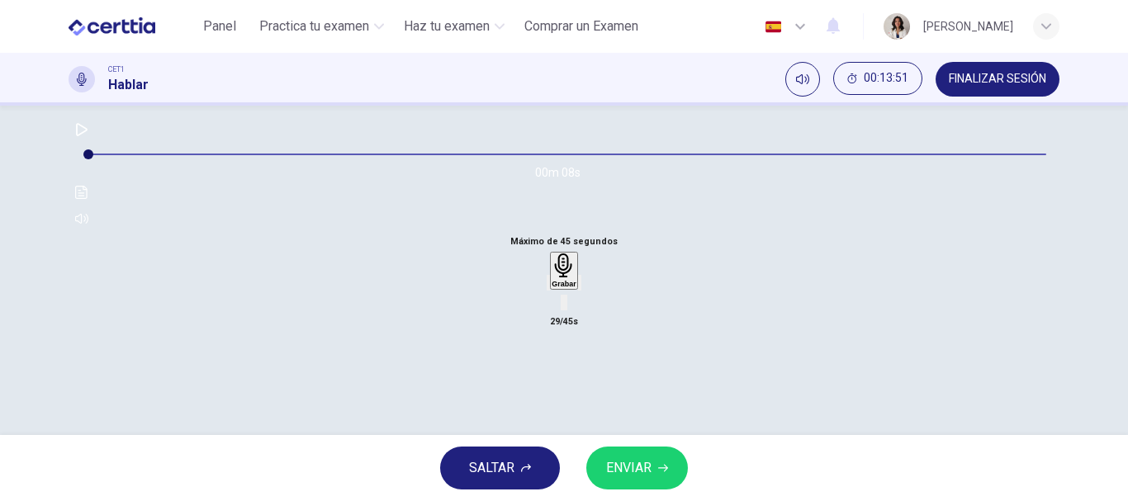
click at [548, 289] on div "button" at bounding box center [548, 283] width 0 height 12
click at [552, 288] on div "Grabar" at bounding box center [564, 271] width 24 height 35
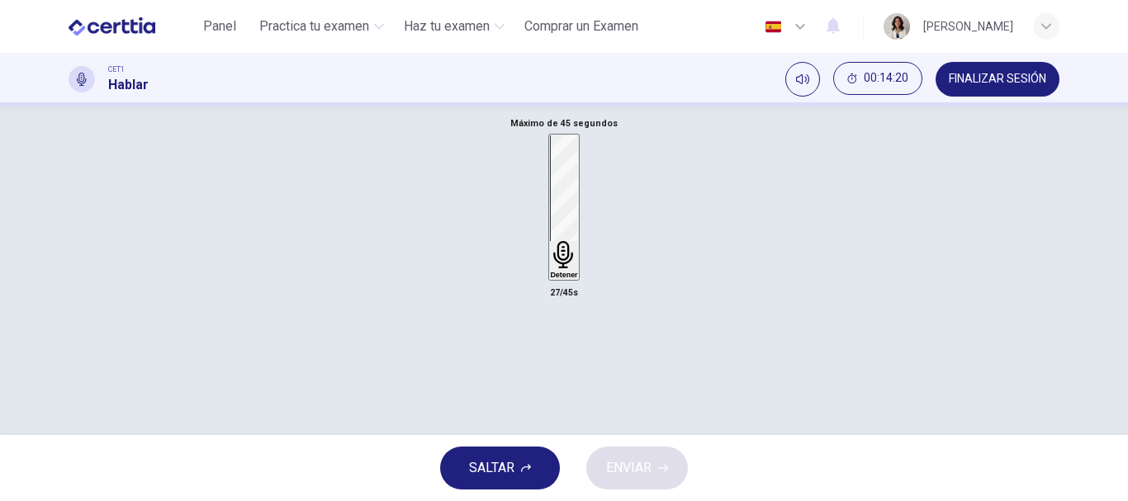
scroll to position [250, 0]
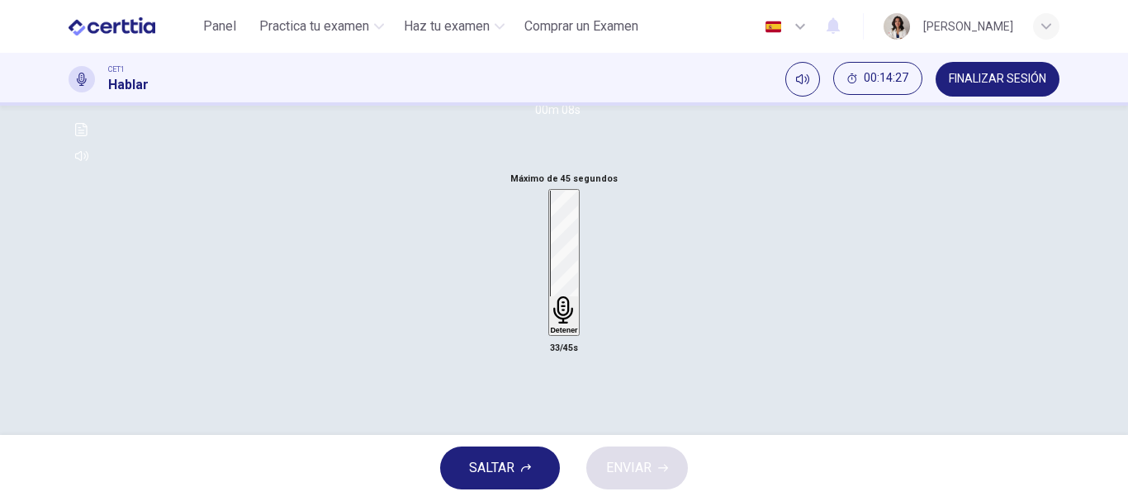
click at [550, 326] on h6 "Detener" at bounding box center [563, 330] width 27 height 8
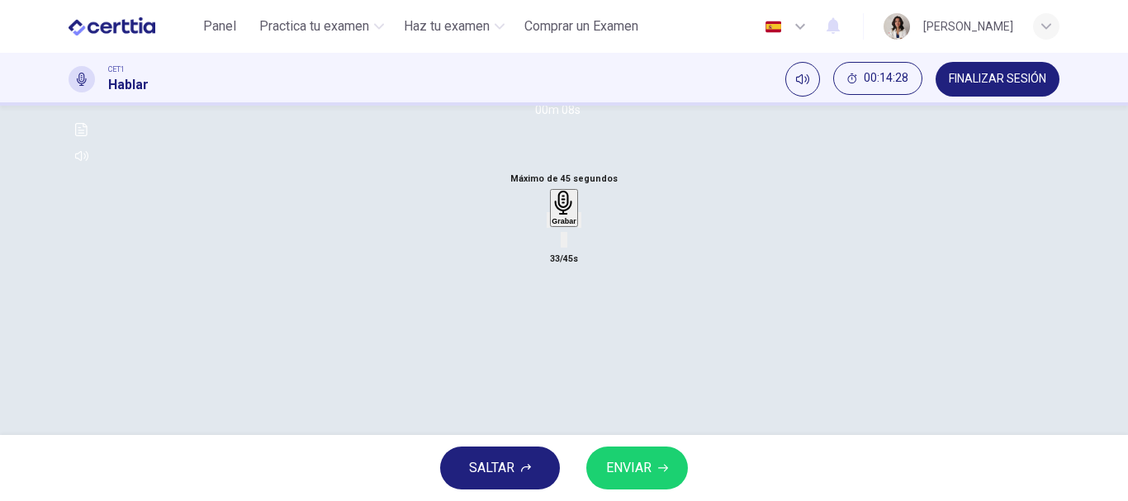
click at [548, 224] on icon "button" at bounding box center [548, 224] width 0 height 0
click at [552, 225] on h6 "Grabar" at bounding box center [564, 221] width 24 height 8
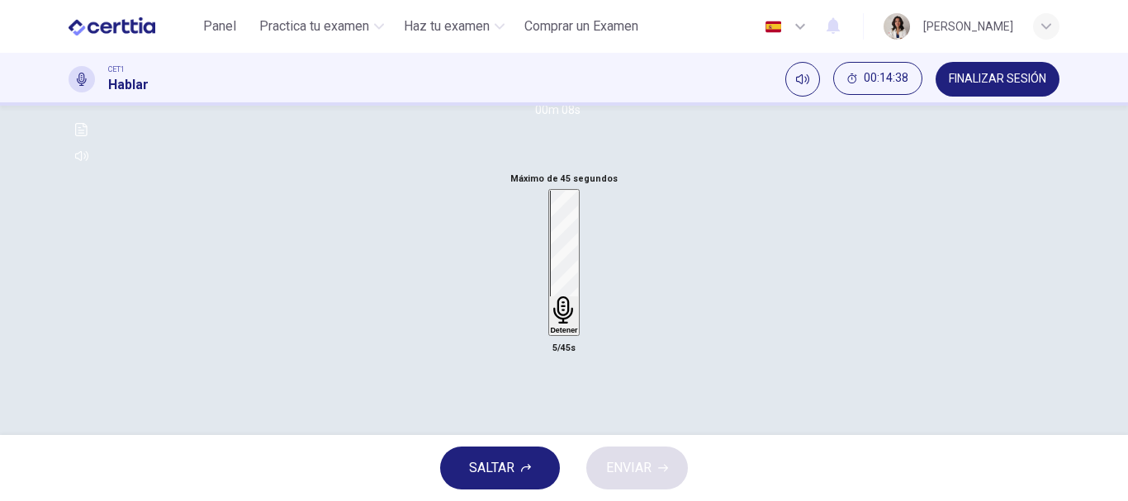
click at [550, 334] on h6 "Detener" at bounding box center [563, 330] width 27 height 8
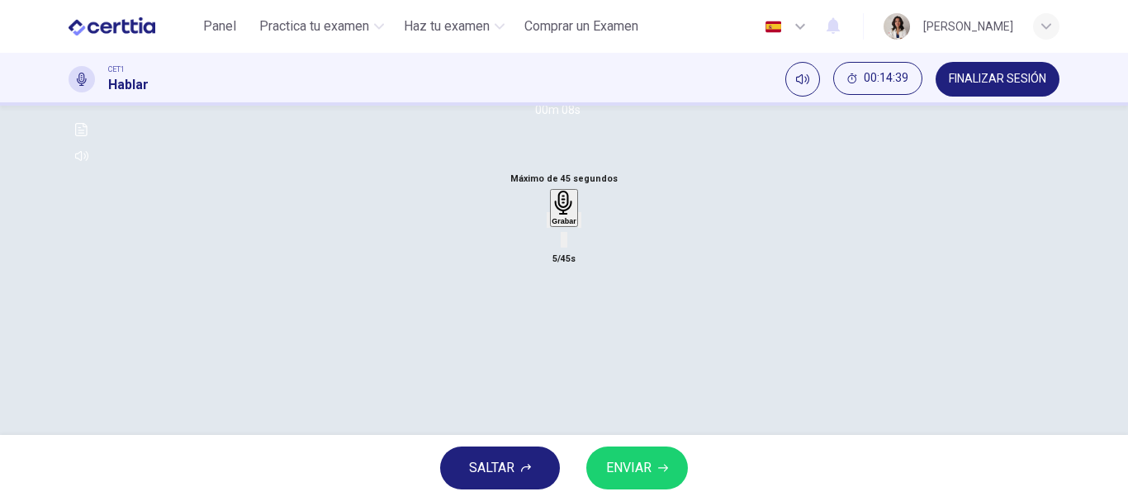
click at [548, 224] on icon "button" at bounding box center [548, 224] width 0 height 0
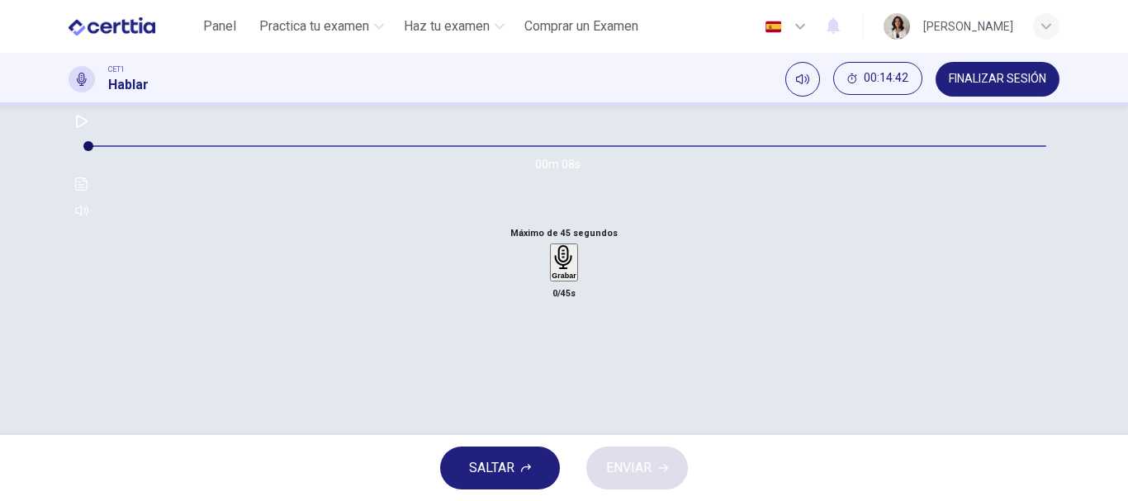
scroll to position [198, 0]
click at [567, 277] on div "Grabar" at bounding box center [564, 260] width 24 height 35
click at [567, 335] on div "Detener" at bounding box center [563, 315] width 27 height 144
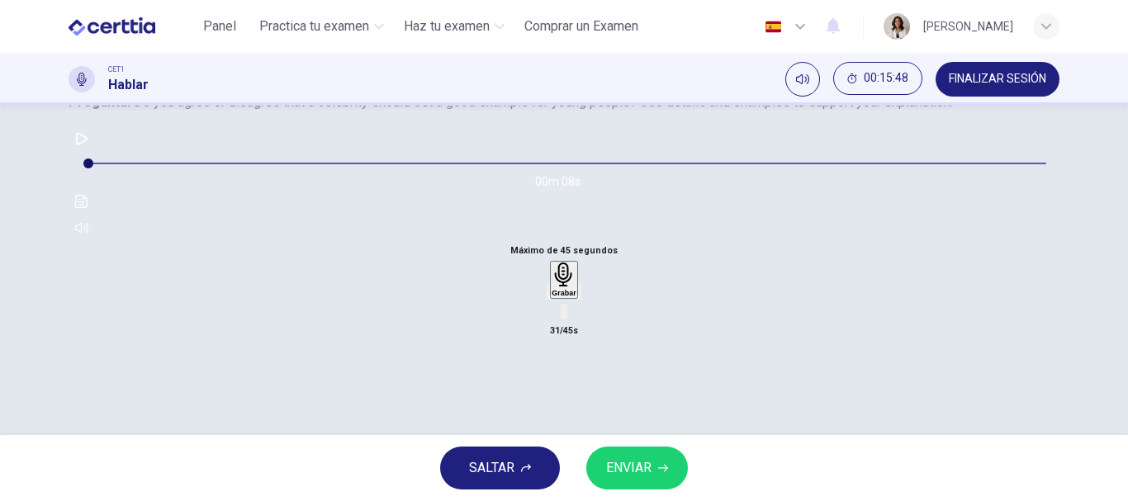
scroll to position [176, 0]
click at [548, 298] on icon "button" at bounding box center [548, 298] width 0 height 0
click at [552, 300] on div "Grabar" at bounding box center [564, 282] width 24 height 35
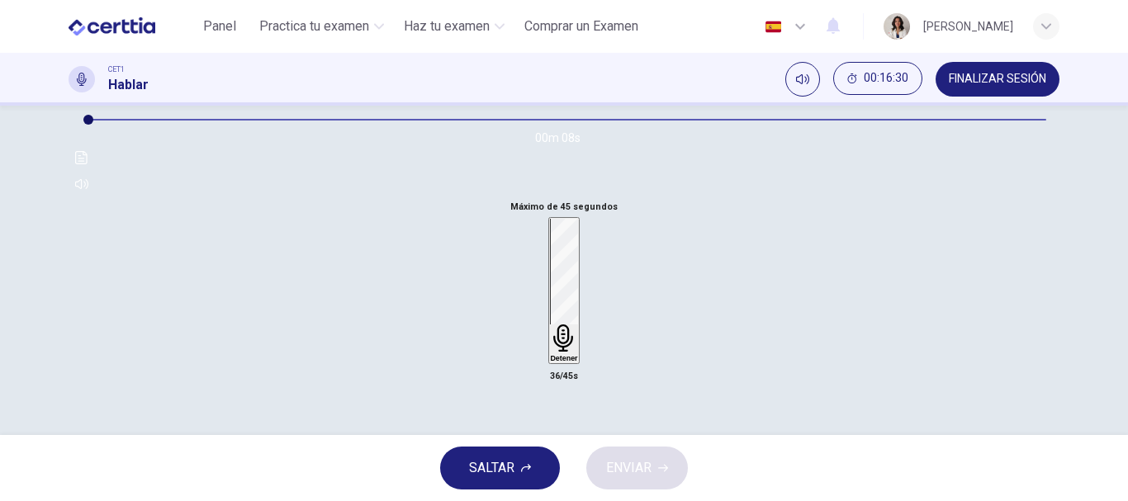
scroll to position [217, 0]
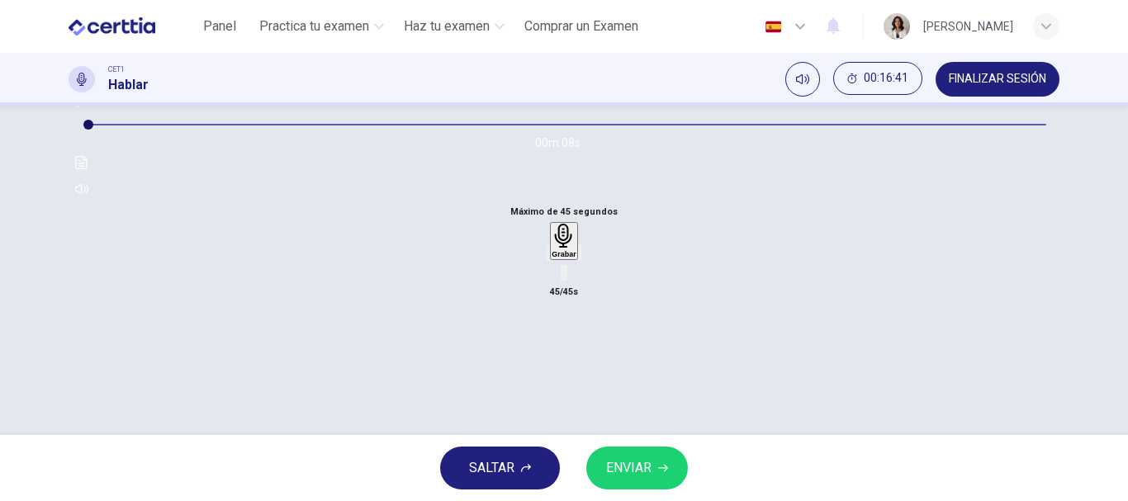
click at [580, 257] on icon "button" at bounding box center [580, 257] width 0 height 0
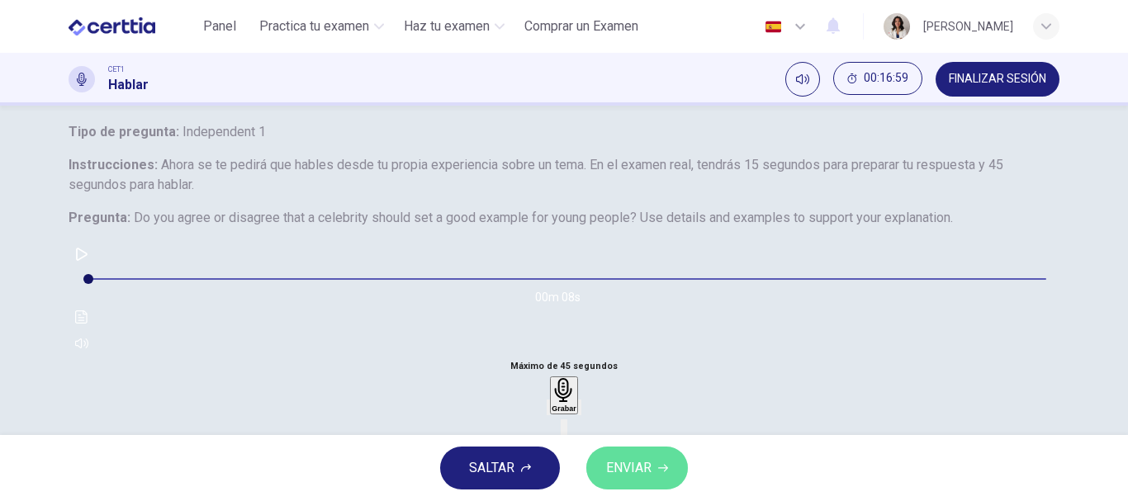
click at [652, 467] on span "ENVIAR" at bounding box center [628, 468] width 45 height 23
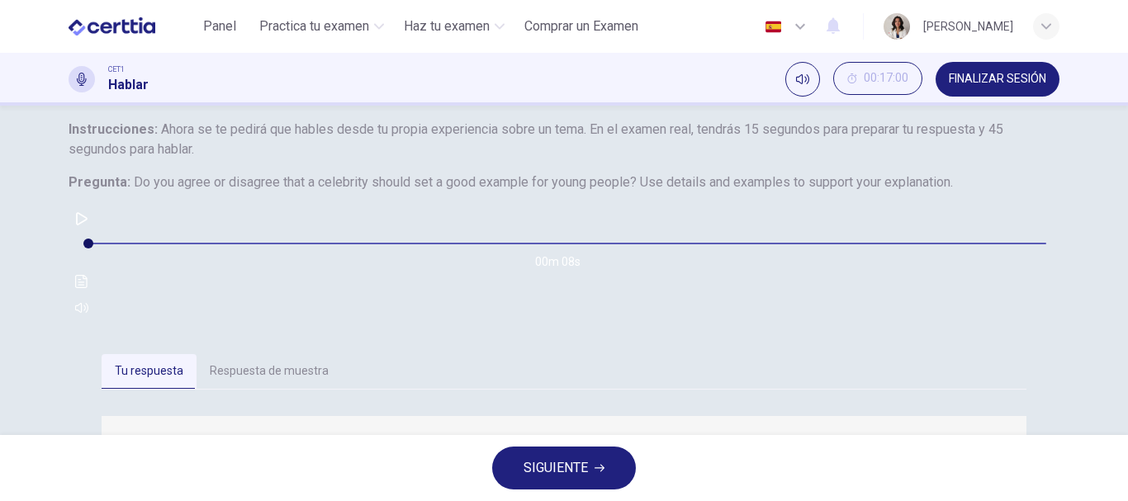
scroll to position [294, 0]
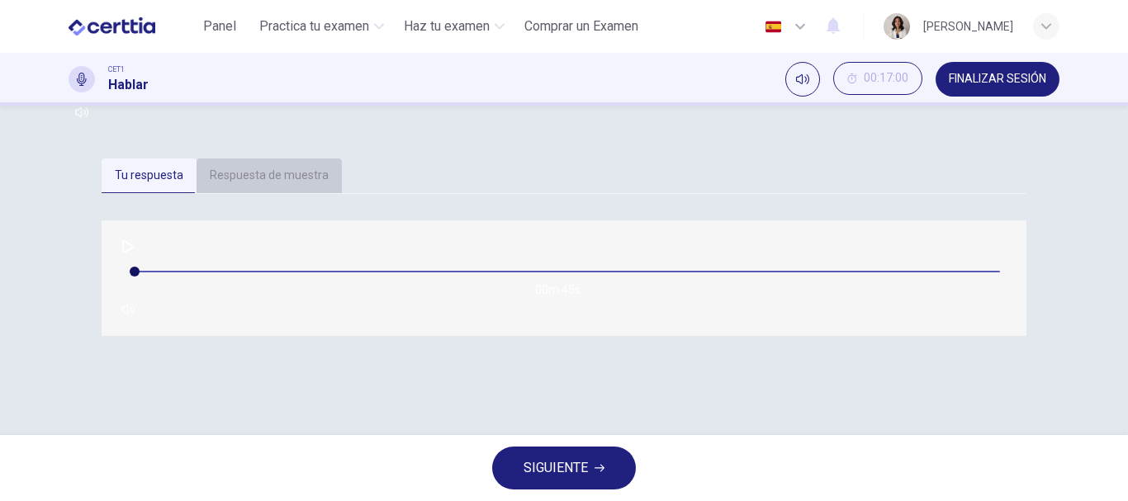
click at [280, 193] on button "Respuesta de muestra" at bounding box center [269, 176] width 145 height 35
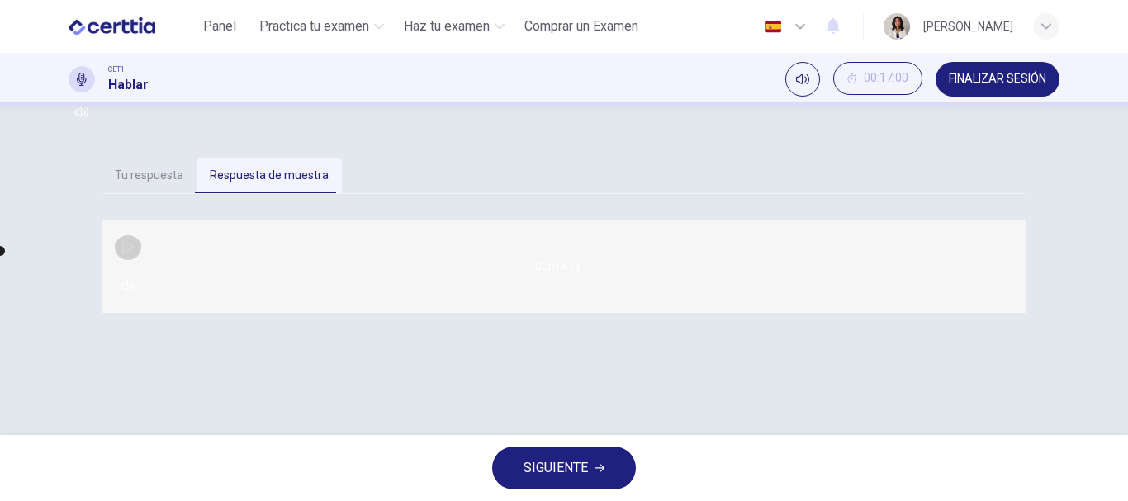
click at [132, 260] on button "button" at bounding box center [128, 247] width 26 height 26
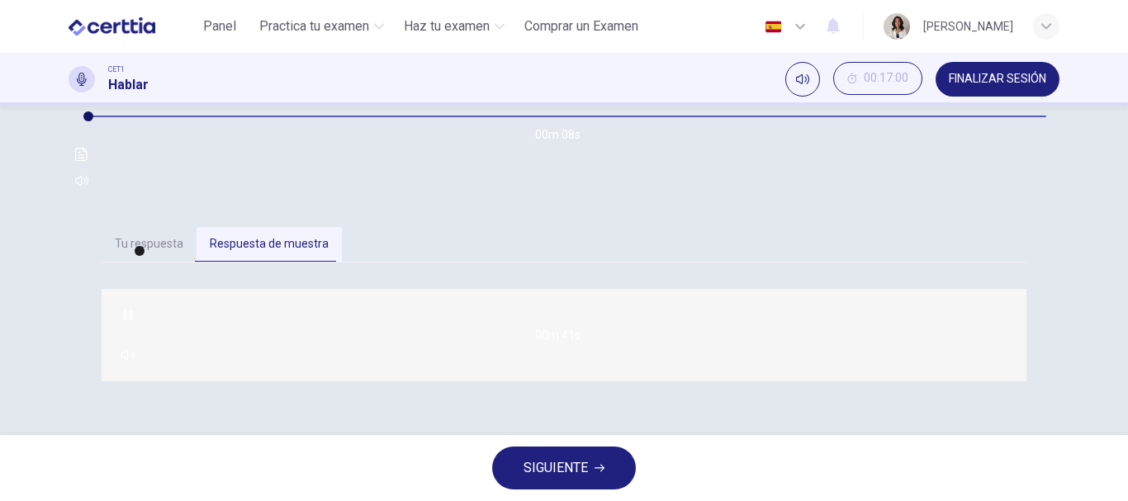
scroll to position [228, 0]
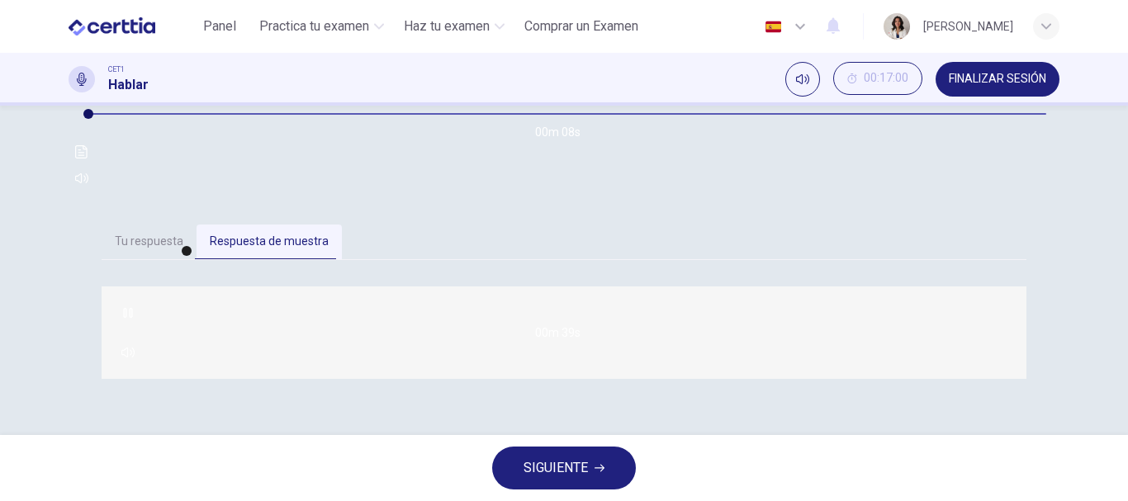
type input "**"
click at [569, 469] on span "SIGUIENTE" at bounding box center [556, 468] width 64 height 23
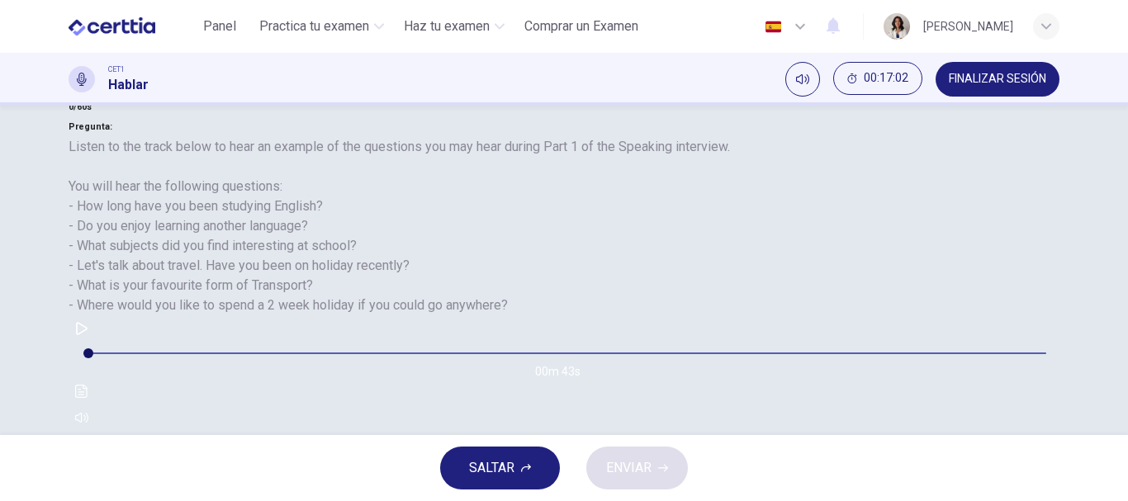
scroll to position [217, 0]
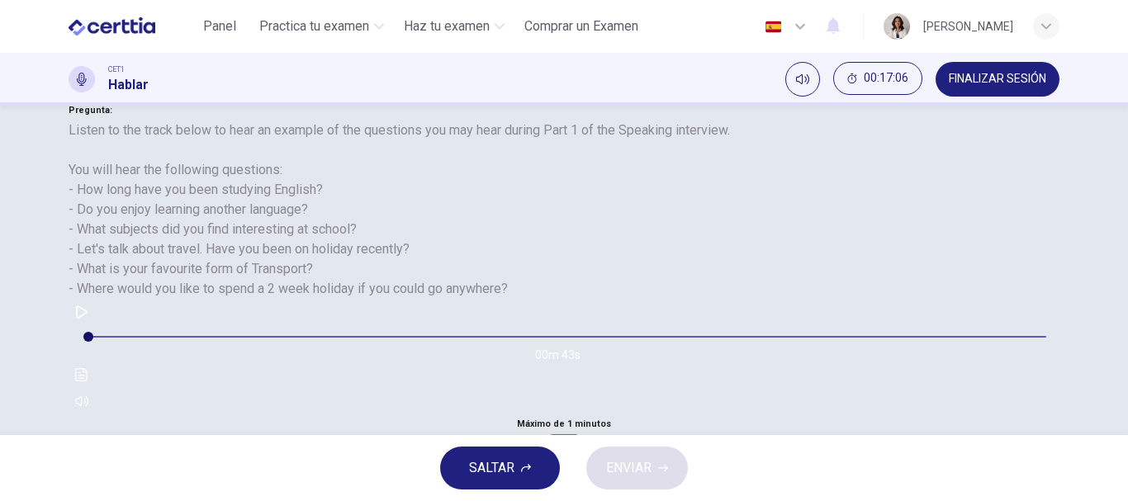
click at [576, 436] on div "Grabar" at bounding box center [564, 453] width 24 height 35
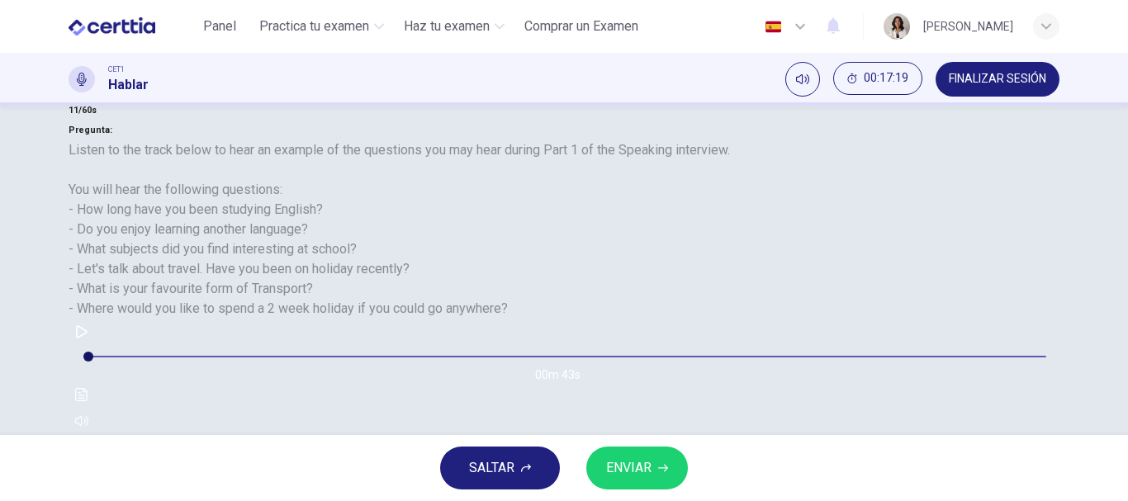
click at [576, 456] on div "Grabar" at bounding box center [564, 473] width 24 height 35
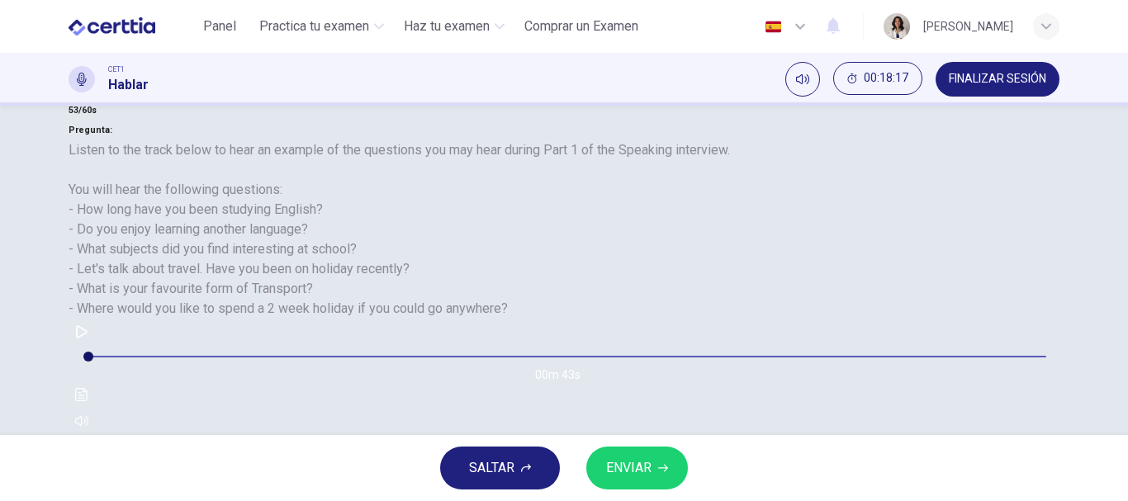
click at [565, 493] on icon "button" at bounding box center [558, 499] width 13 height 13
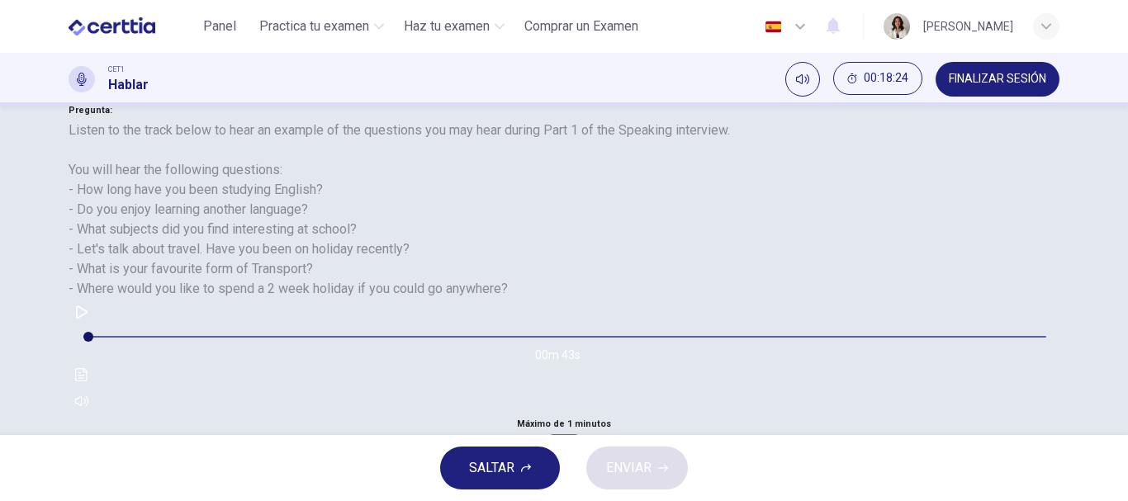
click at [577, 434] on div "Grabar" at bounding box center [563, 454] width 27 height 40
click at [576, 436] on div "Grabar" at bounding box center [564, 453] width 24 height 35
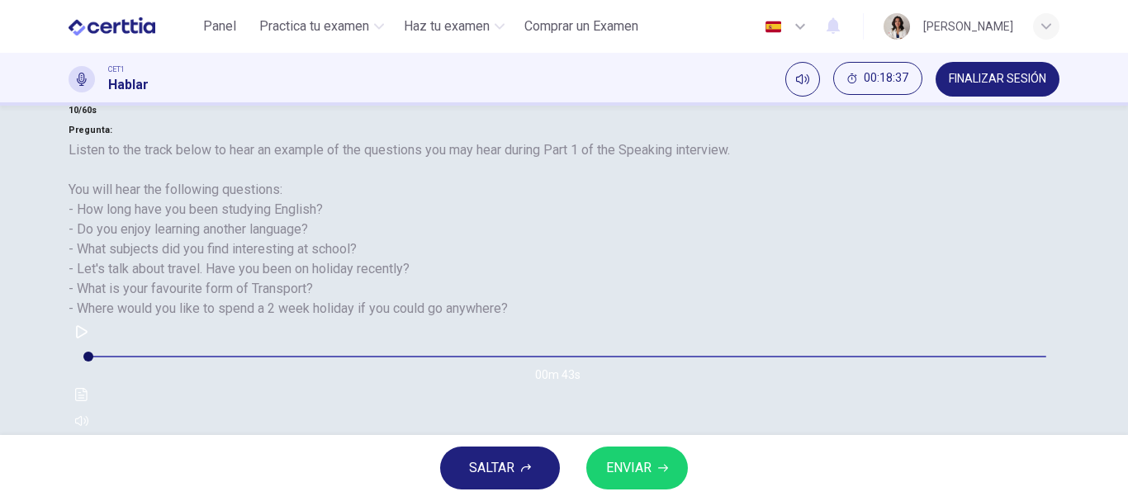
click at [548, 480] on div "button" at bounding box center [548, 486] width 0 height 12
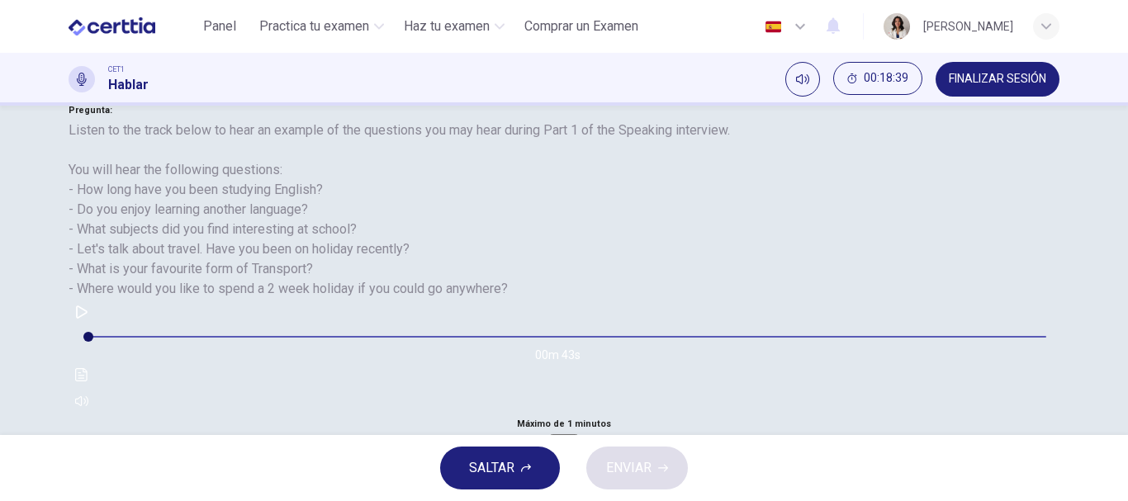
click at [576, 463] on h6 "Grabar" at bounding box center [564, 467] width 24 height 8
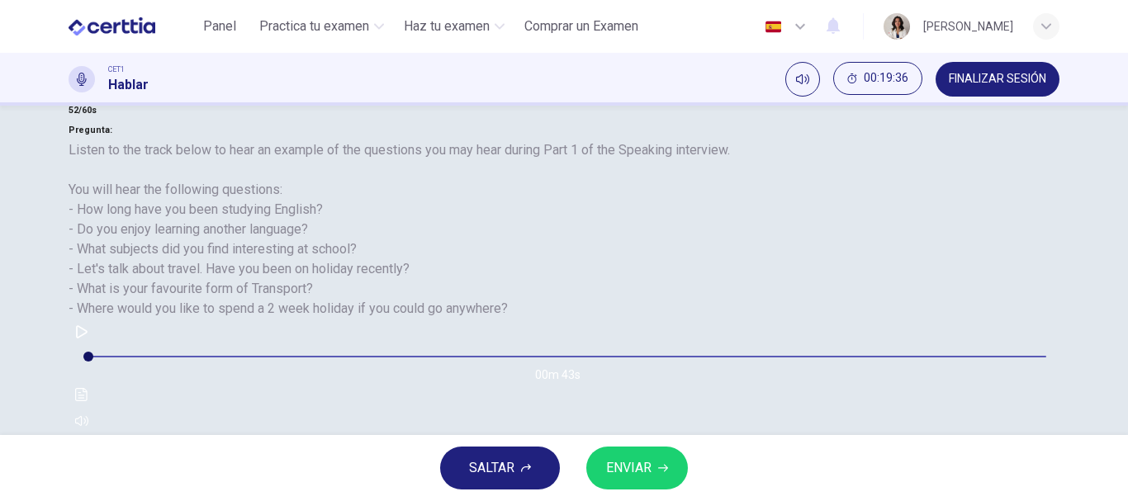
click at [548, 490] on icon "button" at bounding box center [548, 490] width 0 height 0
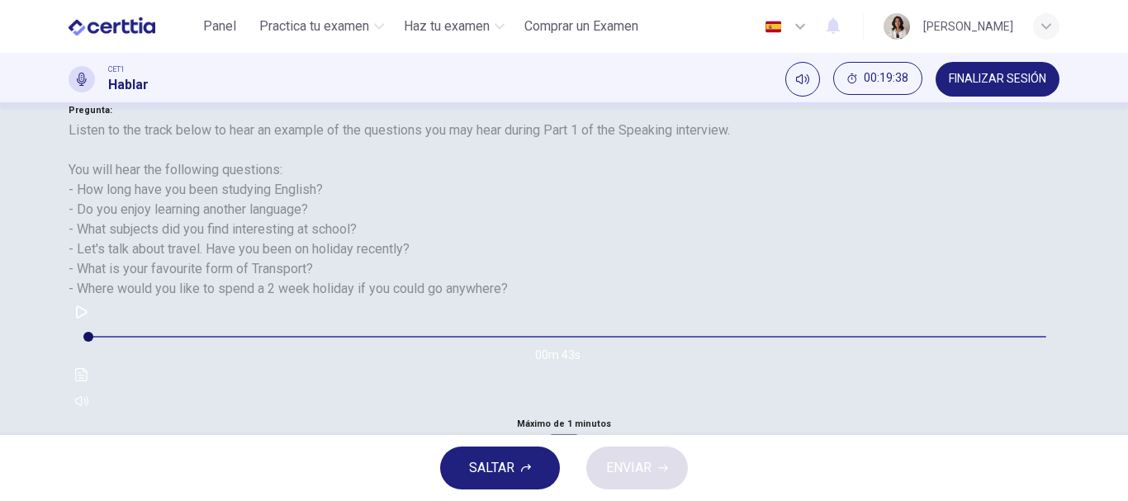
click at [576, 436] on div "Grabar" at bounding box center [564, 453] width 24 height 35
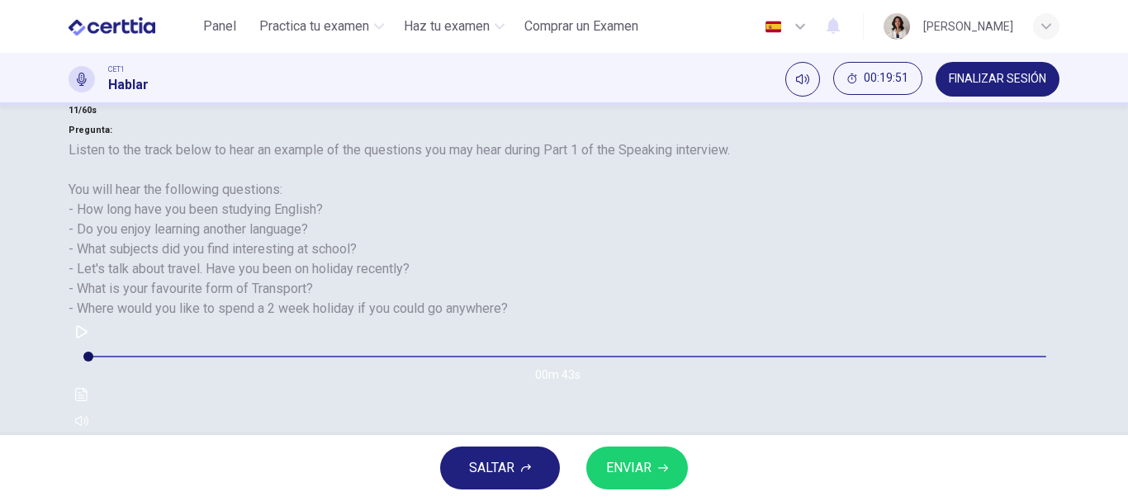
click at [548, 480] on div "button" at bounding box center [548, 486] width 0 height 12
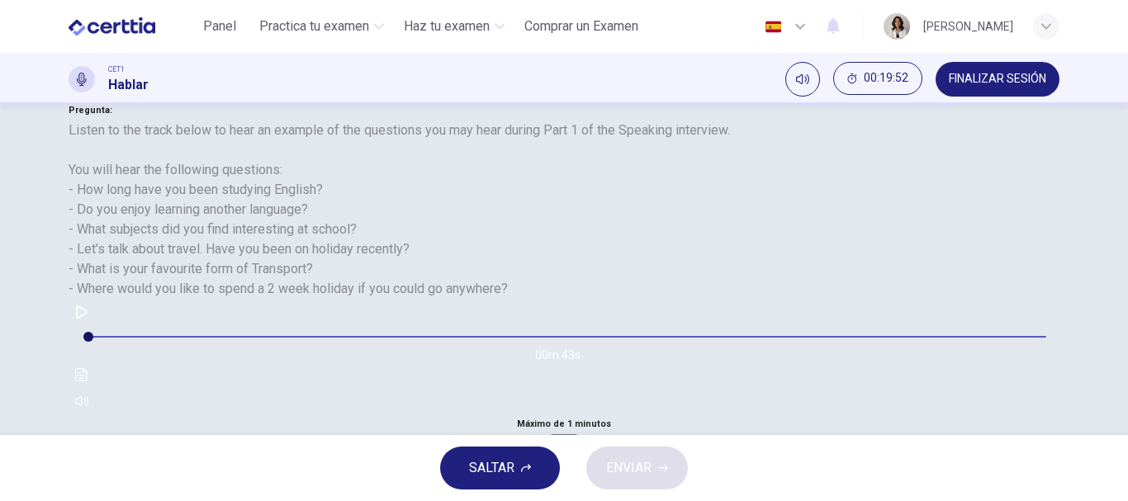
click at [576, 436] on div "Grabar" at bounding box center [564, 453] width 24 height 35
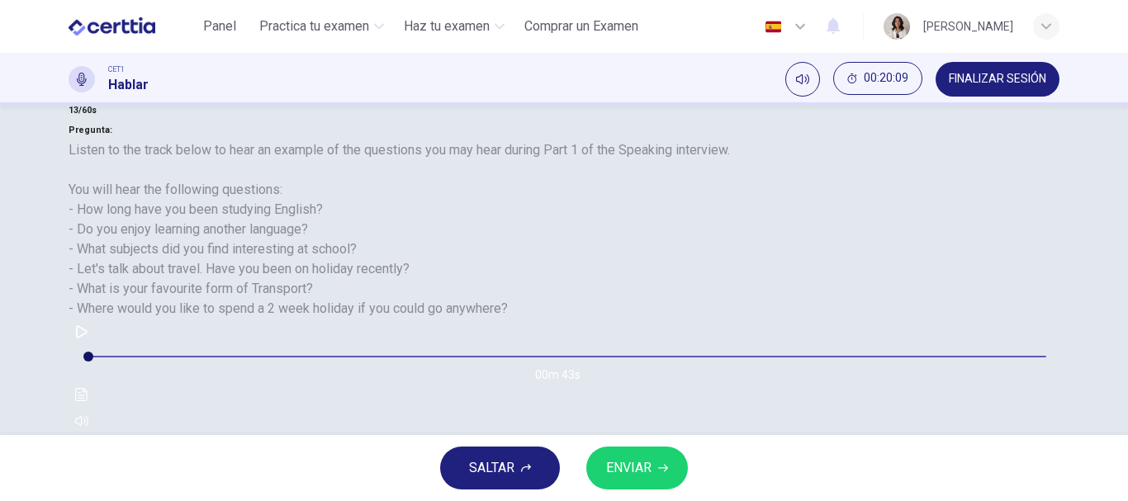
click at [565, 493] on icon "button" at bounding box center [558, 499] width 13 height 13
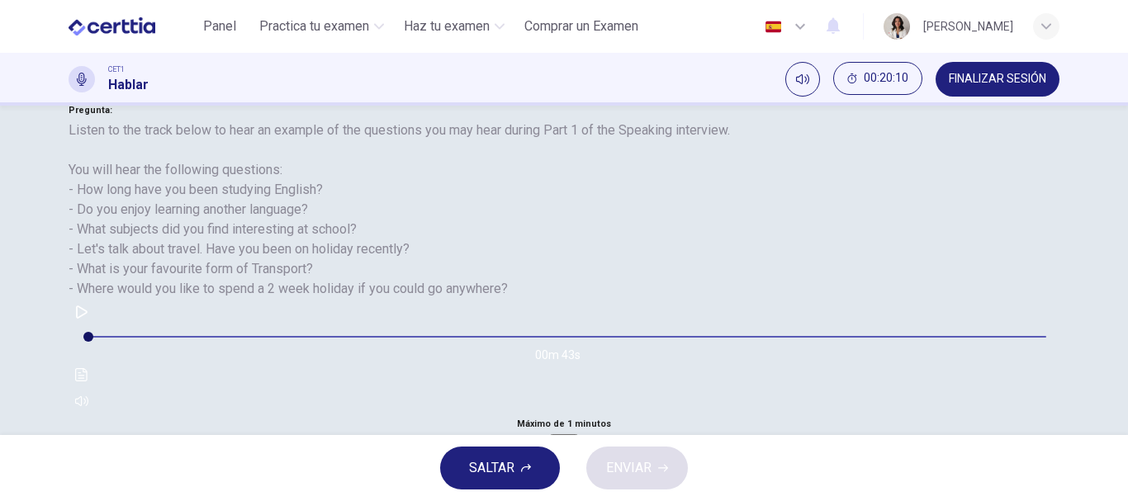
click at [576, 436] on div "Grabar" at bounding box center [564, 453] width 24 height 35
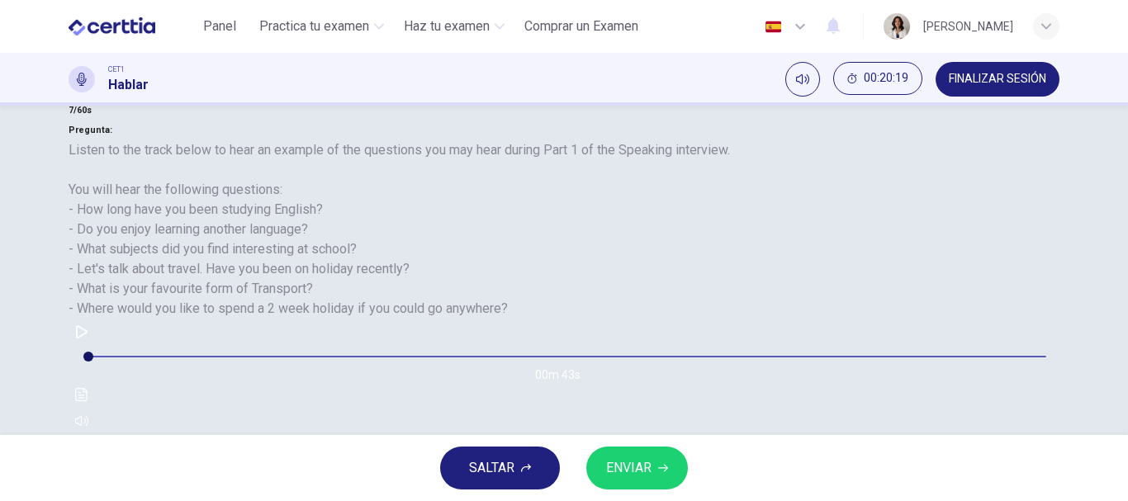
click at [576, 456] on div "Grabar" at bounding box center [564, 473] width 24 height 35
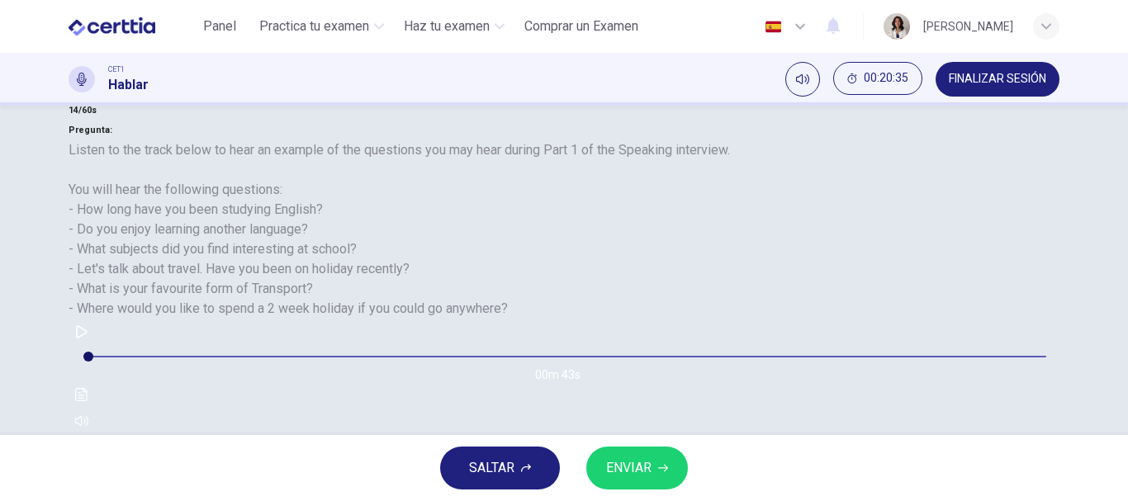
click at [548, 490] on icon "button" at bounding box center [548, 490] width 0 height 0
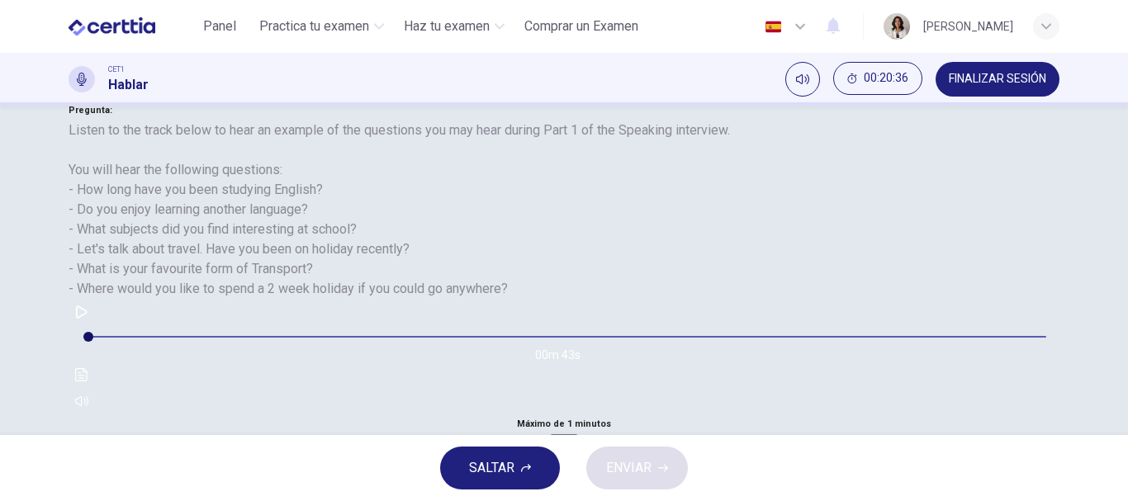
click at [576, 436] on icon "button" at bounding box center [564, 448] width 24 height 24
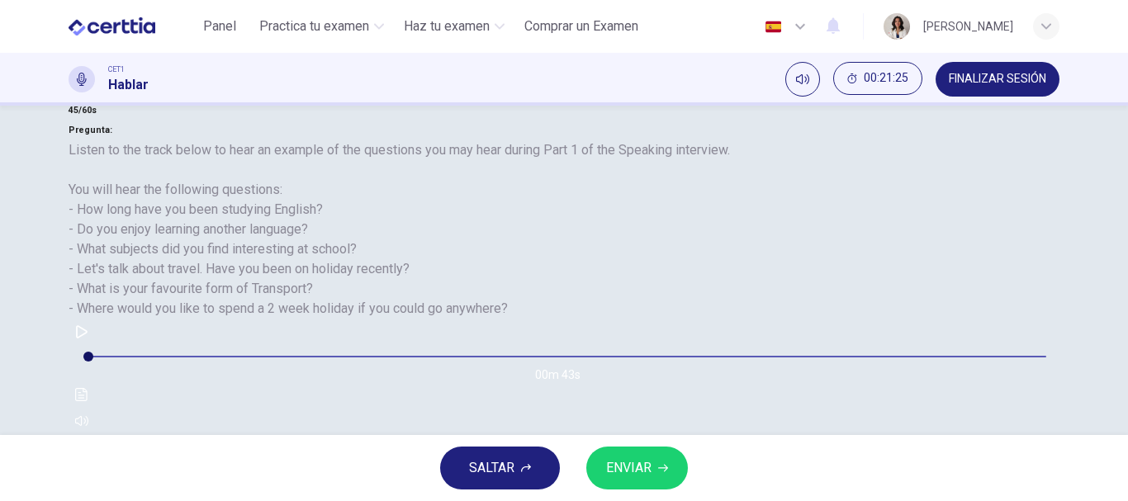
click at [565, 493] on icon "button" at bounding box center [558, 499] width 13 height 13
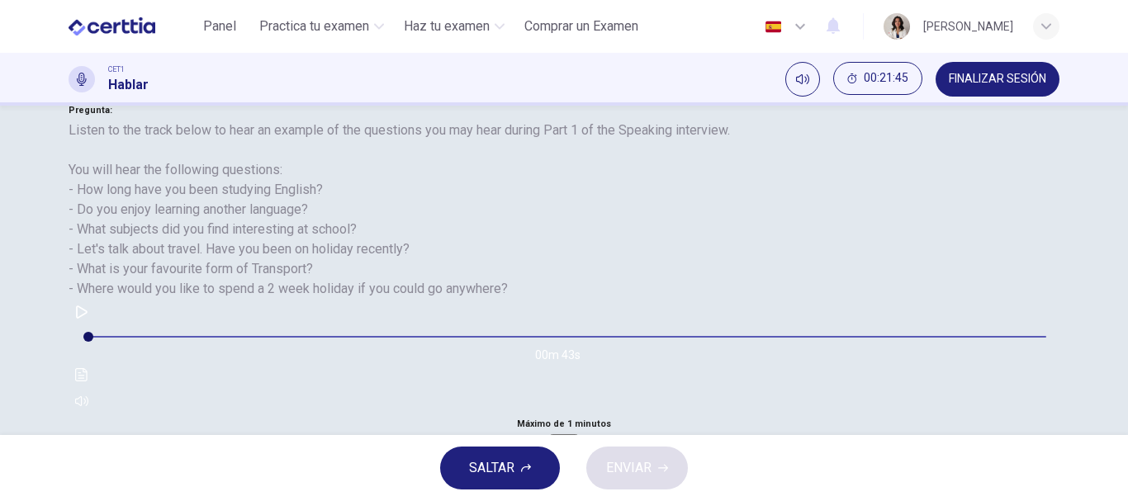
click at [576, 436] on div "Grabar" at bounding box center [564, 453] width 24 height 35
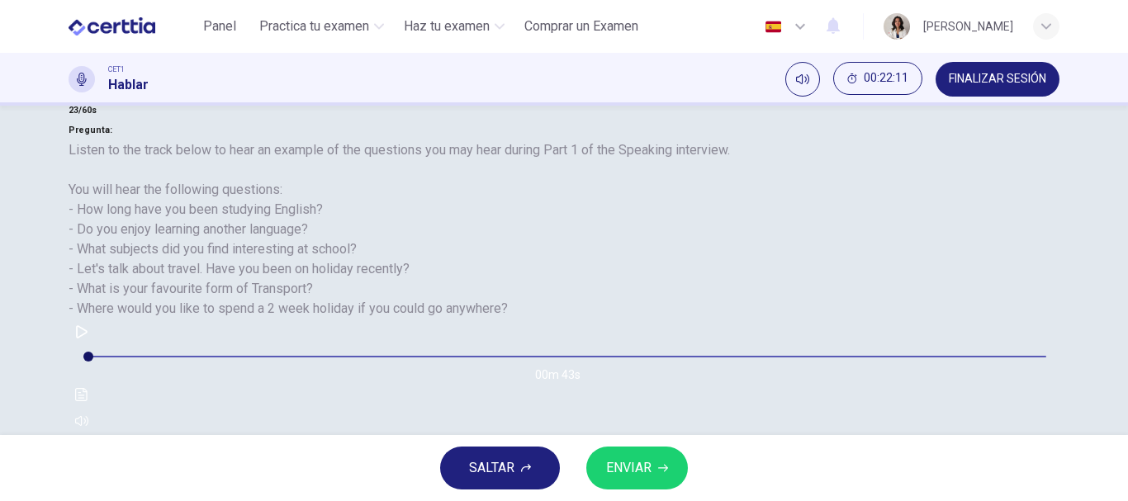
click at [548, 480] on div "button" at bounding box center [548, 486] width 0 height 12
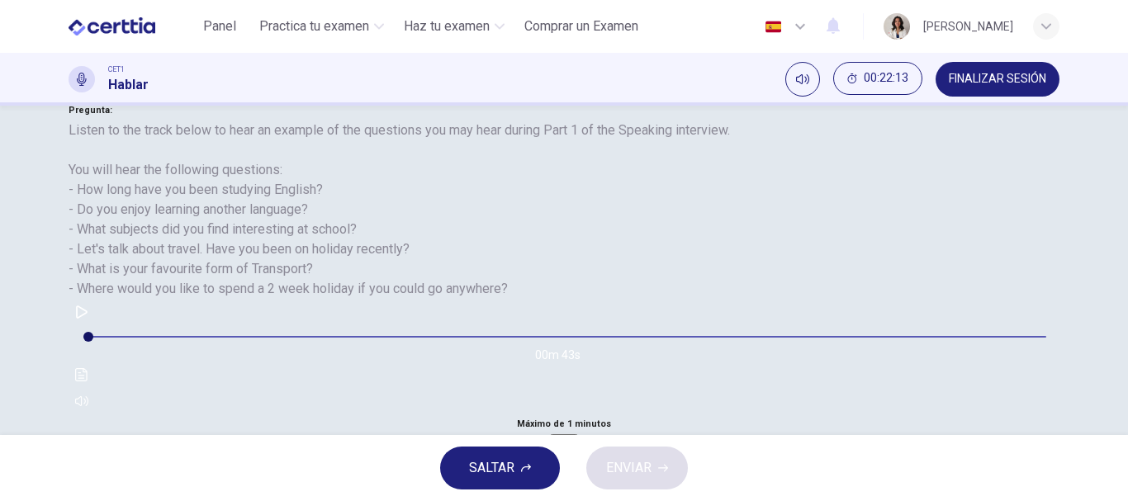
click at [576, 463] on h6 "Grabar" at bounding box center [564, 467] width 24 height 8
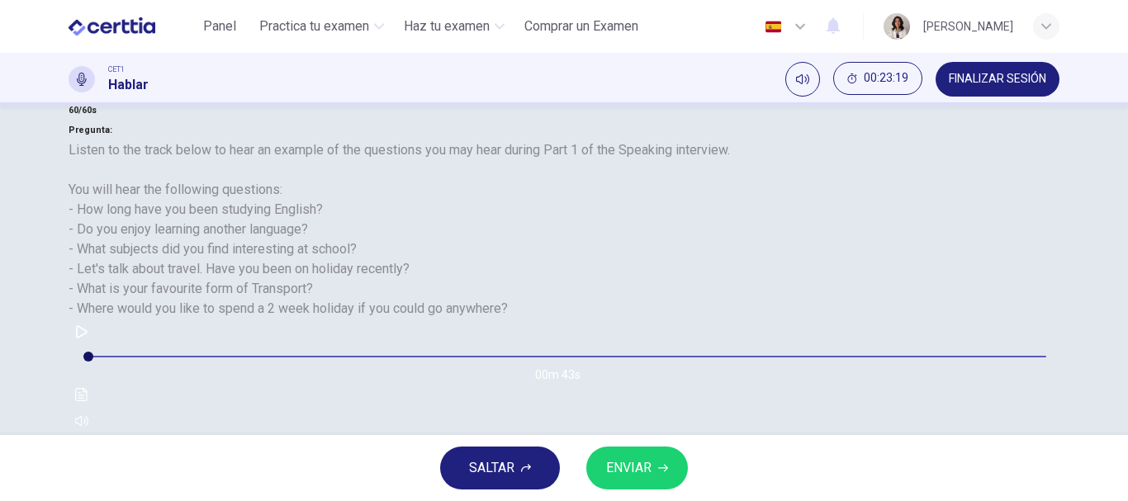
click at [580, 480] on div "button" at bounding box center [580, 486] width 0 height 12
click at [619, 481] on button "ENVIAR" at bounding box center [637, 468] width 102 height 43
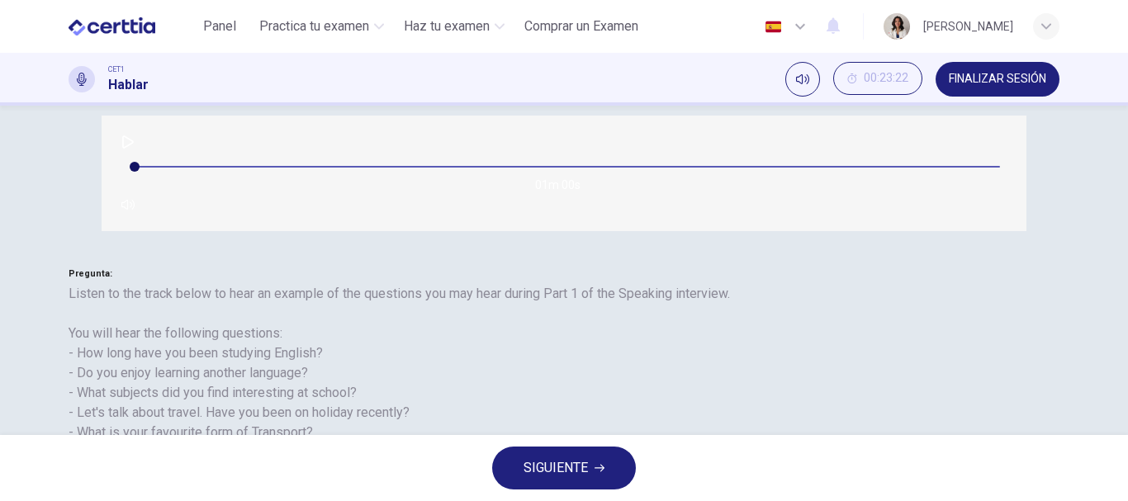
scroll to position [182, 0]
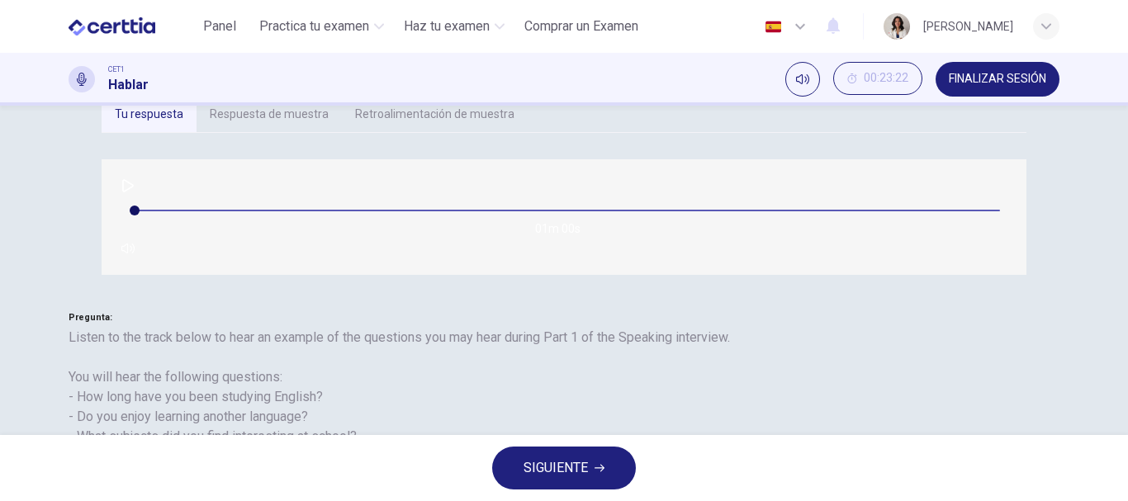
scroll to position [60, 0]
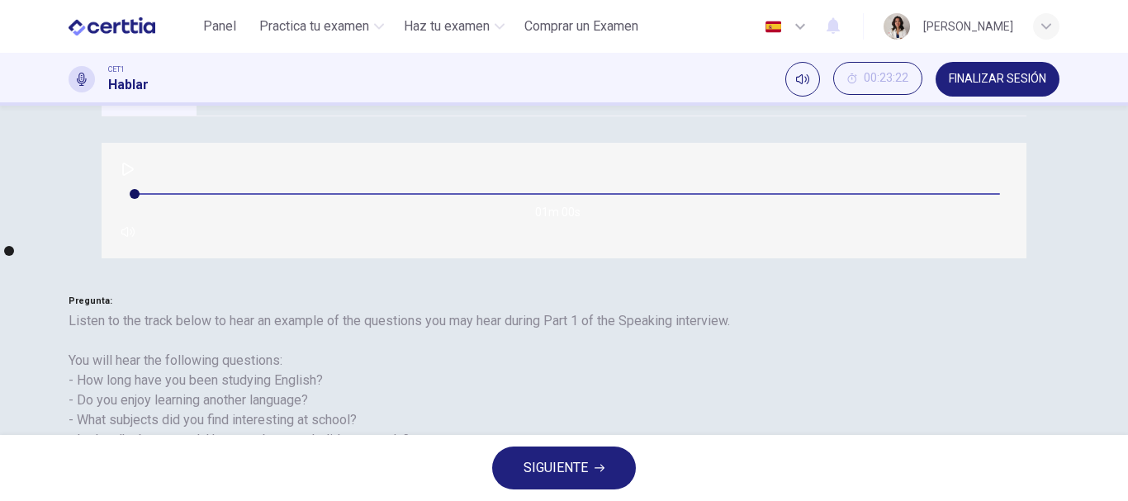
scroll to position [201, 0]
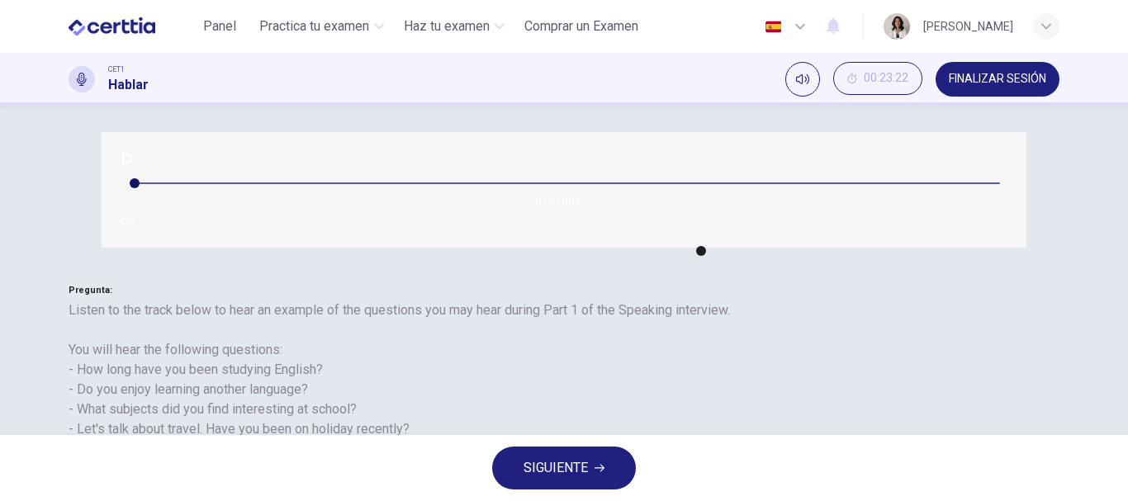
type input "**"
click at [541, 469] on span "SIGUIENTE" at bounding box center [556, 468] width 64 height 23
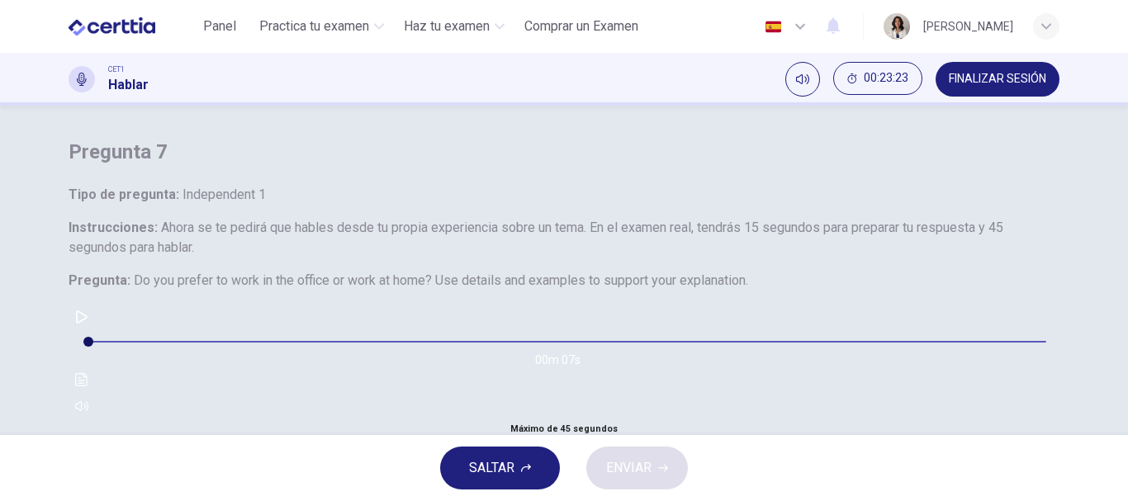
scroll to position [126, 0]
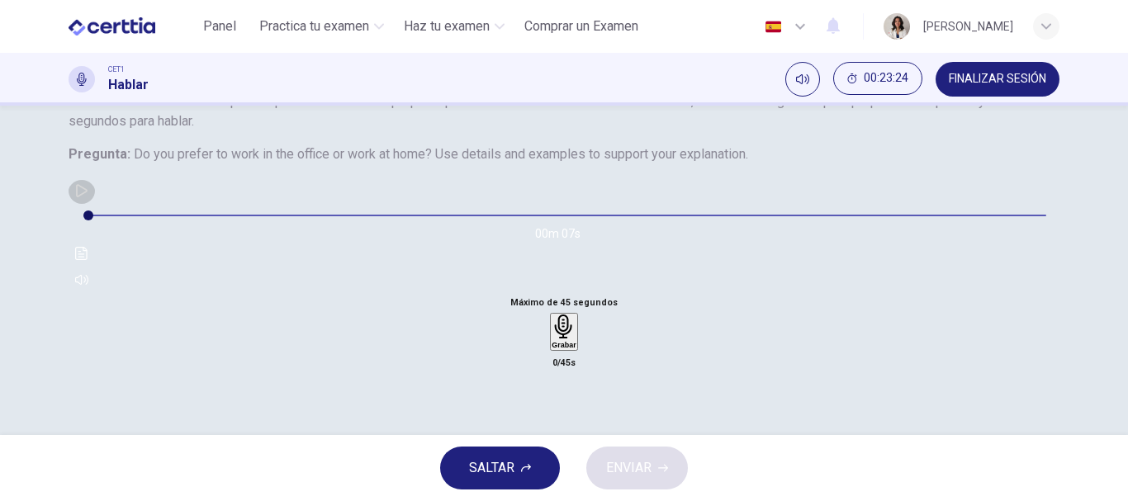
click at [95, 204] on button "button" at bounding box center [82, 191] width 26 height 26
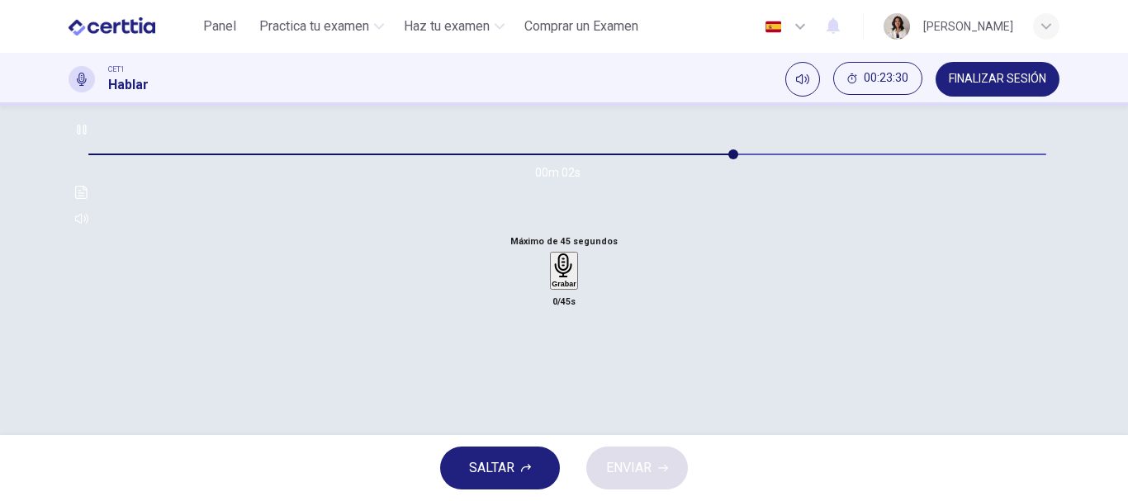
scroll to position [190, 0]
type input "*"
click at [576, 286] on div "Grabar" at bounding box center [564, 268] width 24 height 35
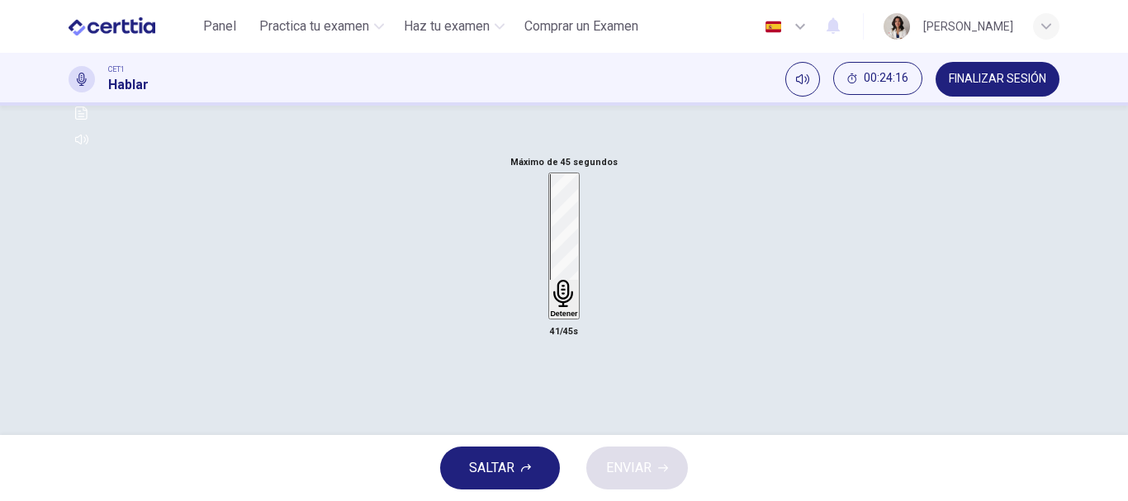
scroll to position [277, 0]
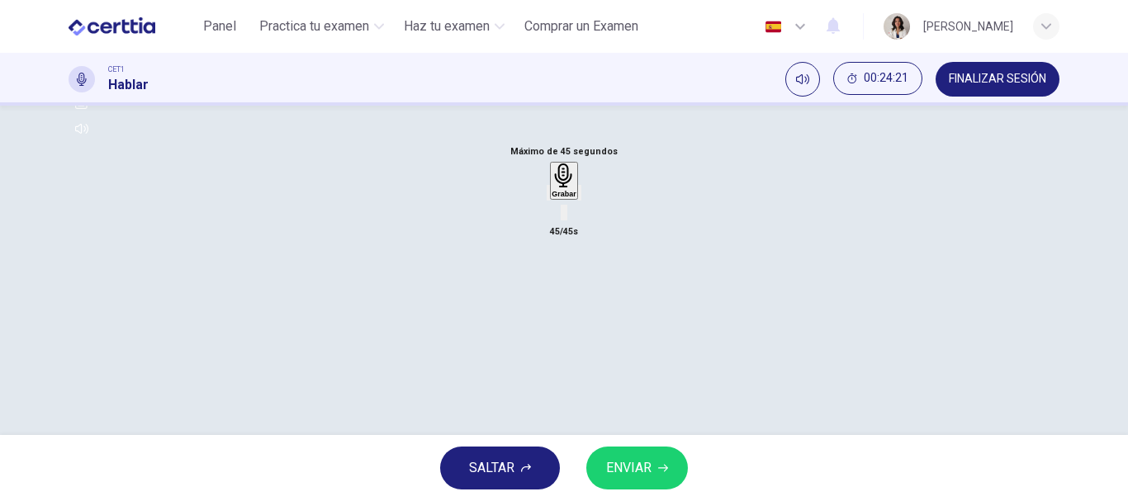
click at [581, 222] on div "Grabar" at bounding box center [564, 192] width 34 height 60
click at [580, 197] on icon "button" at bounding box center [580, 197] width 0 height 0
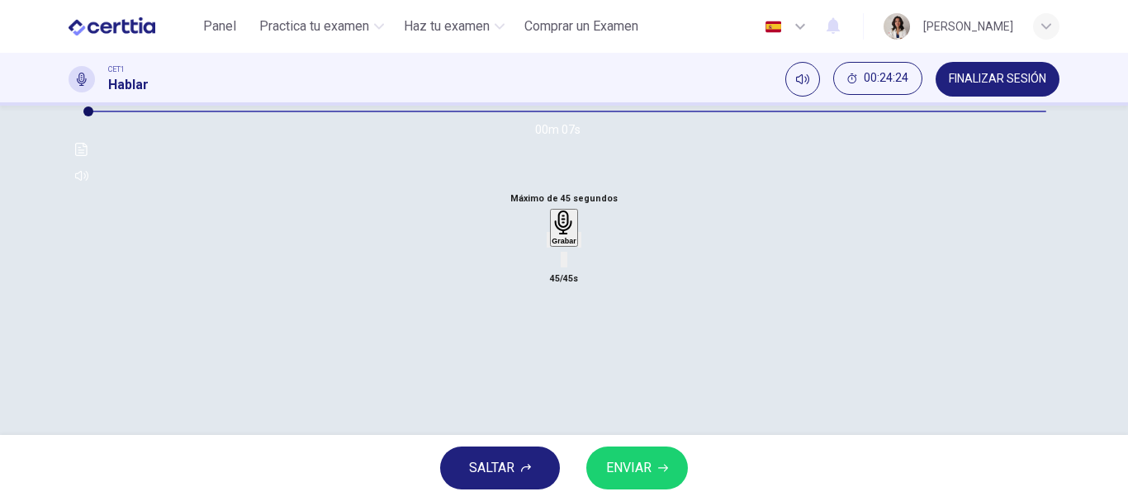
scroll to position [275, 0]
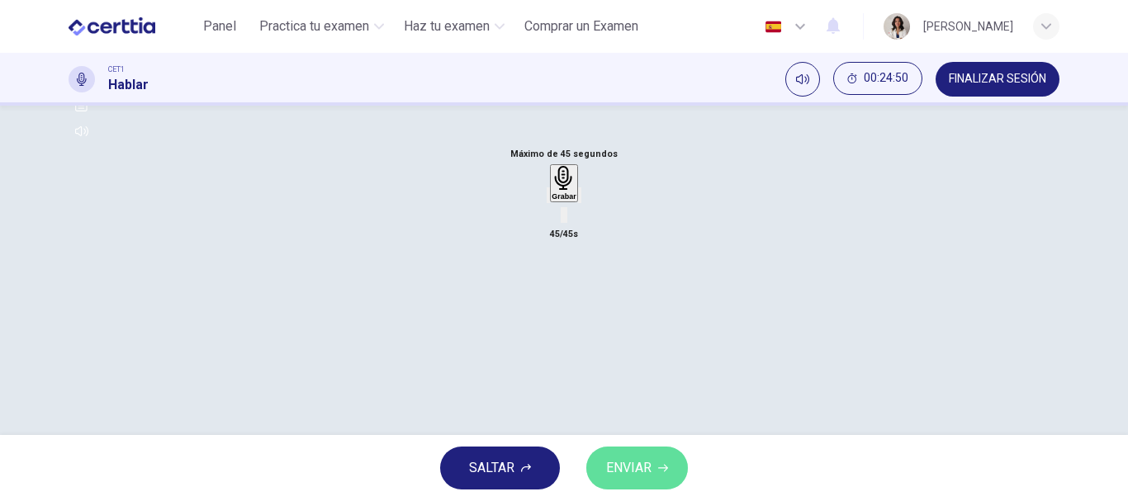
click at [665, 472] on icon "button" at bounding box center [663, 468] width 10 height 7
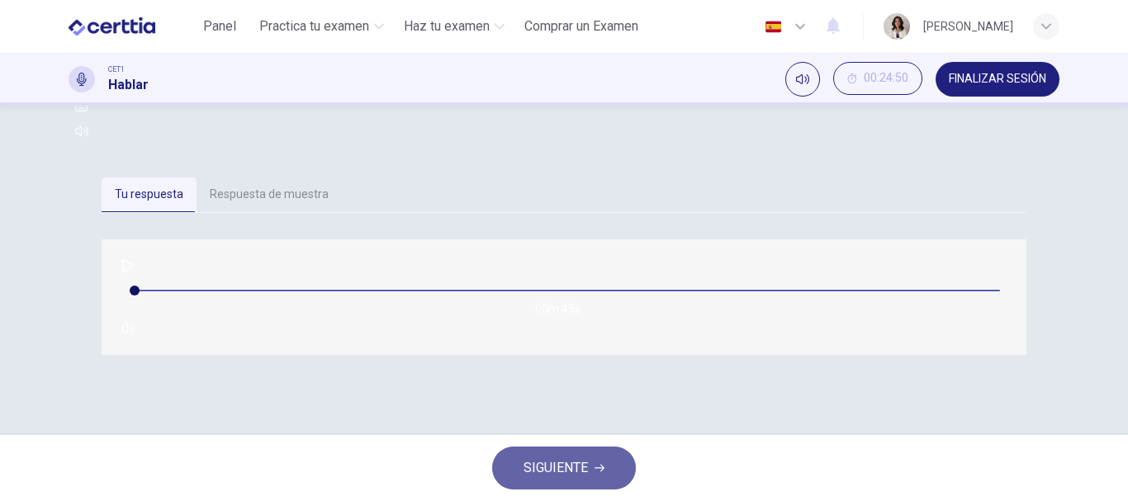
click at [534, 465] on span "SIGUIENTE" at bounding box center [556, 468] width 64 height 23
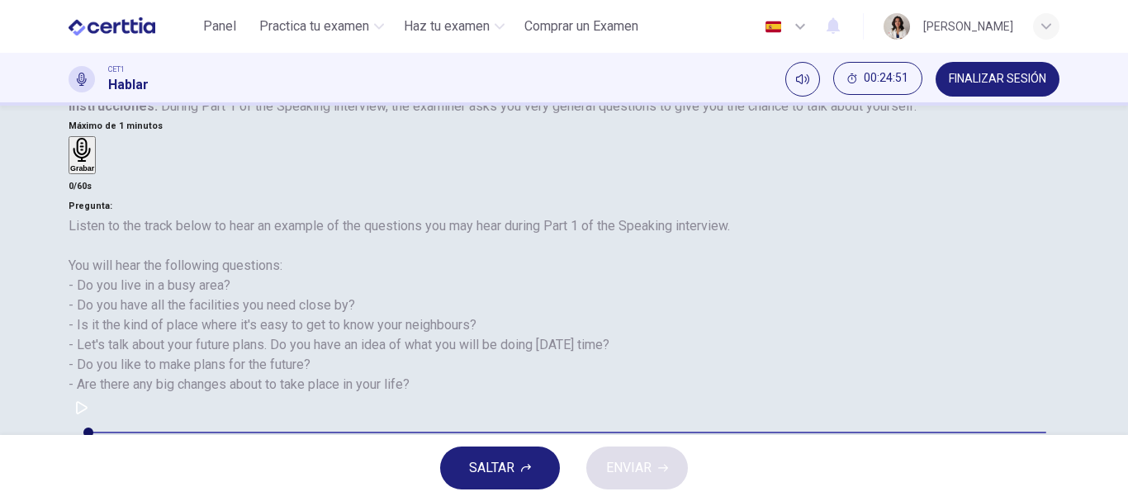
scroll to position [262, 0]
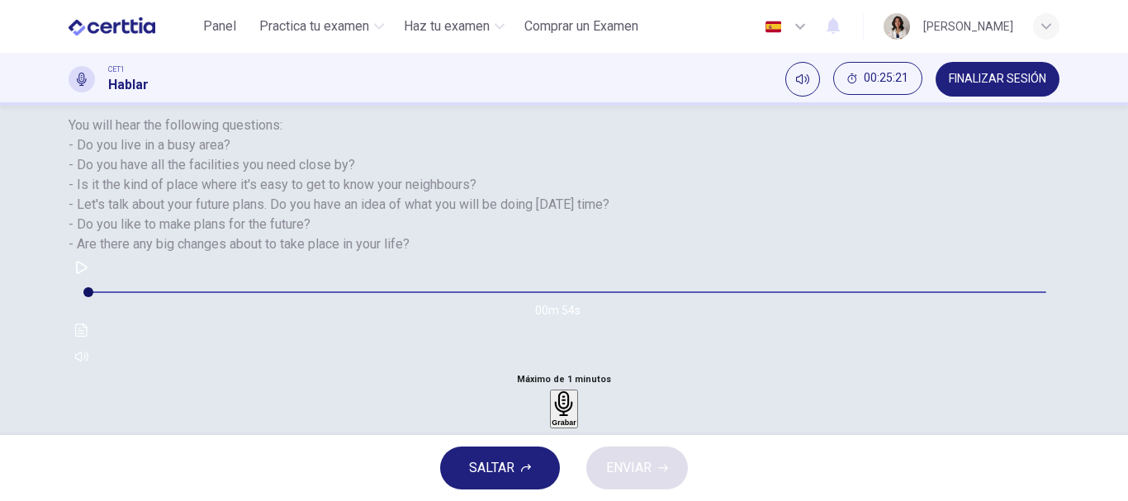
click at [576, 391] on div "Grabar" at bounding box center [564, 408] width 24 height 35
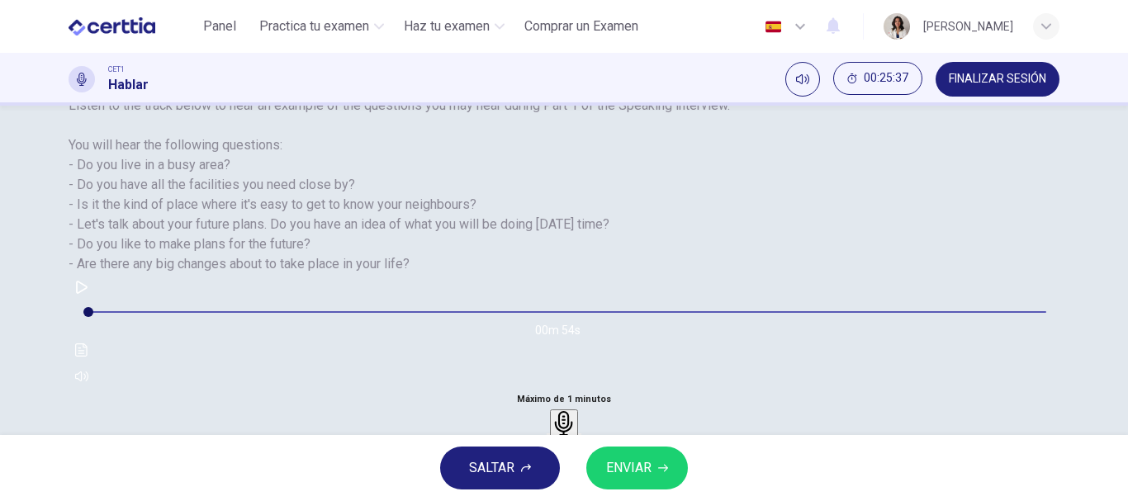
click at [548, 445] on icon "button" at bounding box center [548, 445] width 0 height 0
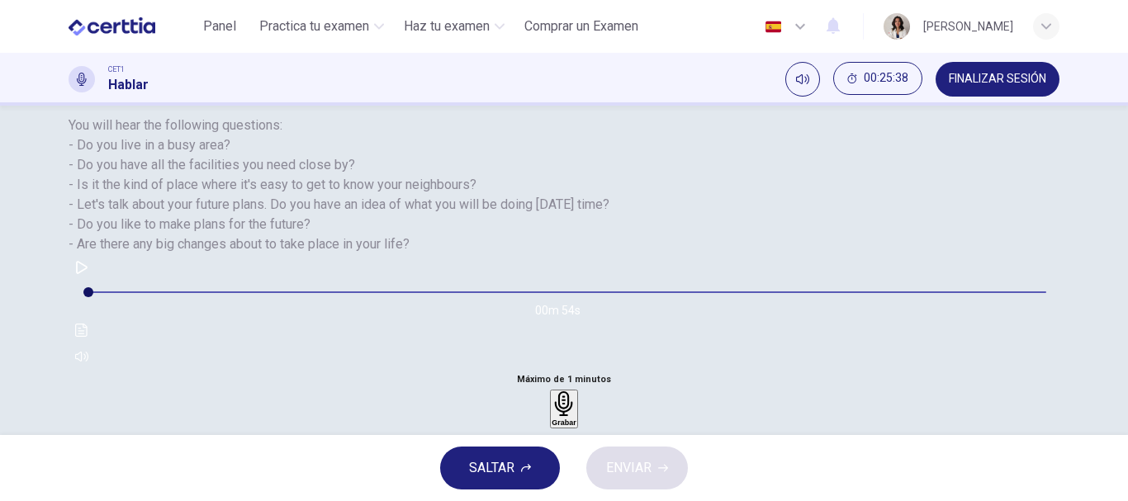
click at [576, 419] on h6 "Grabar" at bounding box center [564, 423] width 24 height 8
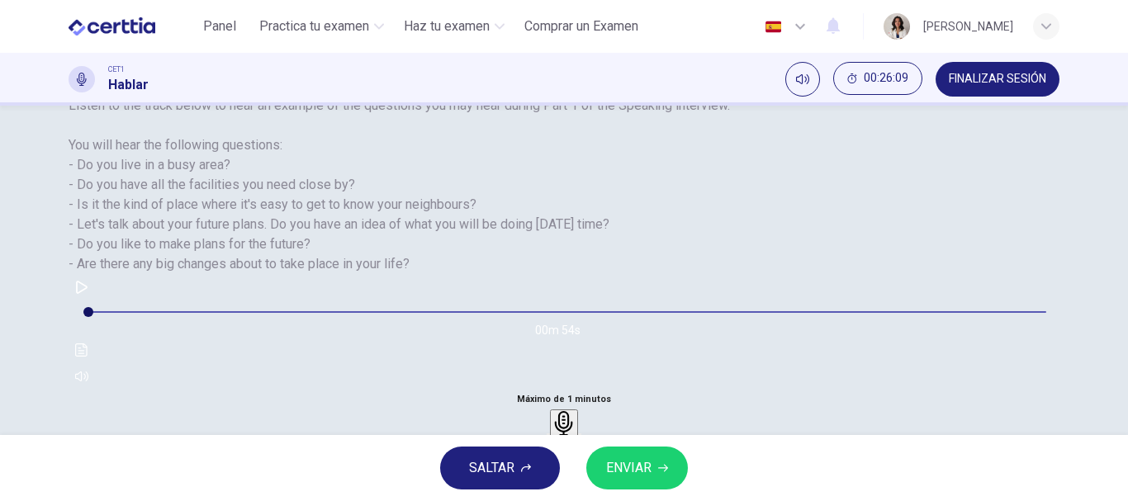
click at [548, 445] on icon "button" at bounding box center [548, 445] width 0 height 0
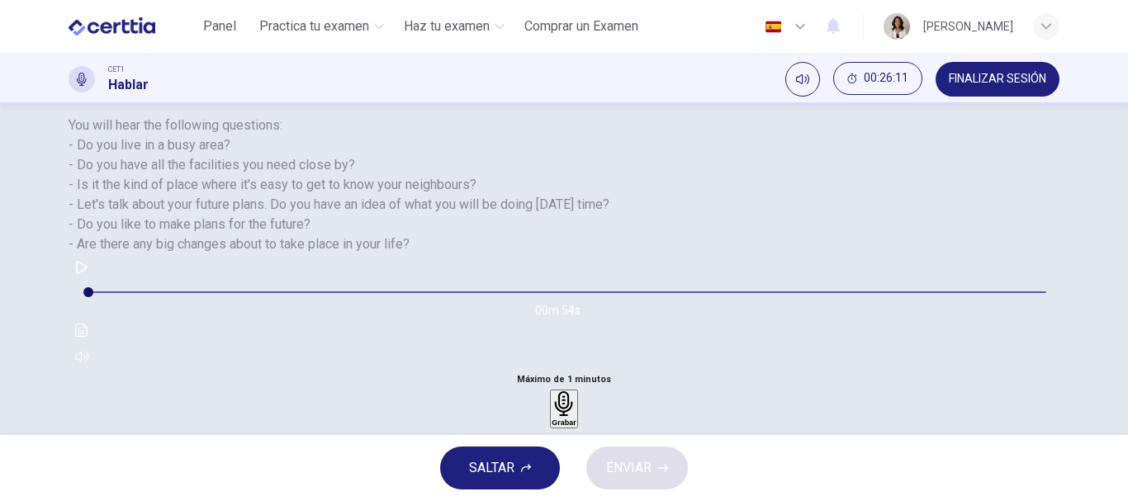
click at [576, 419] on h6 "Grabar" at bounding box center [564, 423] width 24 height 8
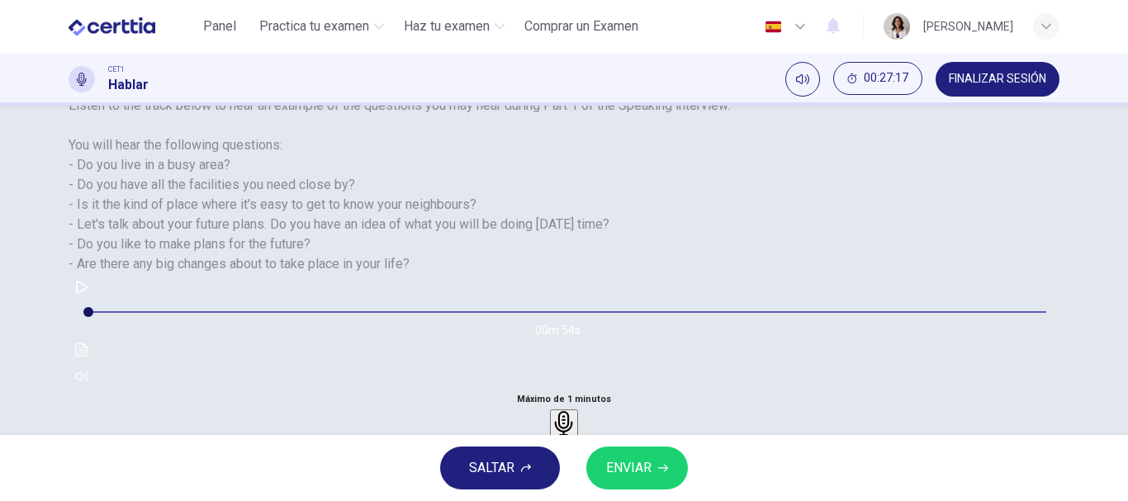
click at [548, 435] on div "button" at bounding box center [548, 441] width 0 height 12
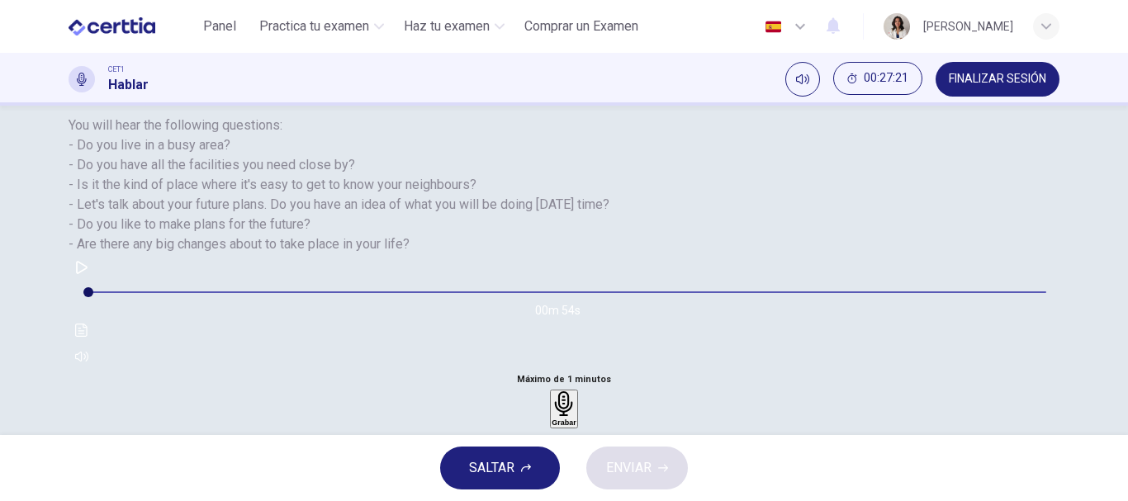
click at [576, 391] on div "Grabar" at bounding box center [564, 408] width 24 height 35
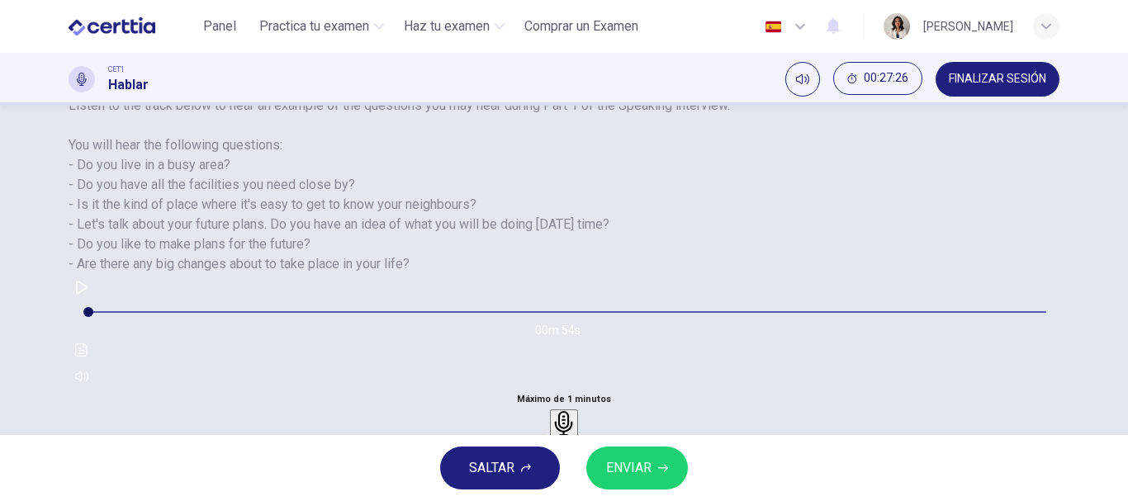
click at [548, 435] on div "button" at bounding box center [548, 441] width 0 height 12
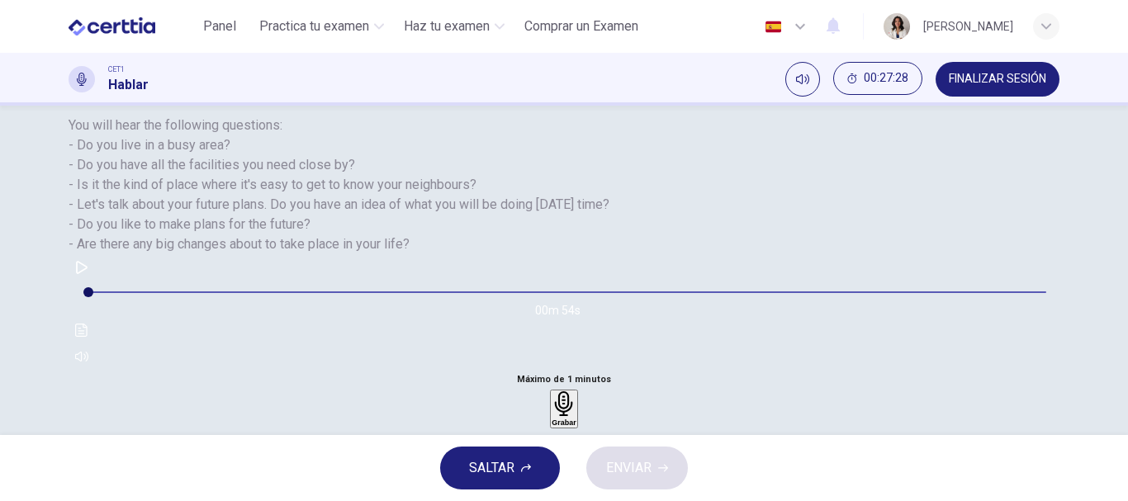
click at [576, 391] on div "Grabar" at bounding box center [564, 408] width 24 height 35
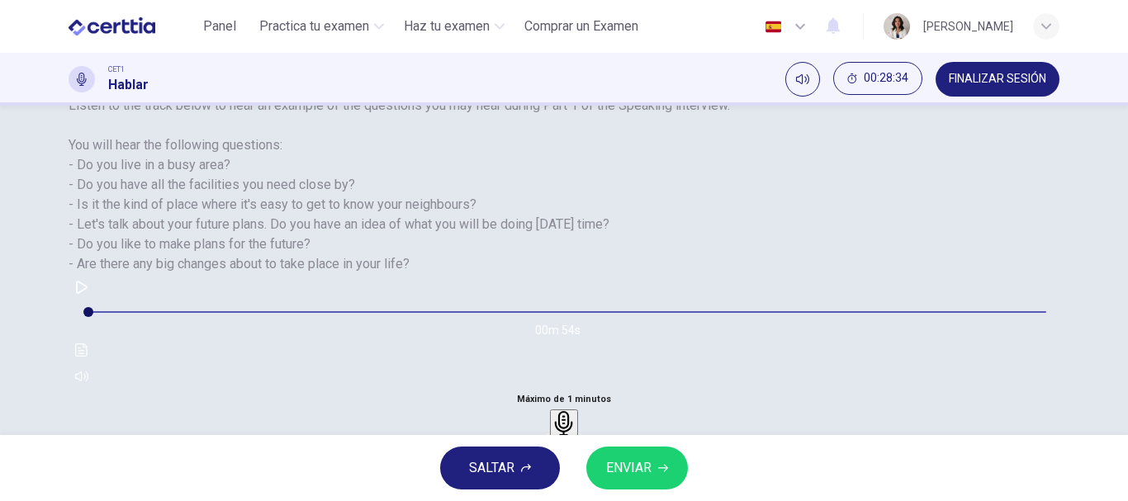
click at [548, 435] on div "button" at bounding box center [548, 441] width 0 height 12
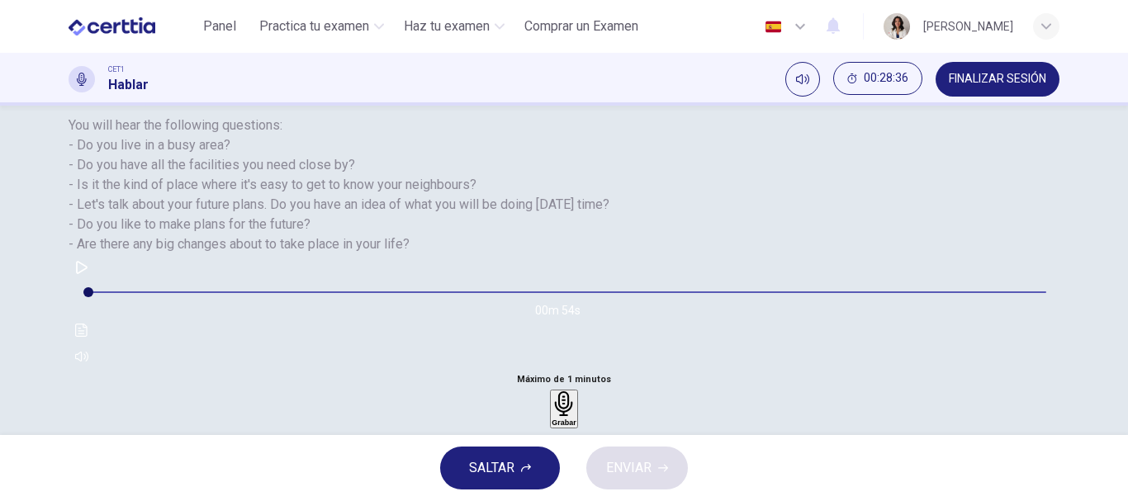
click at [576, 419] on h6 "Grabar" at bounding box center [564, 423] width 24 height 8
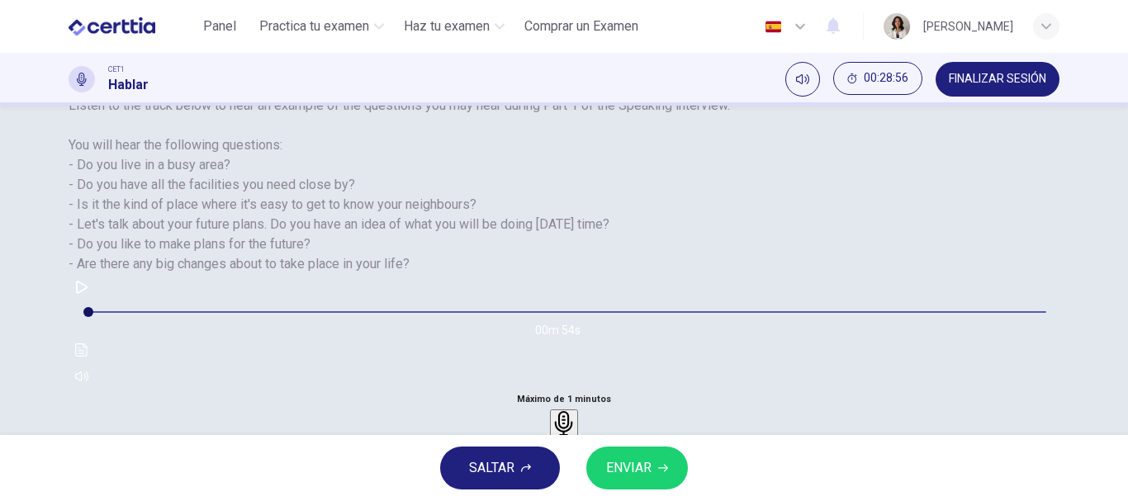
click at [576, 439] on h6 "Grabar" at bounding box center [564, 443] width 24 height 8
click at [548, 445] on icon "button" at bounding box center [548, 445] width 0 height 0
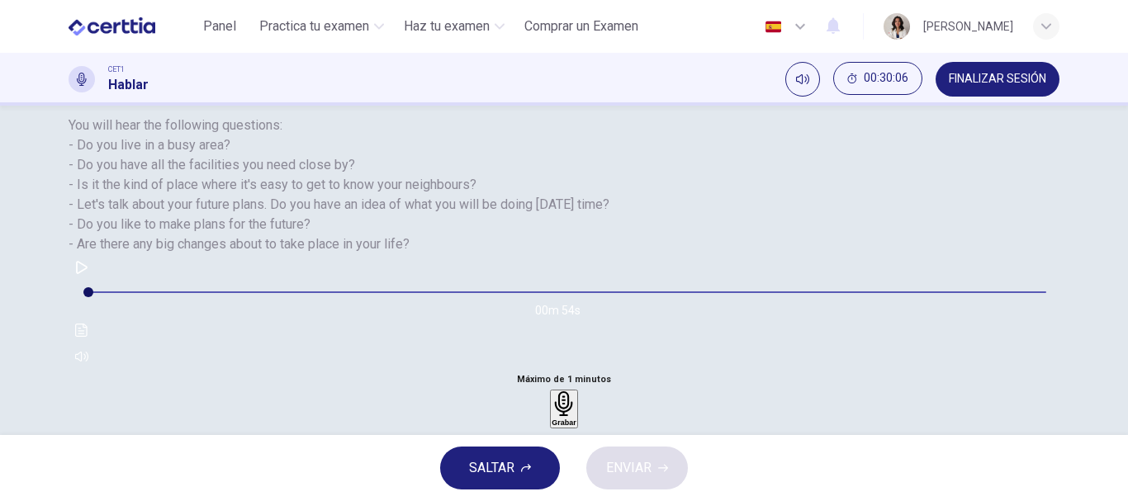
click at [576, 391] on div "Grabar" at bounding box center [564, 408] width 24 height 35
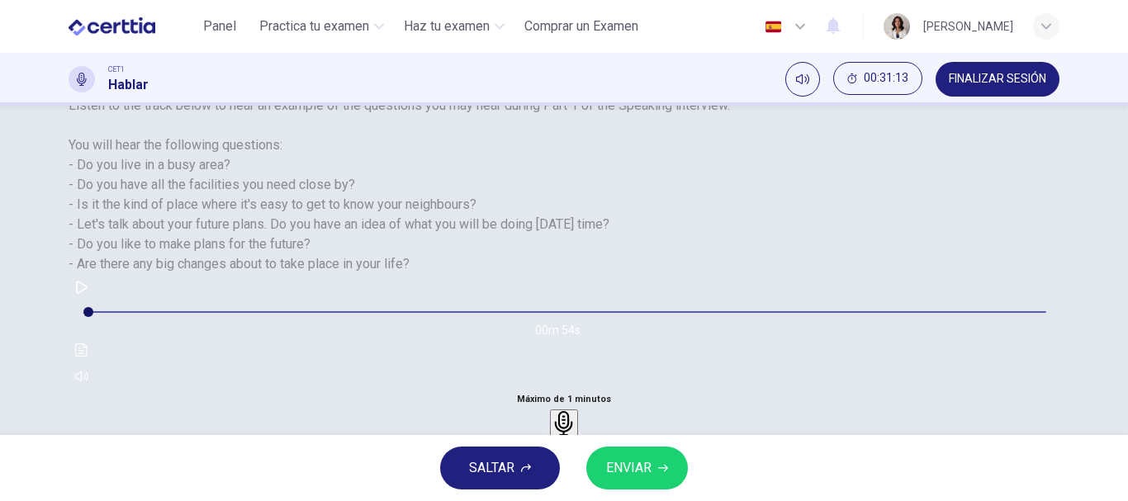
click at [580, 435] on div "button" at bounding box center [580, 441] width 0 height 12
click at [628, 465] on span "ENVIAR" at bounding box center [628, 468] width 45 height 23
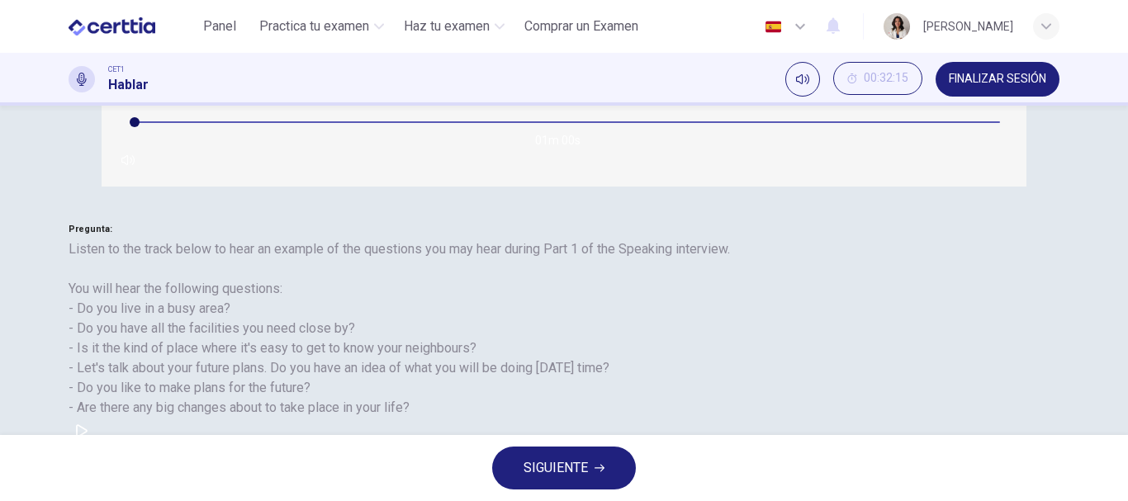
scroll to position [201, 0]
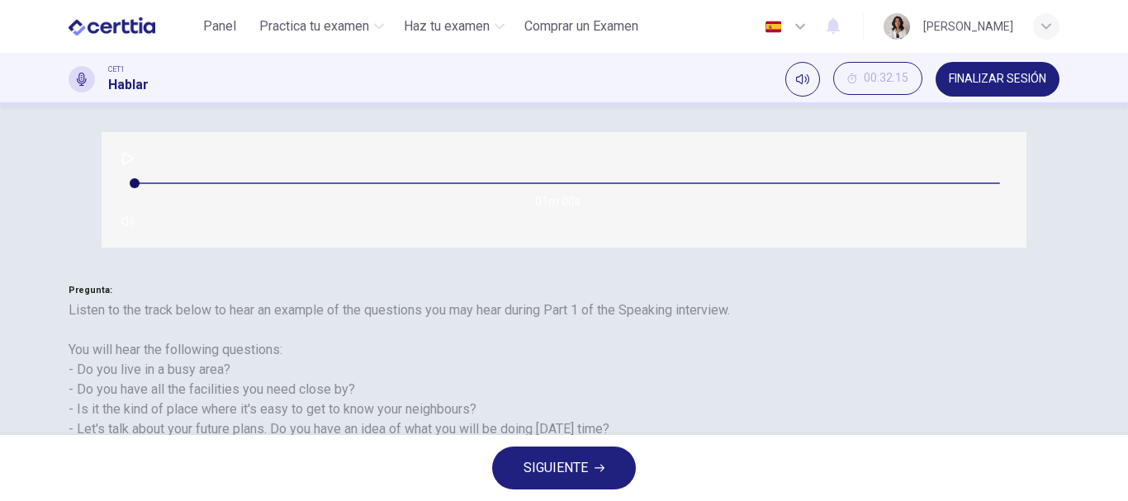
click at [542, 459] on span "SIGUIENTE" at bounding box center [556, 468] width 64 height 23
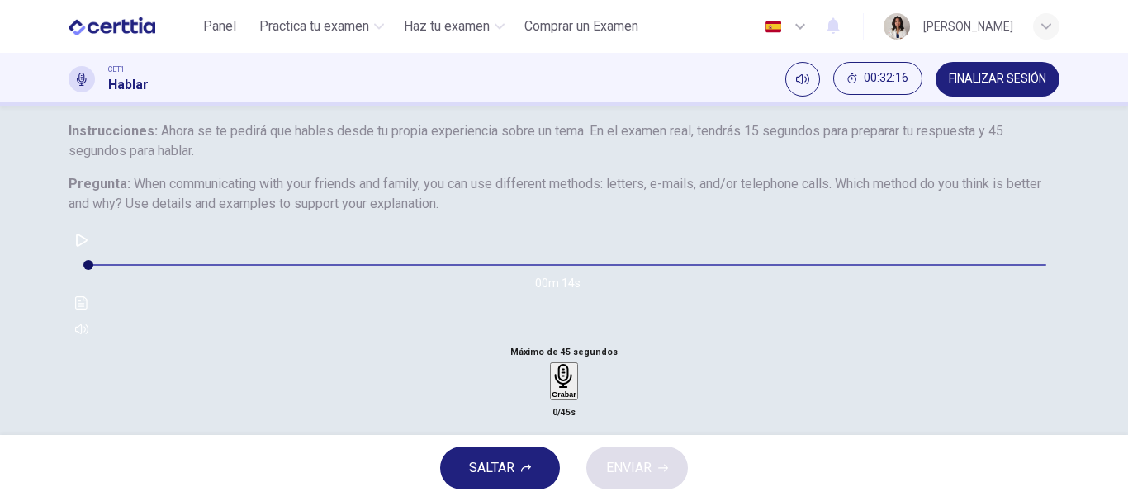
scroll to position [110, 0]
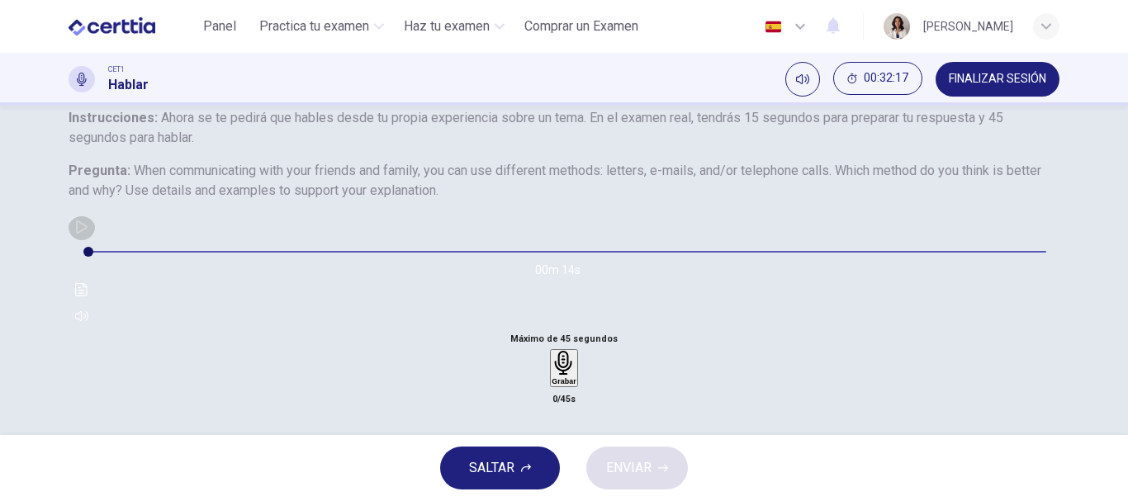
click at [95, 240] on button "button" at bounding box center [82, 227] width 26 height 26
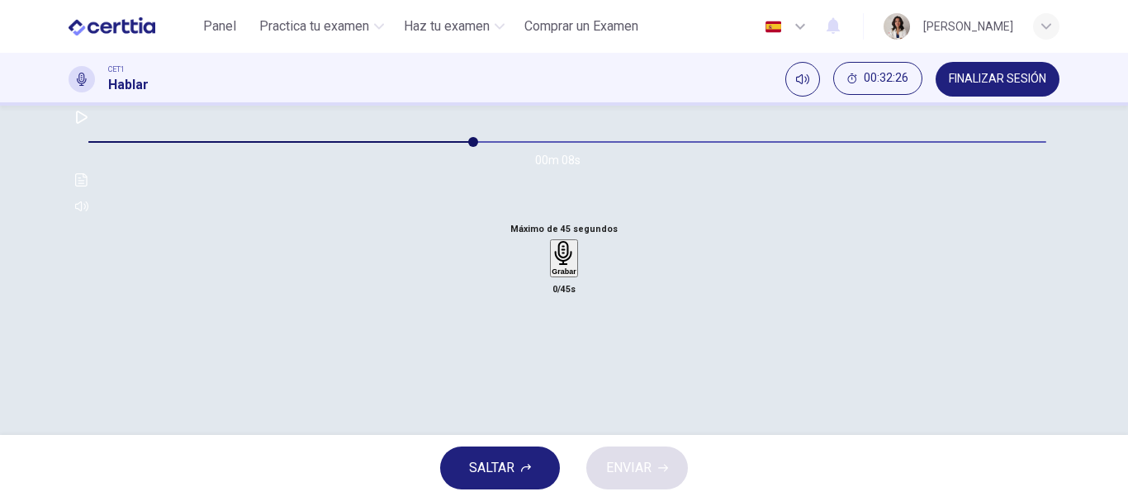
click at [567, 265] on icon "button" at bounding box center [564, 253] width 24 height 24
click at [621, 462] on span "ENVIAR" at bounding box center [628, 468] width 45 height 23
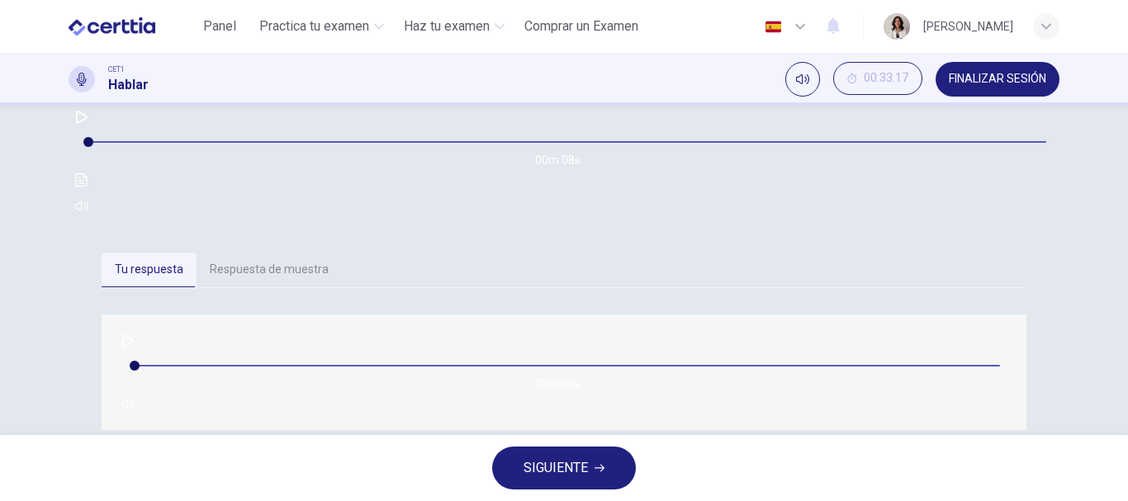
type input "*"
click at [621, 462] on button "SIGUIENTE" at bounding box center [564, 468] width 144 height 43
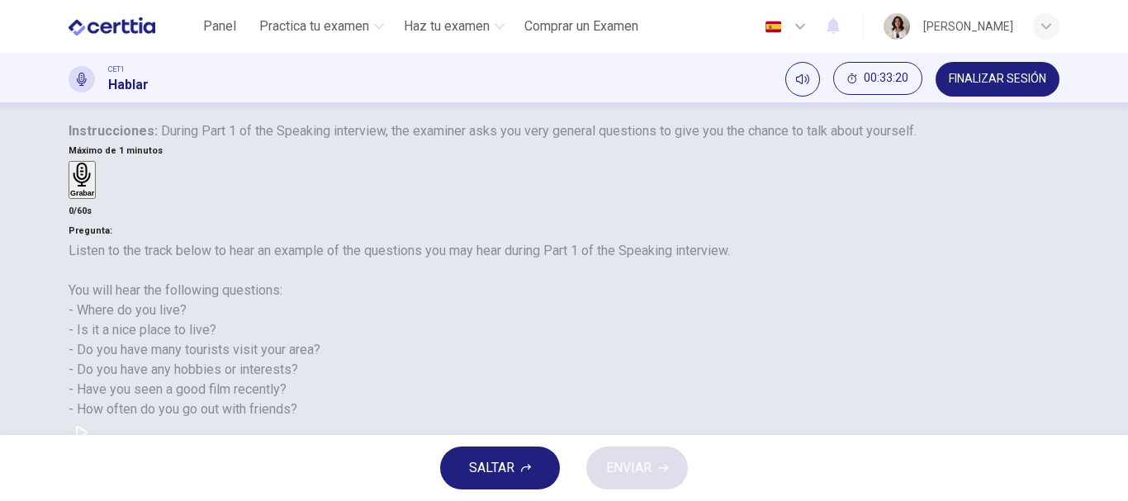
scroll to position [217, 0]
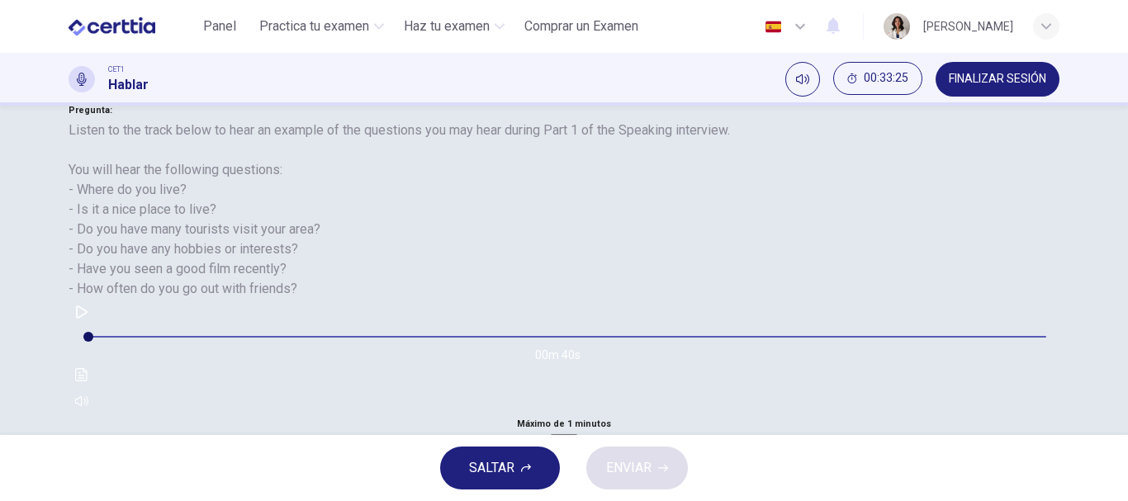
click at [576, 436] on div "Grabar" at bounding box center [564, 453] width 24 height 35
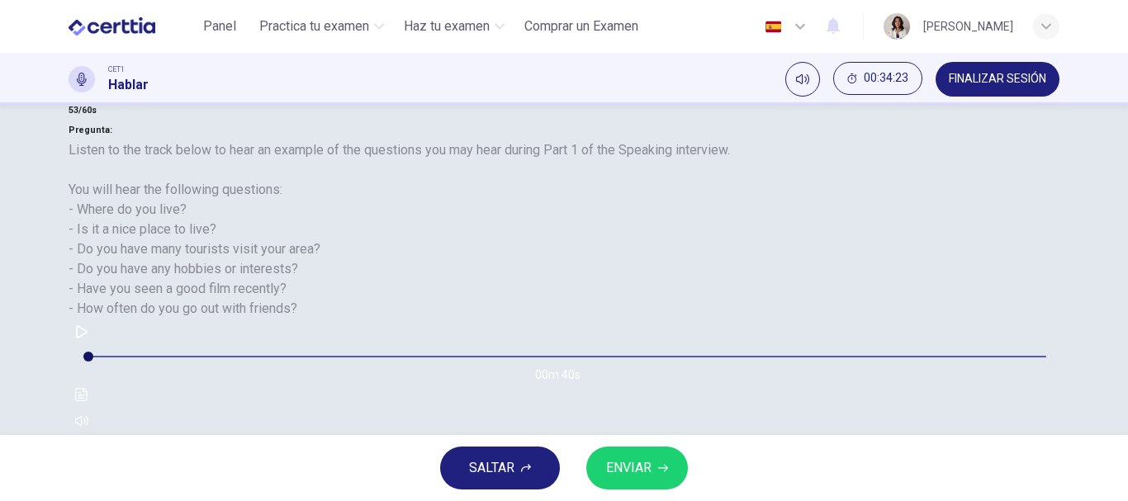
click at [548, 480] on div "button" at bounding box center [548, 486] width 0 height 12
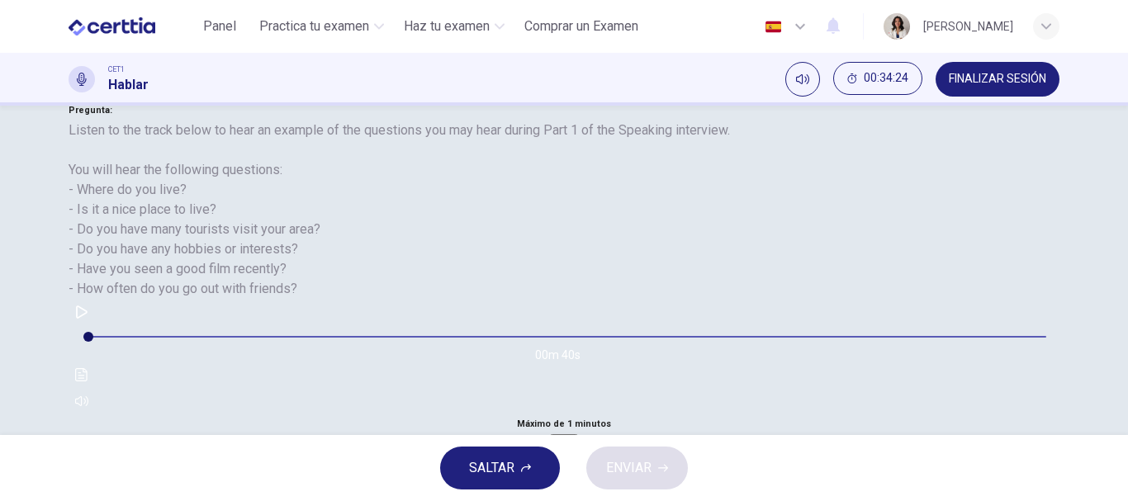
click at [576, 463] on h6 "Grabar" at bounding box center [564, 467] width 24 height 8
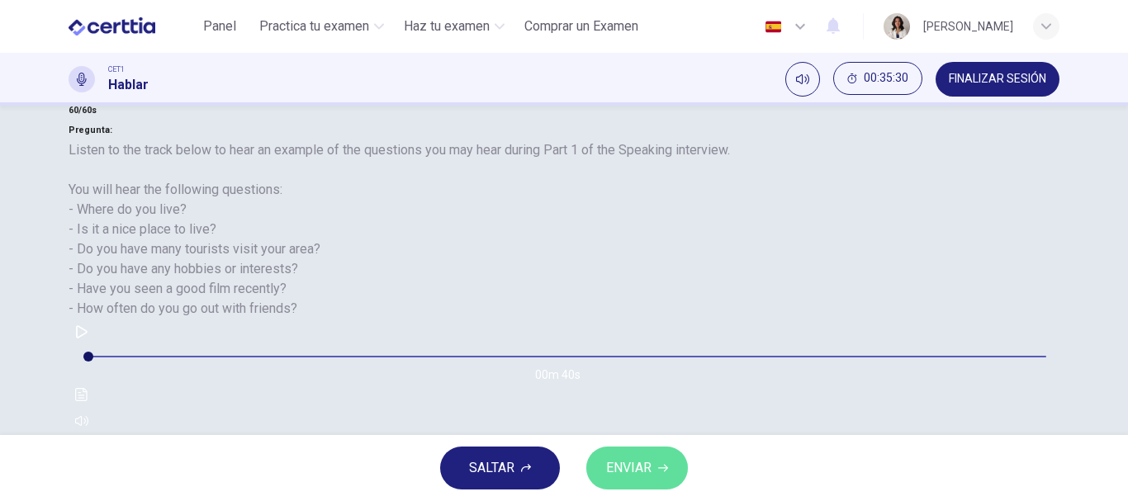
click at [638, 458] on span "ENVIAR" at bounding box center [628, 468] width 45 height 23
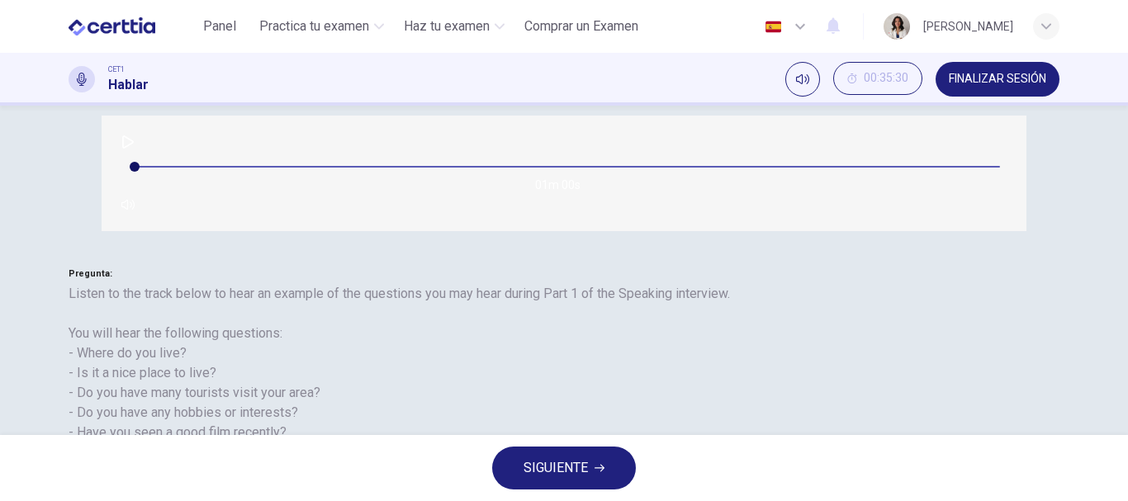
click at [539, 458] on span "SIGUIENTE" at bounding box center [556, 468] width 64 height 23
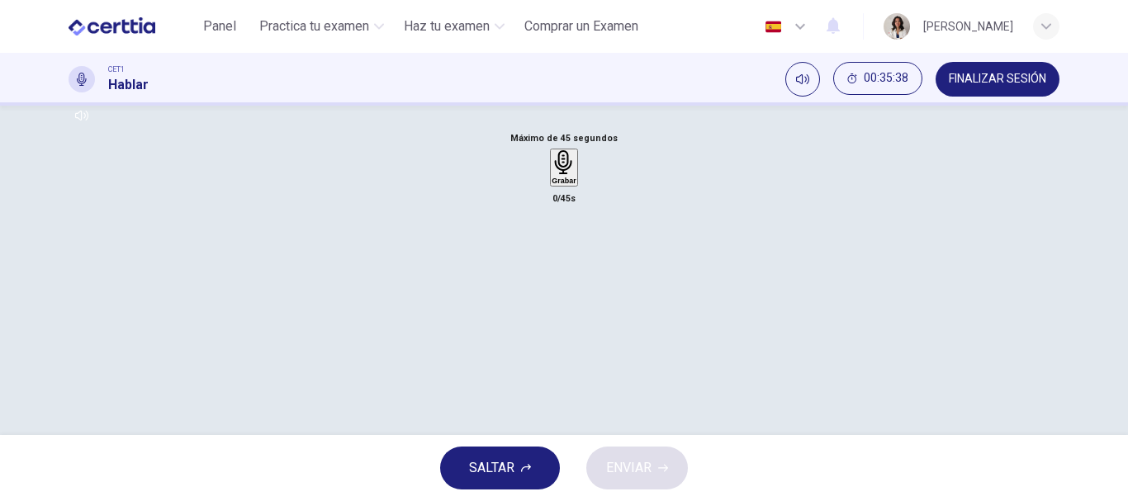
scroll to position [234, 0]
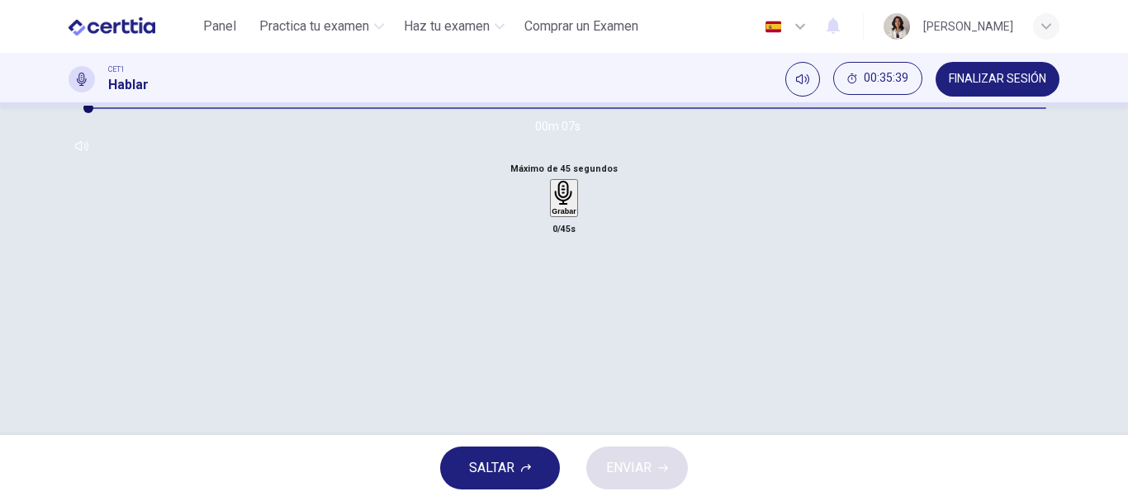
click at [565, 216] on div "Grabar" at bounding box center [564, 198] width 24 height 35
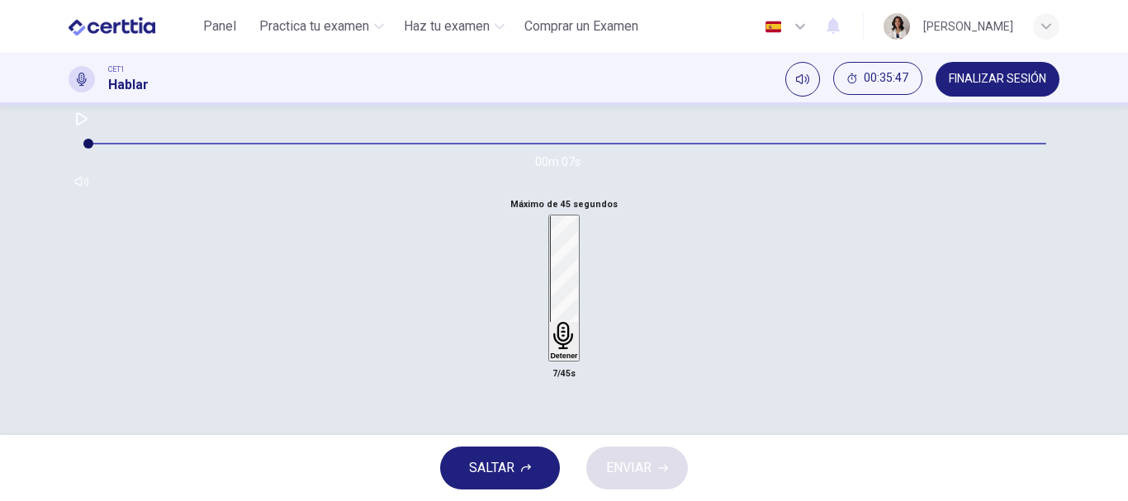
scroll to position [154, 0]
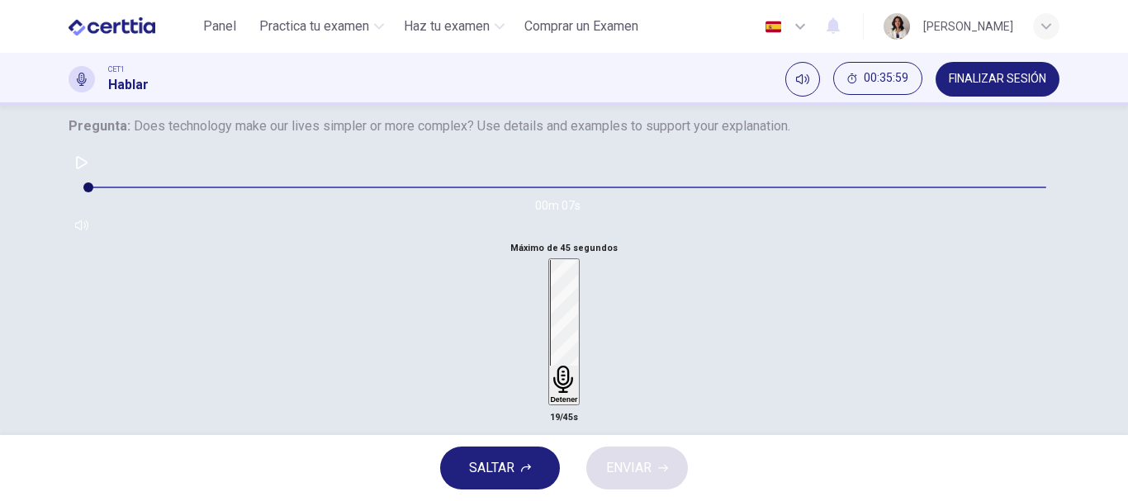
click at [565, 378] on div "Detener" at bounding box center [563, 332] width 27 height 144
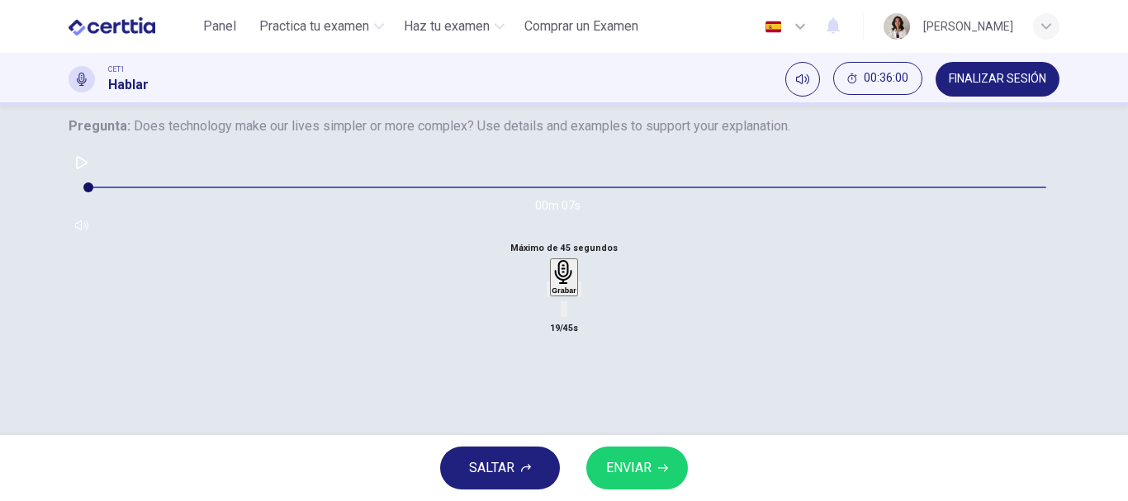
click at [565, 295] on div "Grabar" at bounding box center [564, 277] width 24 height 35
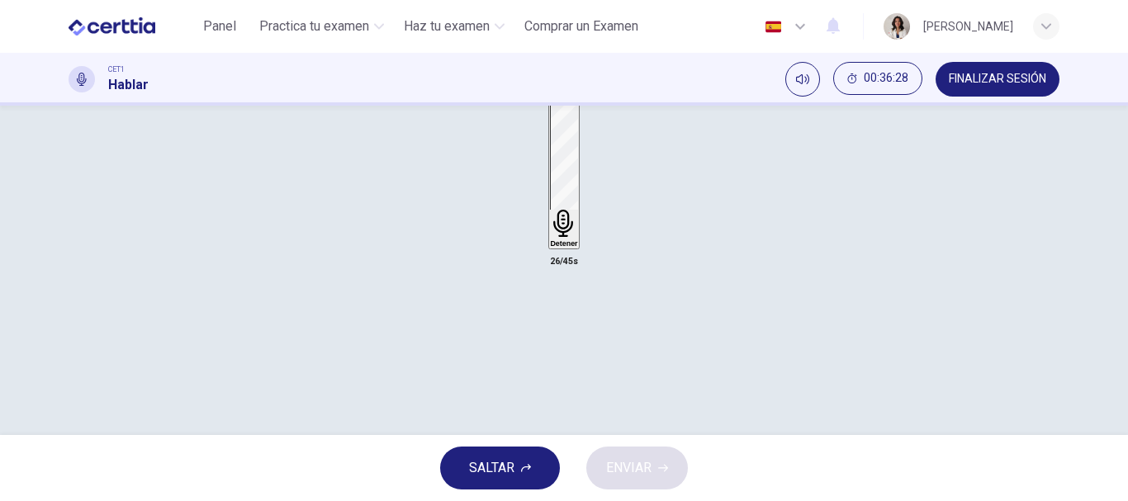
scroll to position [294, 0]
click at [567, 264] on div "Detener" at bounding box center [563, 193] width 27 height 144
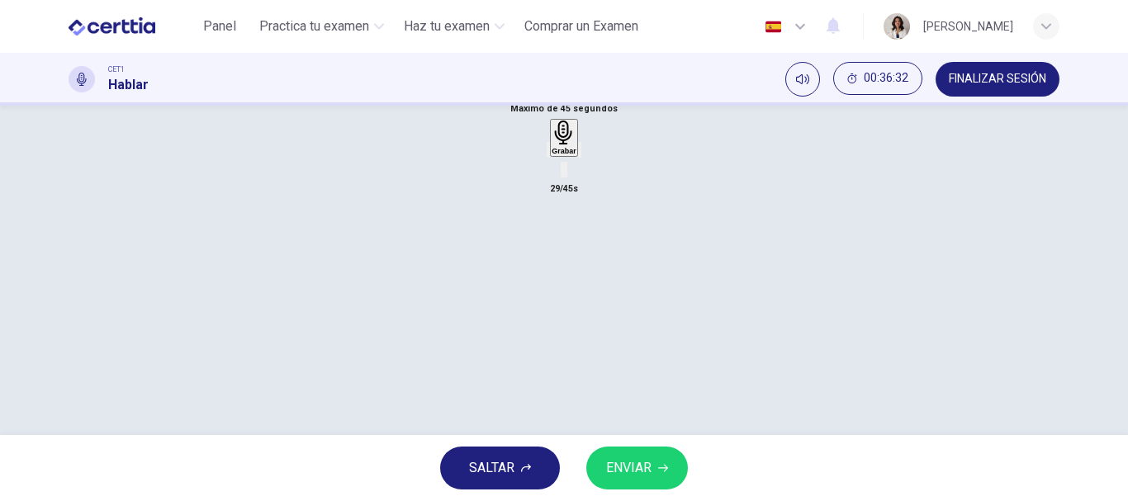
scroll to position [253, 0]
click at [567, 186] on icon "button" at bounding box center [564, 174] width 24 height 24
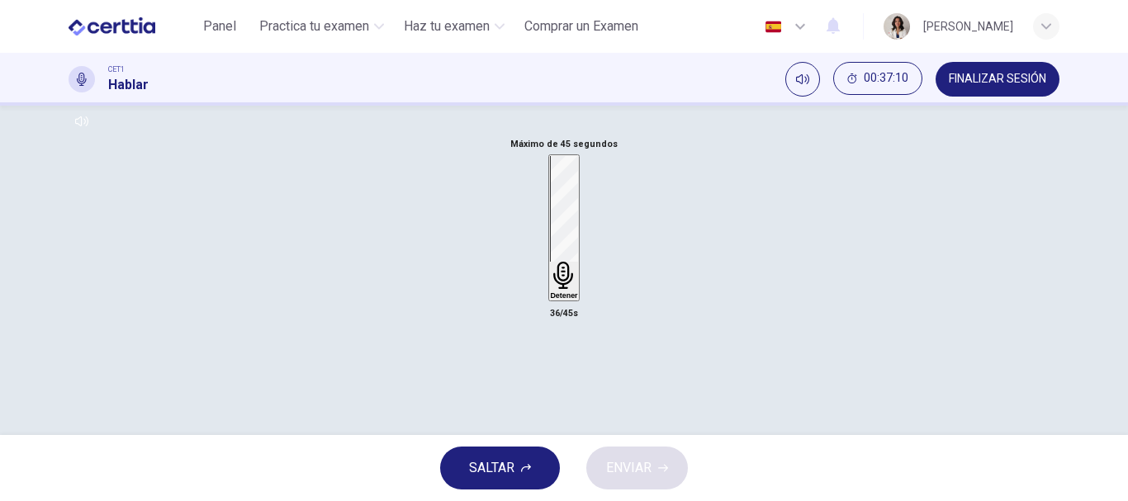
scroll to position [255, 0]
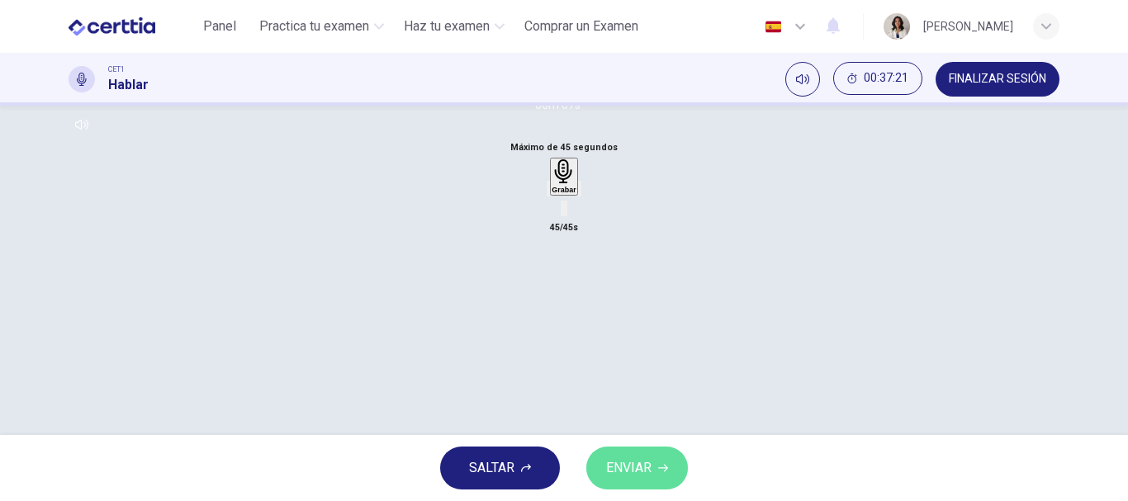
click at [663, 460] on button "ENVIAR" at bounding box center [637, 468] width 102 height 43
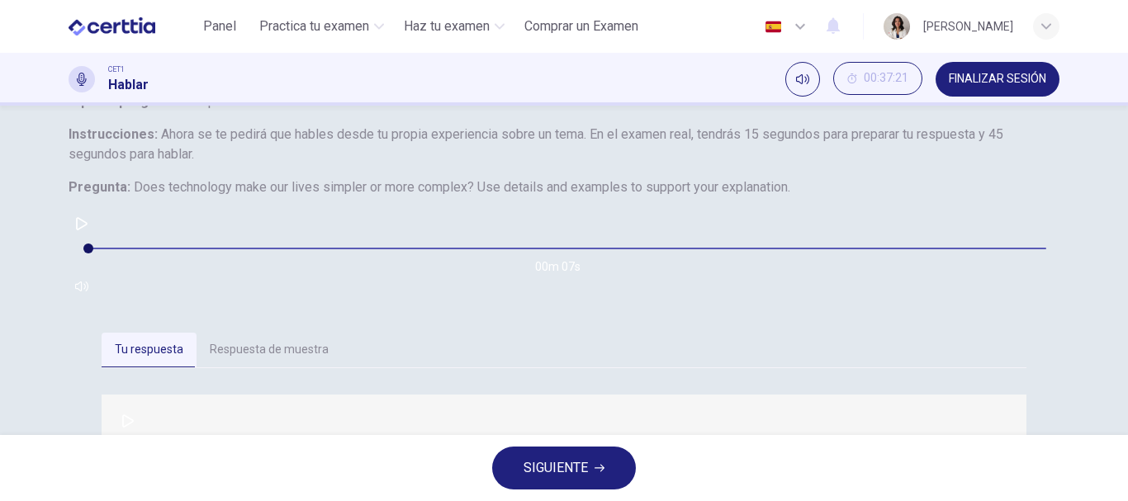
scroll to position [88, 0]
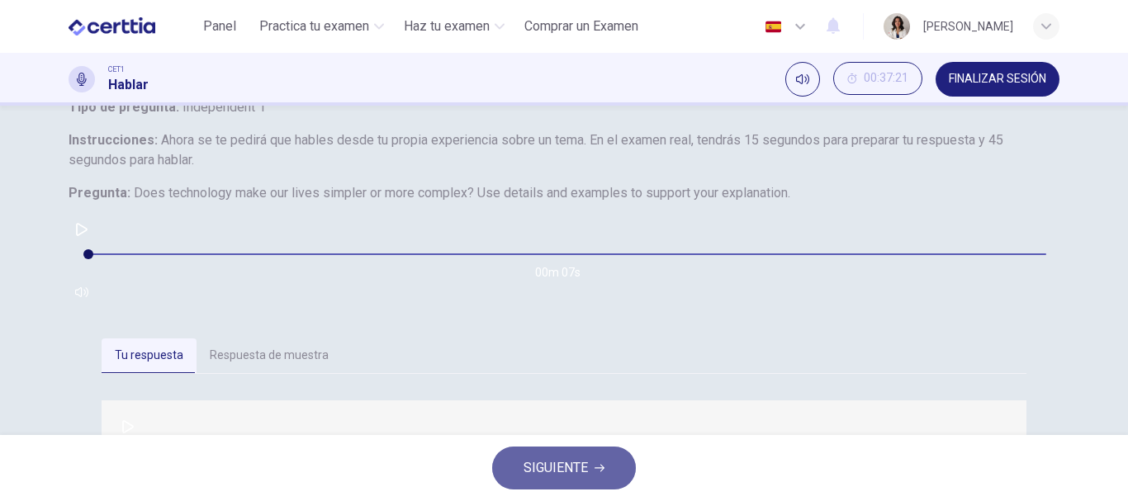
click at [580, 482] on button "SIGUIENTE" at bounding box center [564, 468] width 144 height 43
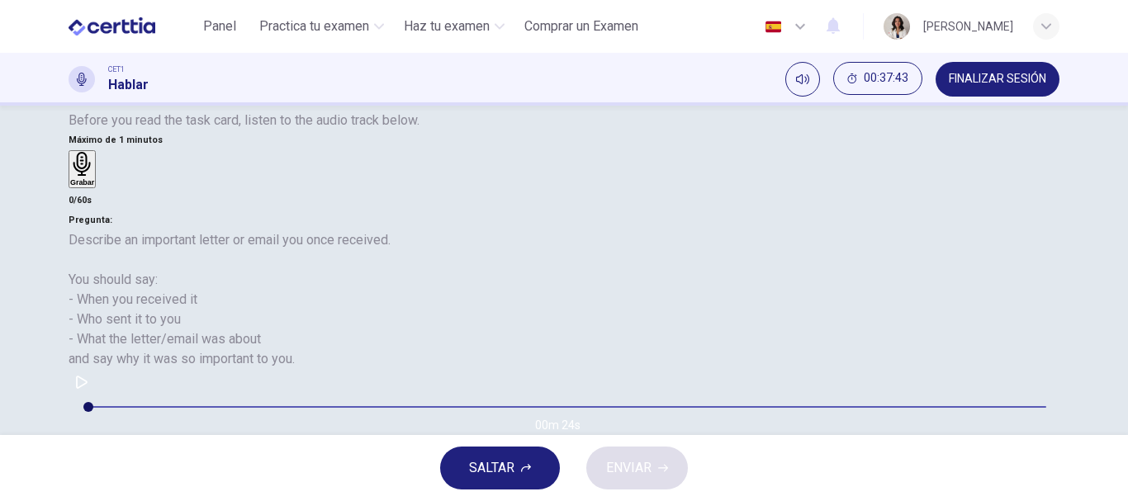
scroll to position [240, 0]
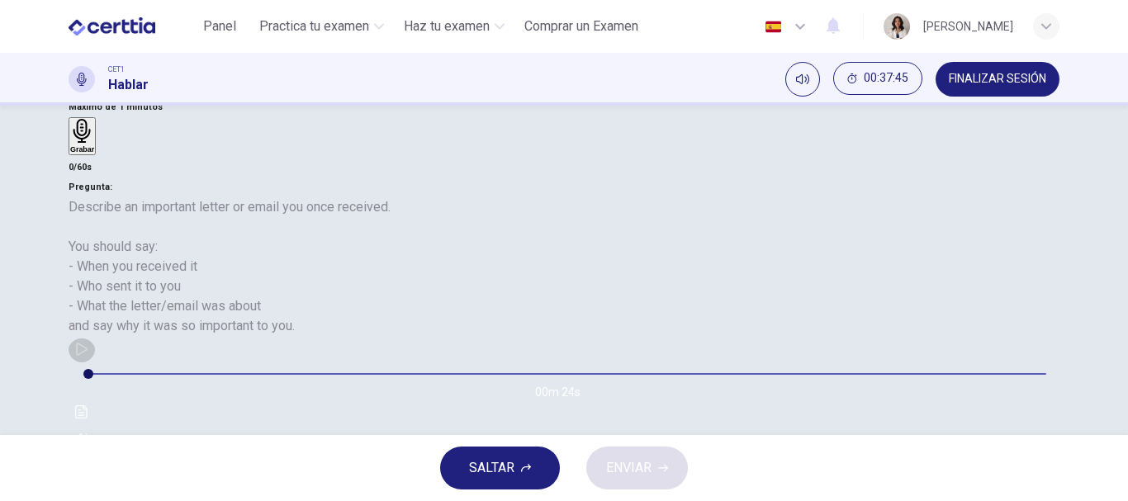
click at [88, 356] on icon "button" at bounding box center [81, 349] width 13 height 13
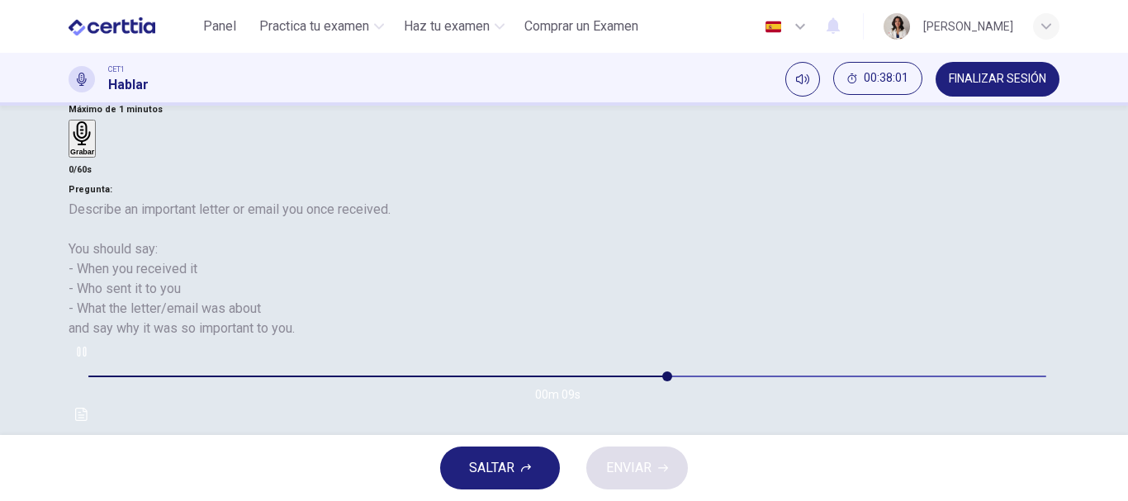
scroll to position [289, 0]
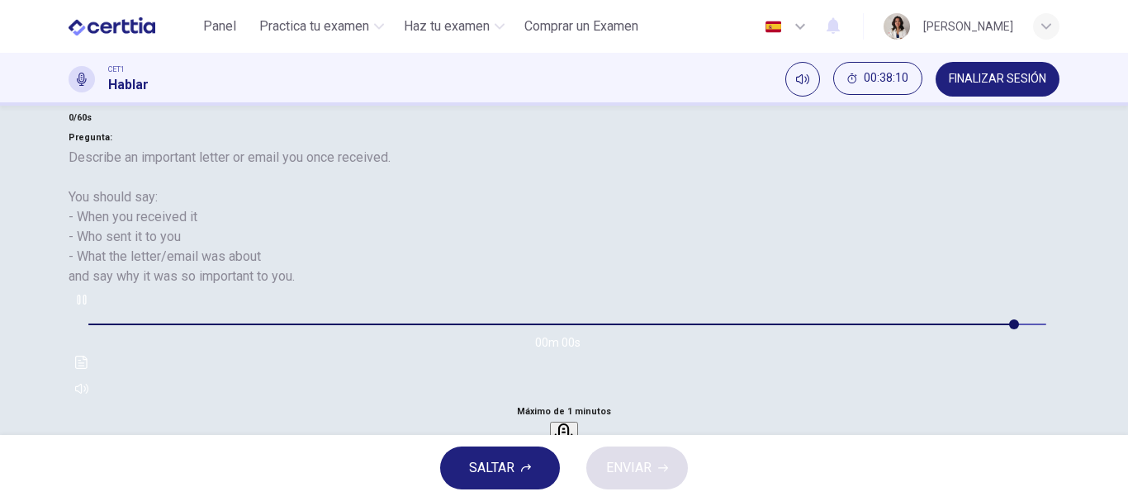
type input "*"
click at [572, 426] on icon "button" at bounding box center [563, 438] width 17 height 24
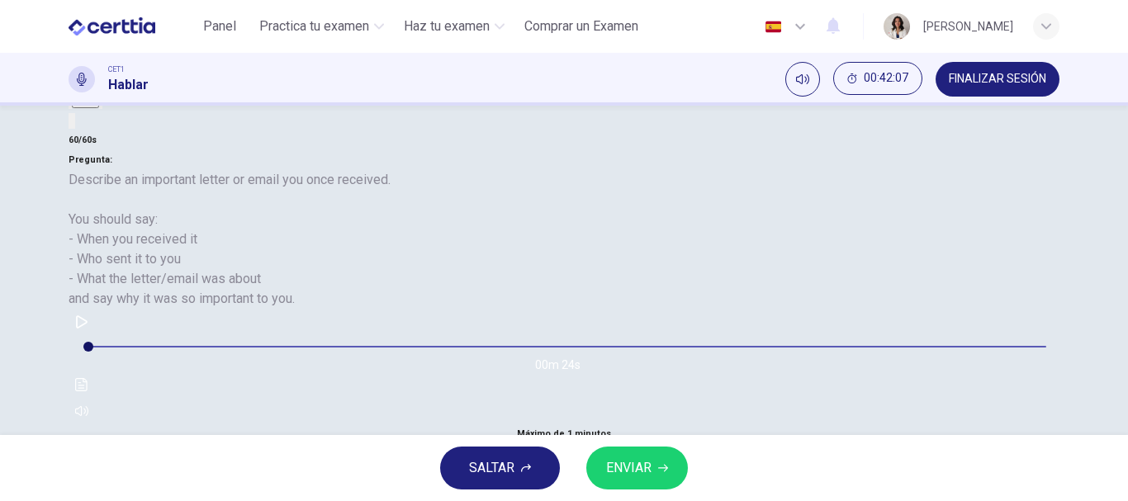
click at [640, 454] on button "ENVIAR" at bounding box center [637, 468] width 102 height 43
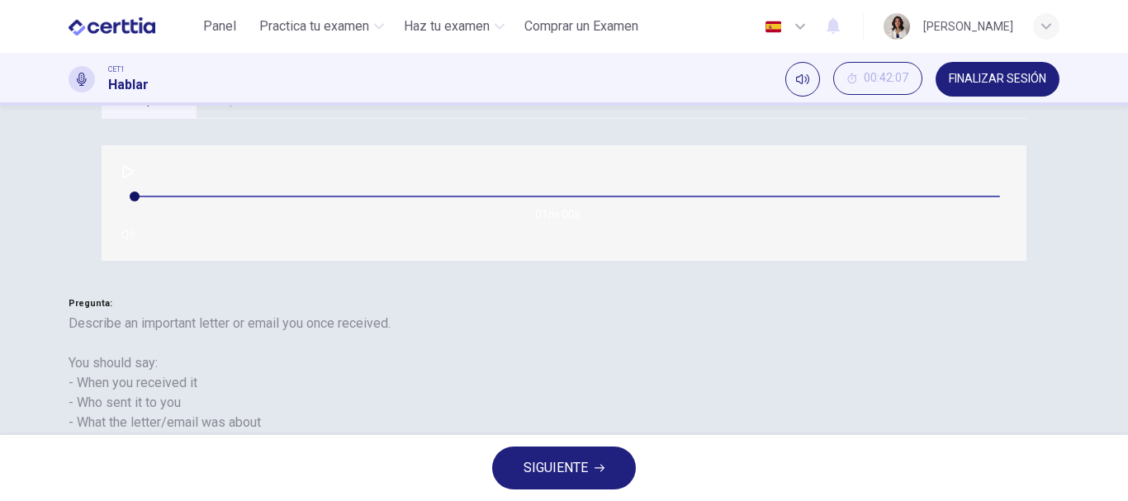
scroll to position [289, 0]
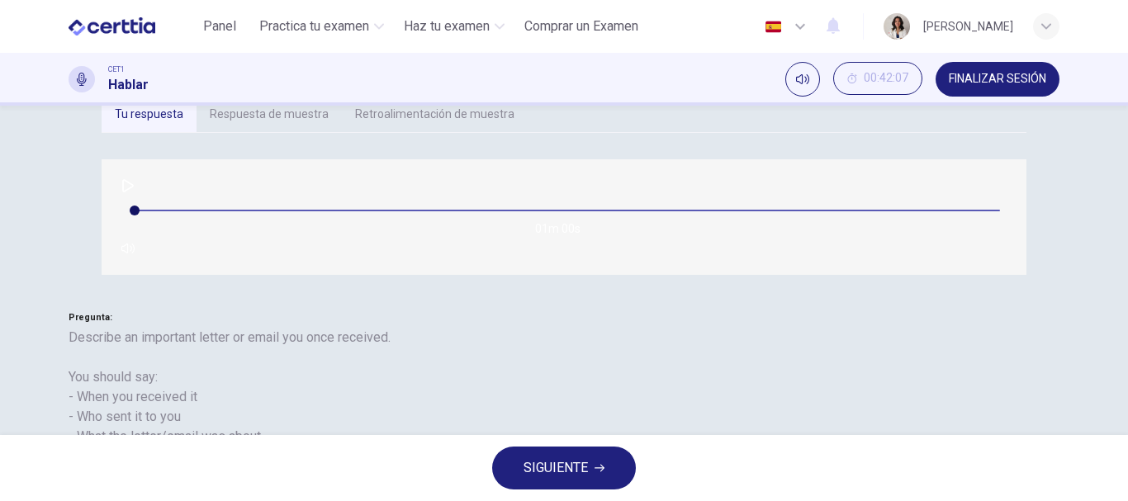
scroll to position [259, 0]
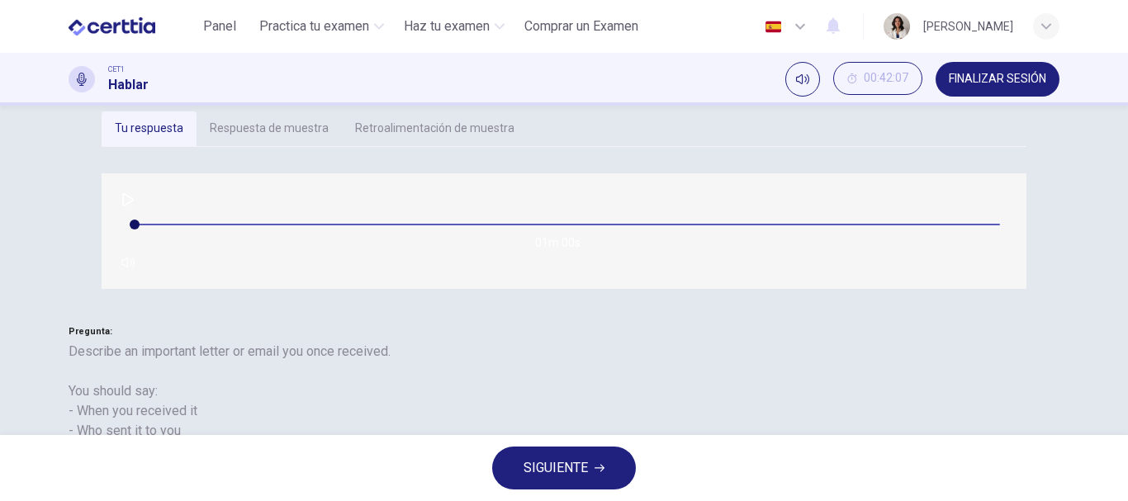
type input "**"
click at [989, 69] on button "FINALIZAR SESIÓN" at bounding box center [998, 79] width 124 height 35
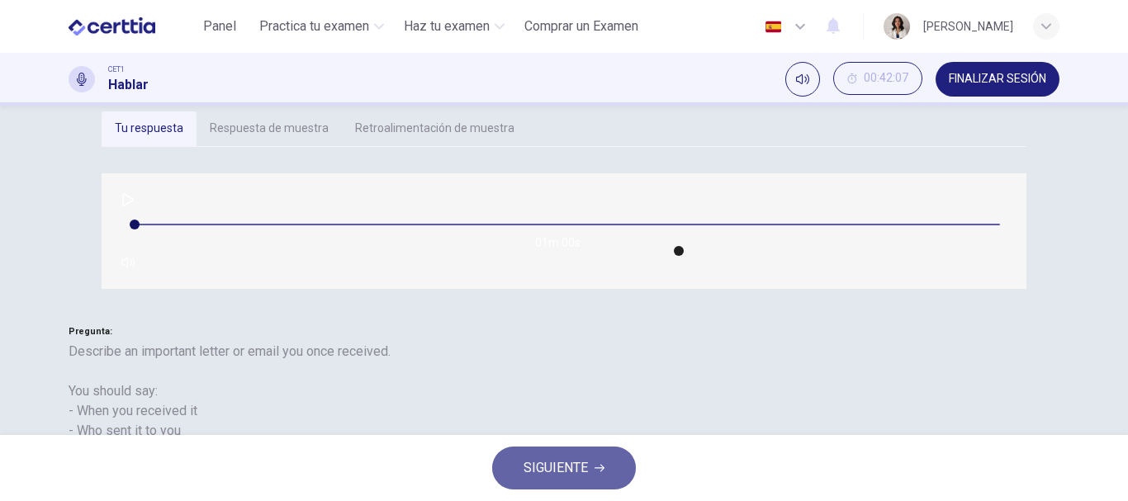
click at [579, 465] on span "SIGUIENTE" at bounding box center [556, 468] width 64 height 23
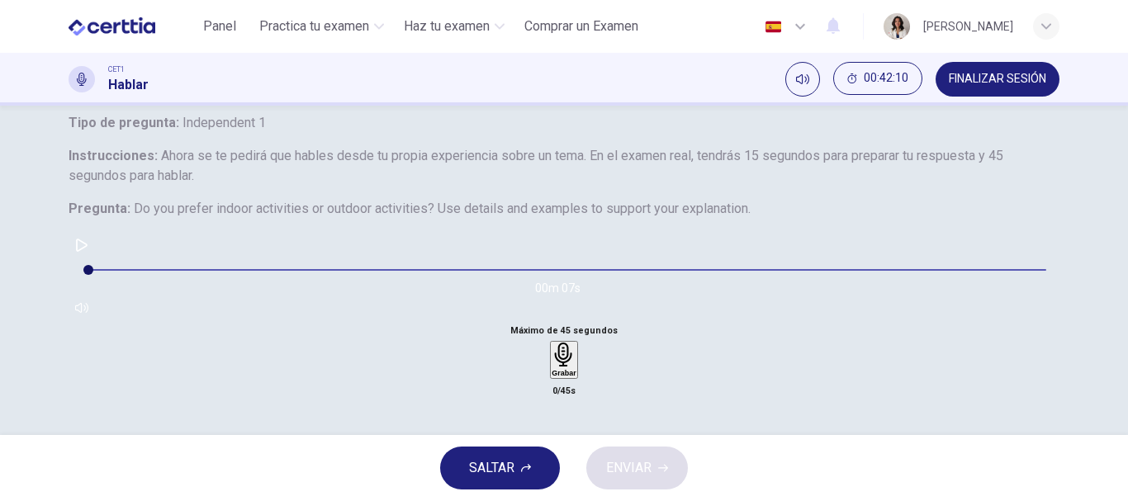
scroll to position [0, 0]
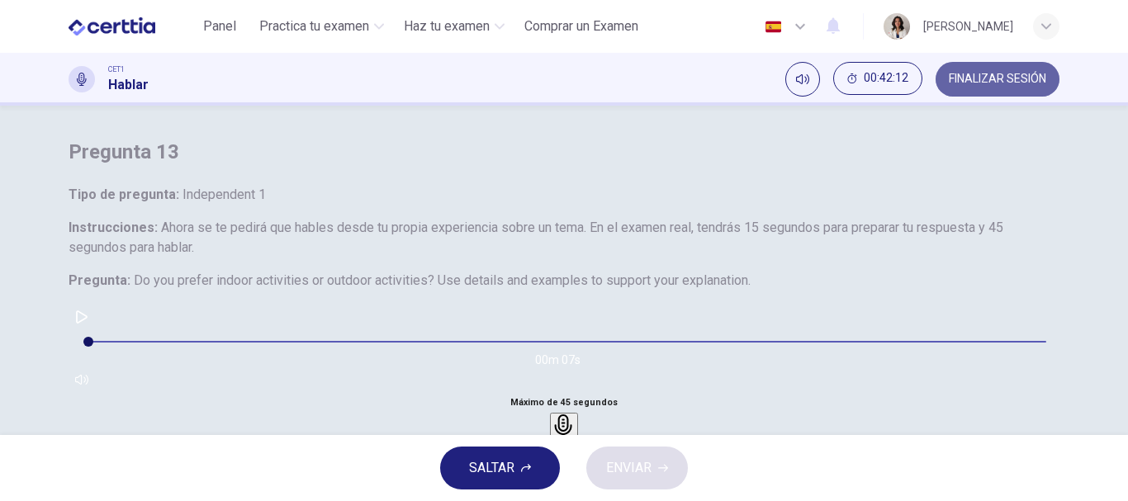
click at [986, 89] on button "FINALIZAR SESIÓN" at bounding box center [998, 79] width 124 height 35
